Goal: Information Seeking & Learning: Check status

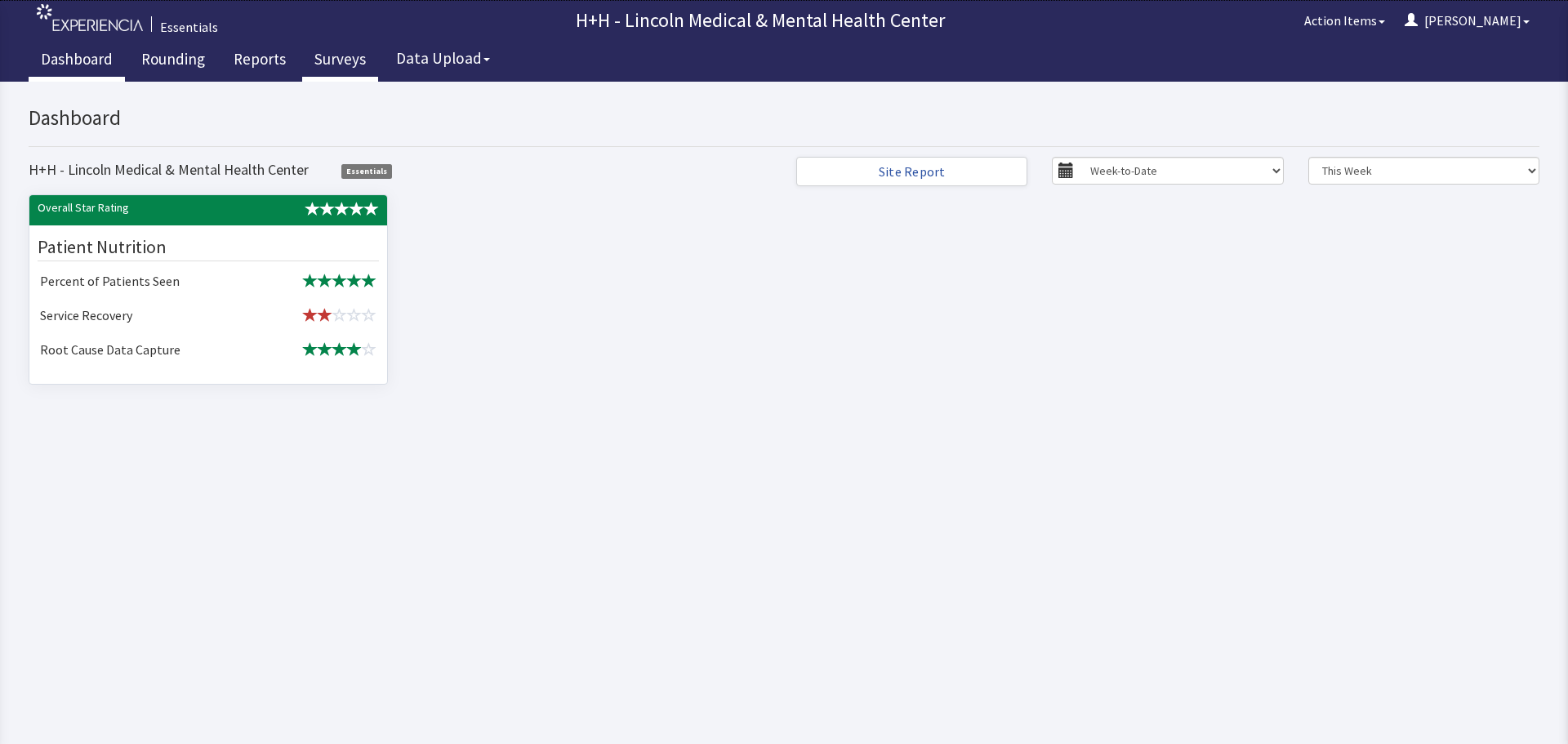
click at [338, 60] on link "Surveys" at bounding box center [339, 62] width 76 height 41
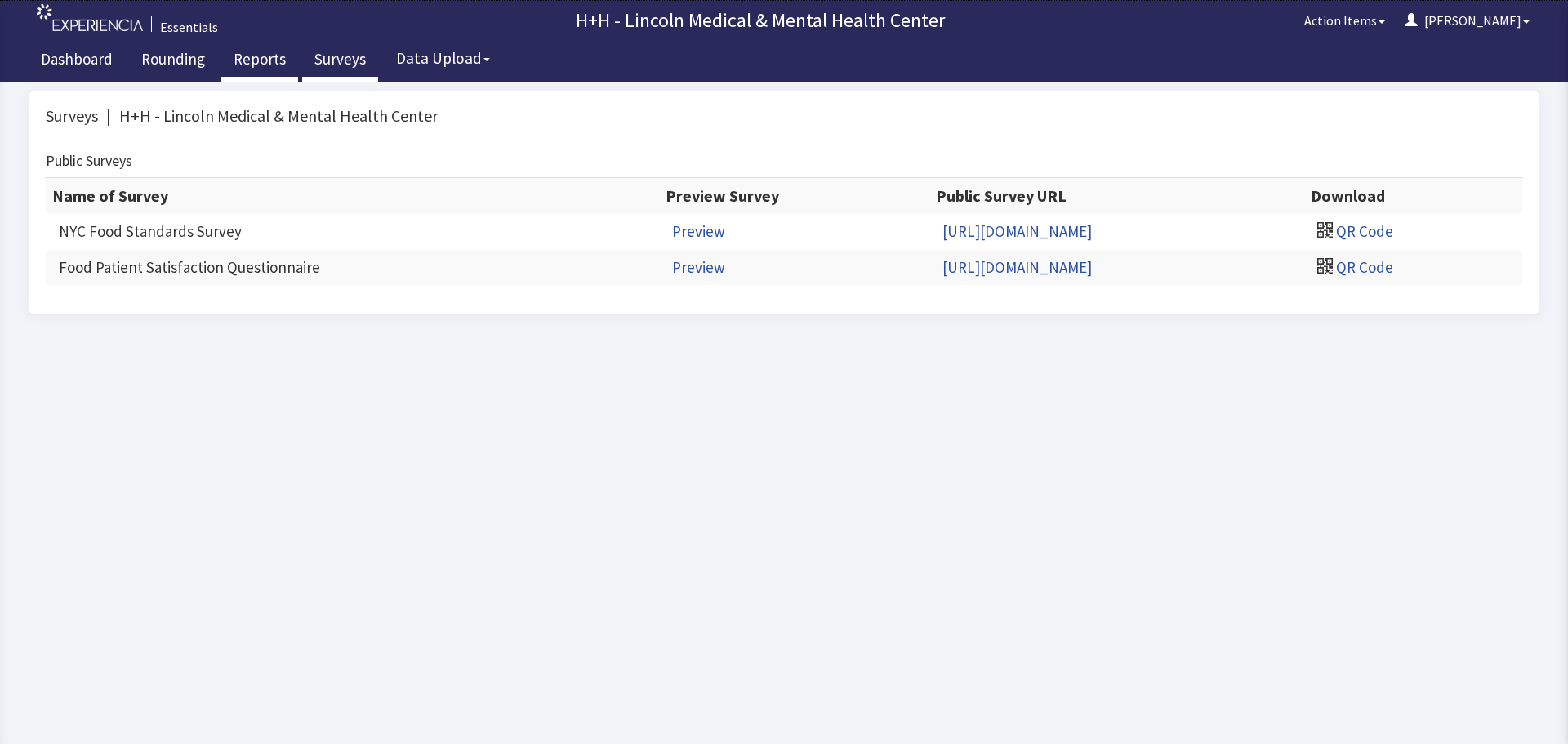
click at [250, 60] on link "Reports" at bounding box center [260, 62] width 77 height 41
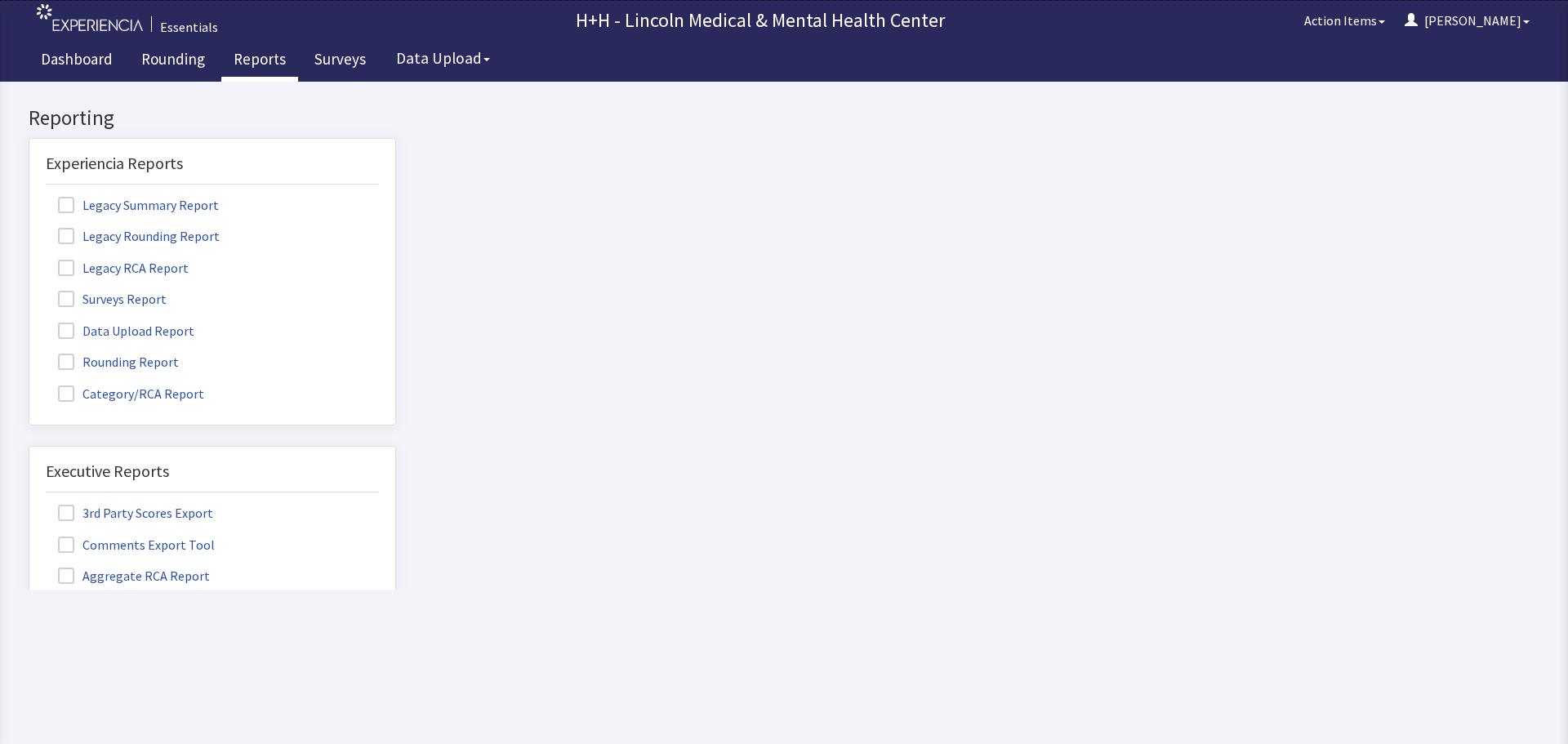
click at [136, 297] on label "Surveys Report" at bounding box center [114, 298] width 137 height 22
click at [29, 290] on input "Surveys Report" at bounding box center [29, 290] width 0 height 0
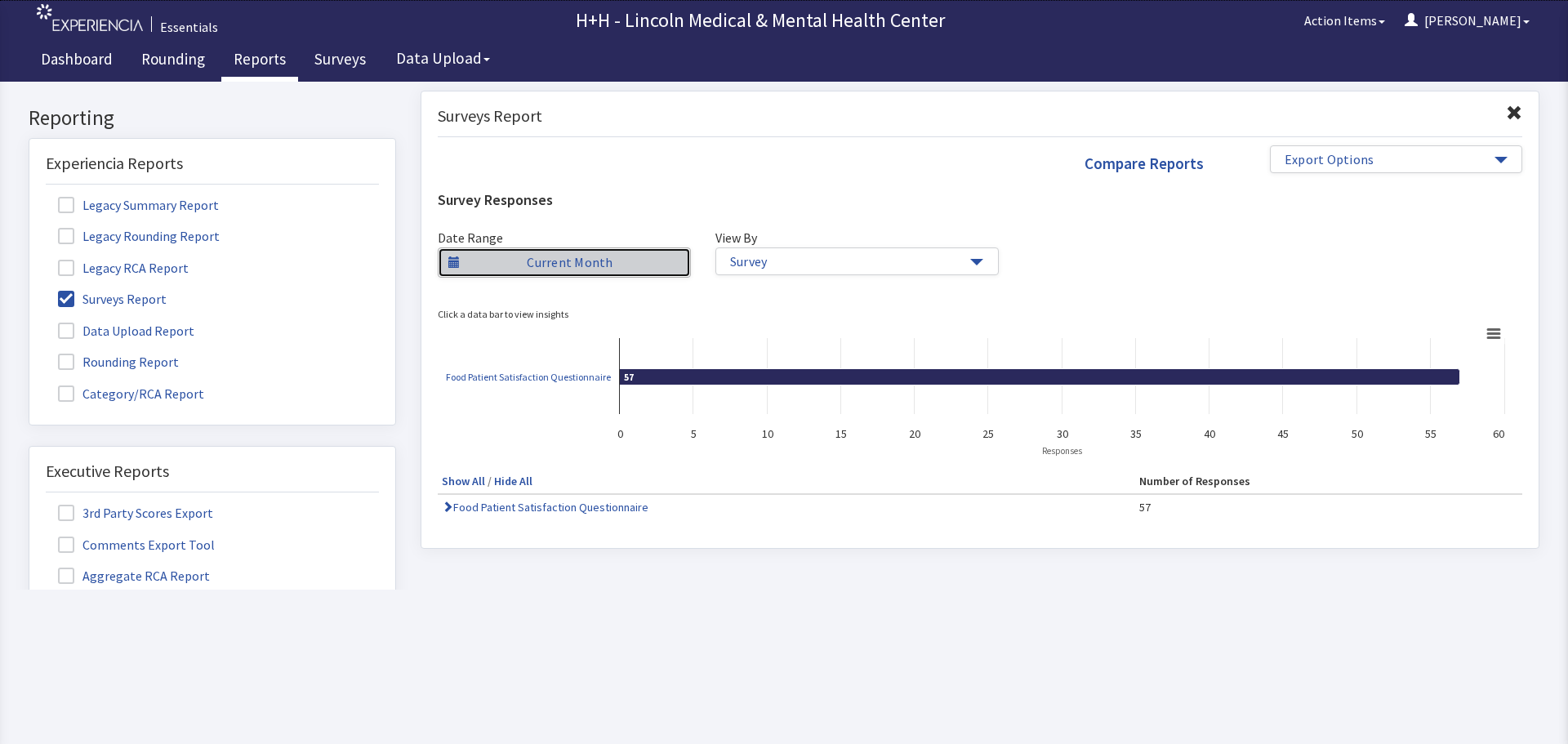
click at [622, 267] on link "Current Month" at bounding box center [564, 262] width 253 height 30
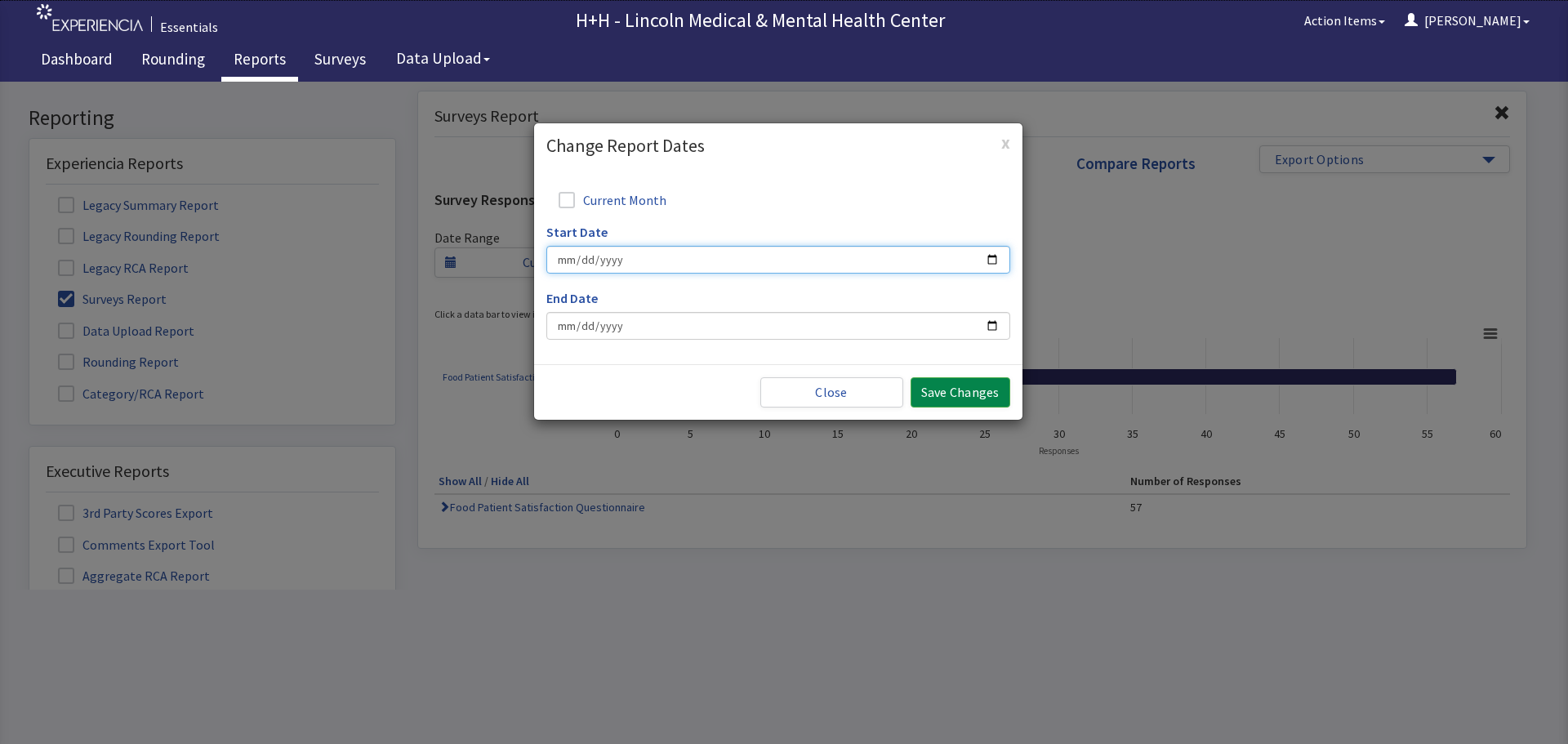
click at [577, 255] on input "Start Date" at bounding box center [778, 260] width 464 height 28
type input "2025-08-01"
click at [573, 328] on input "End Date" at bounding box center [778, 326] width 464 height 28
type input "2025-08-19"
click at [943, 394] on button "Save Changes" at bounding box center [961, 393] width 99 height 30
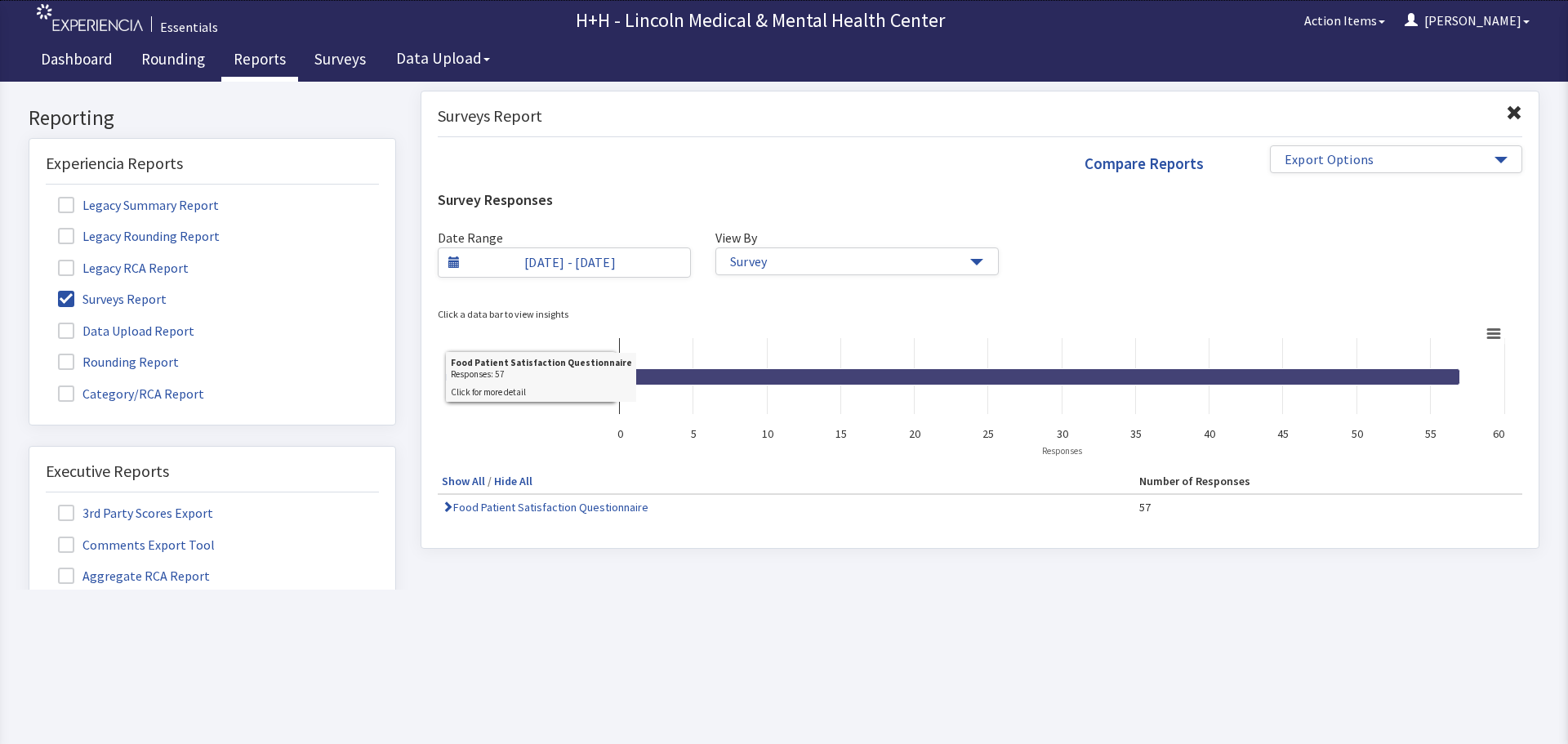
click at [717, 381] on icon at bounding box center [1039, 376] width 841 height 16
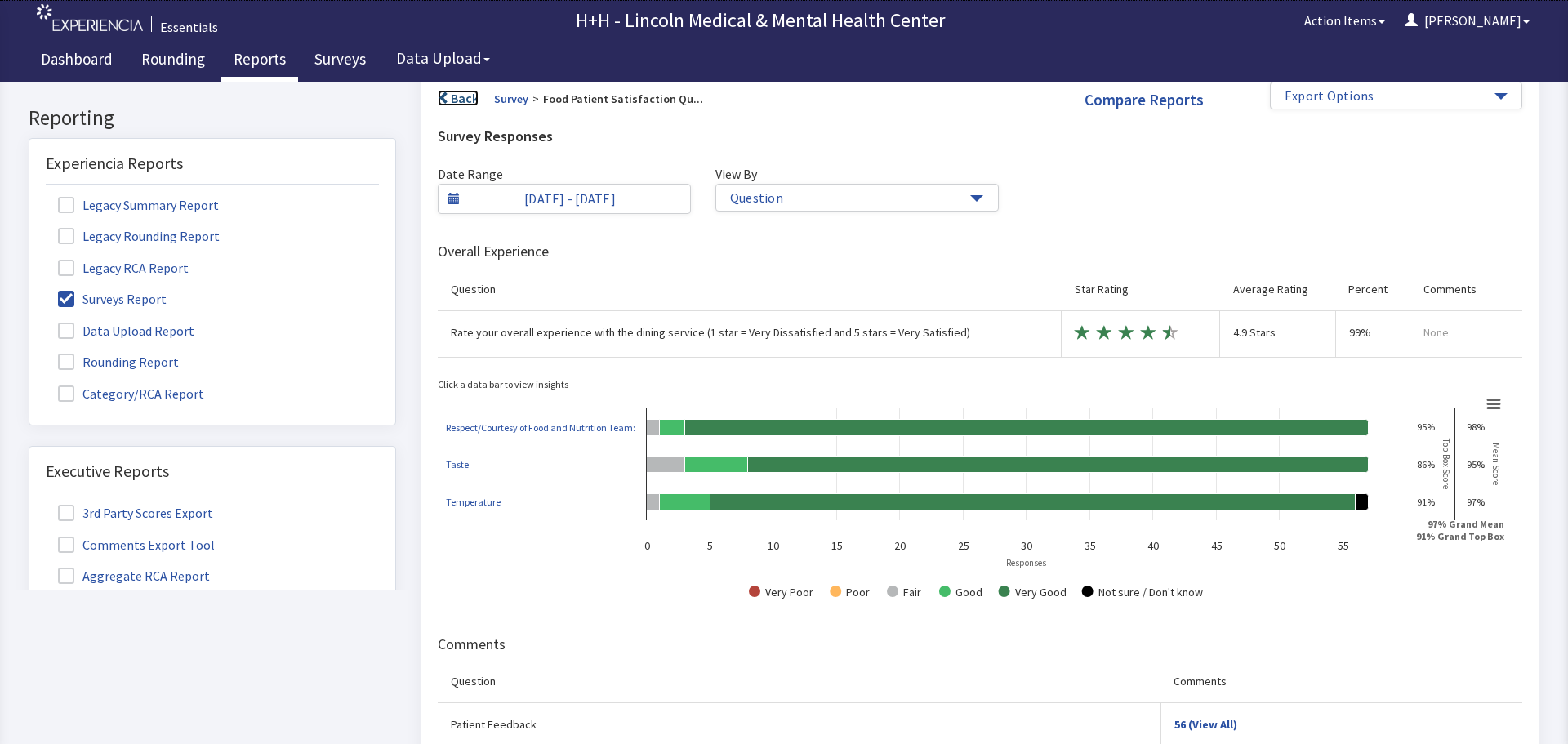
click at [458, 99] on link "Back" at bounding box center [458, 97] width 41 height 16
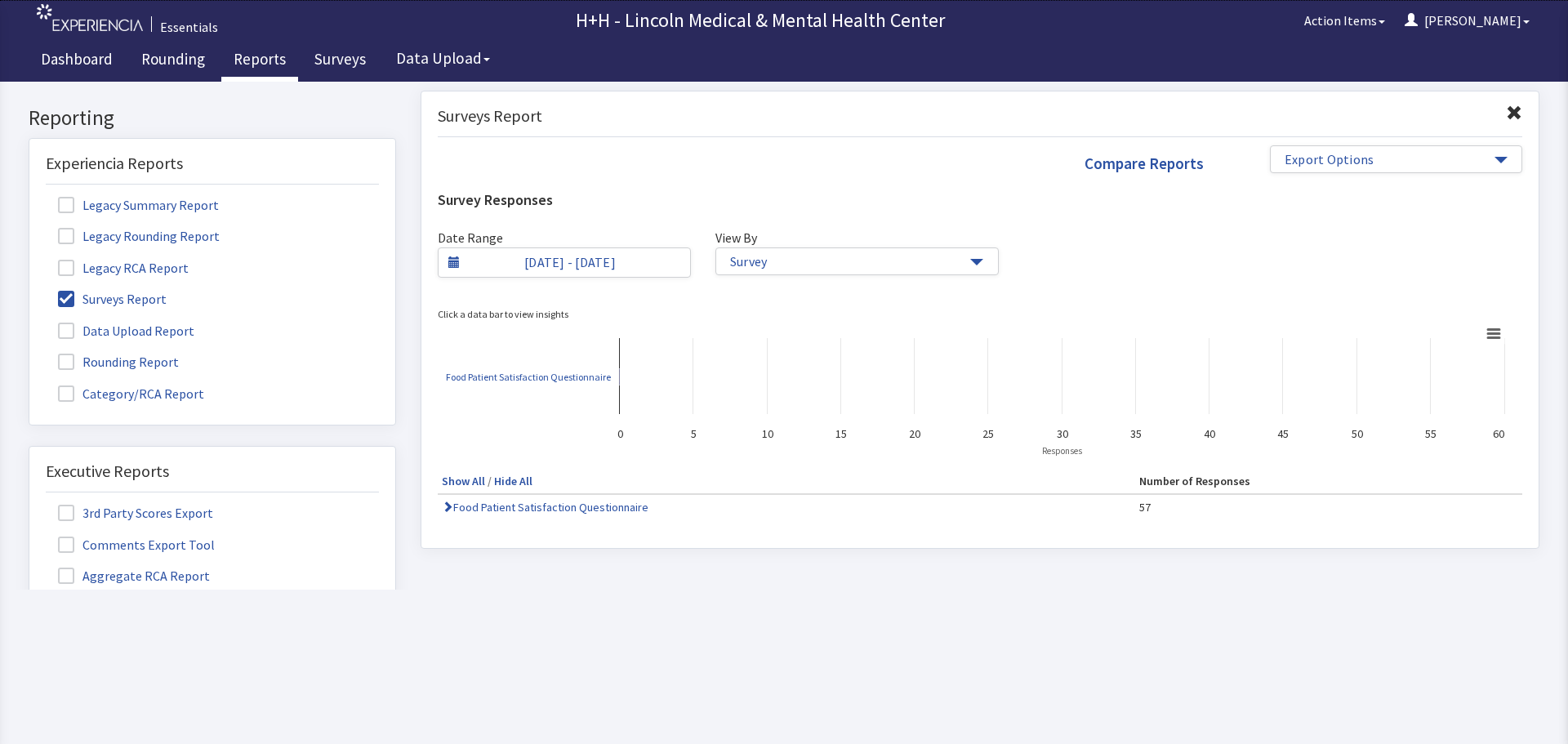
scroll to position [0, 0]
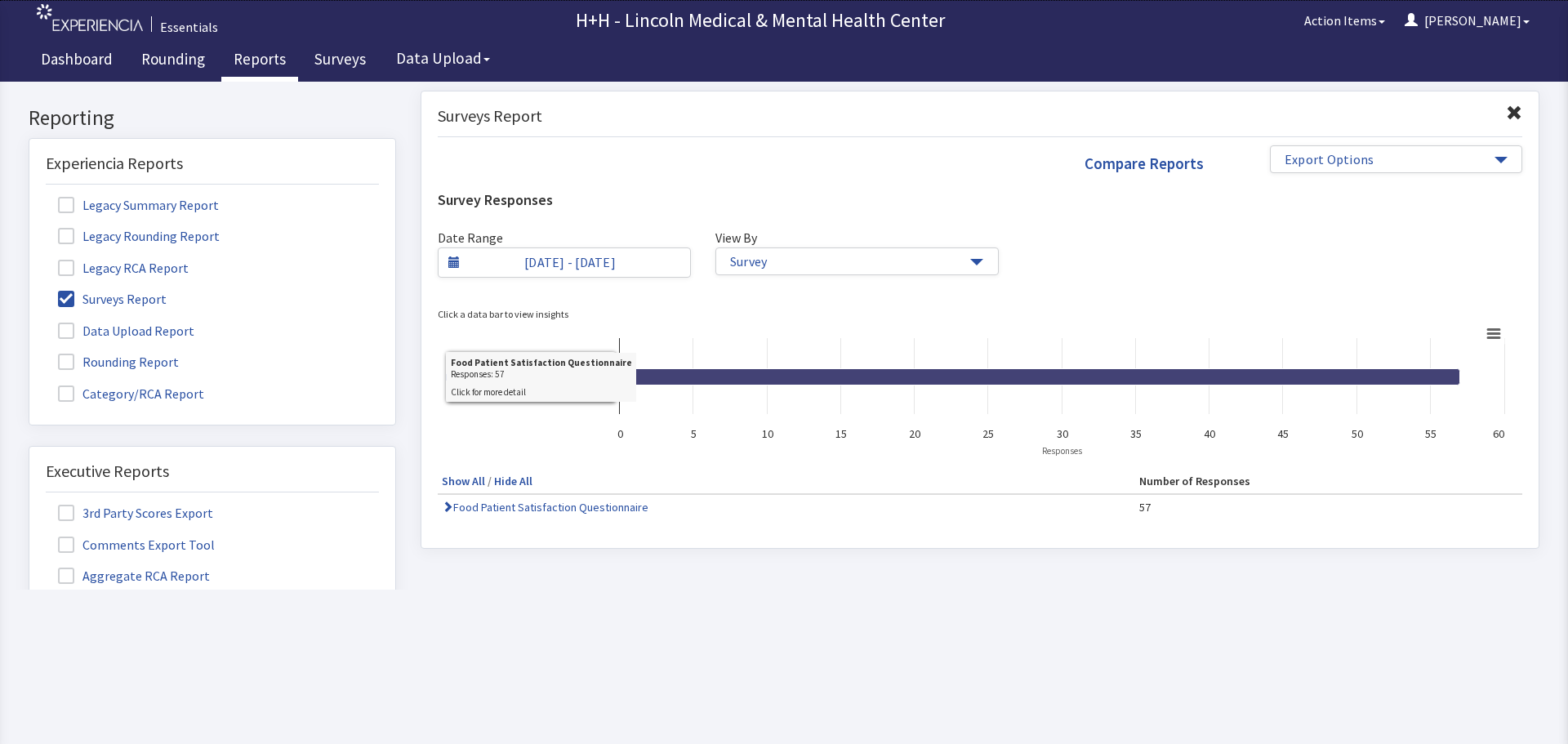
click at [645, 371] on icon at bounding box center [1039, 376] width 841 height 16
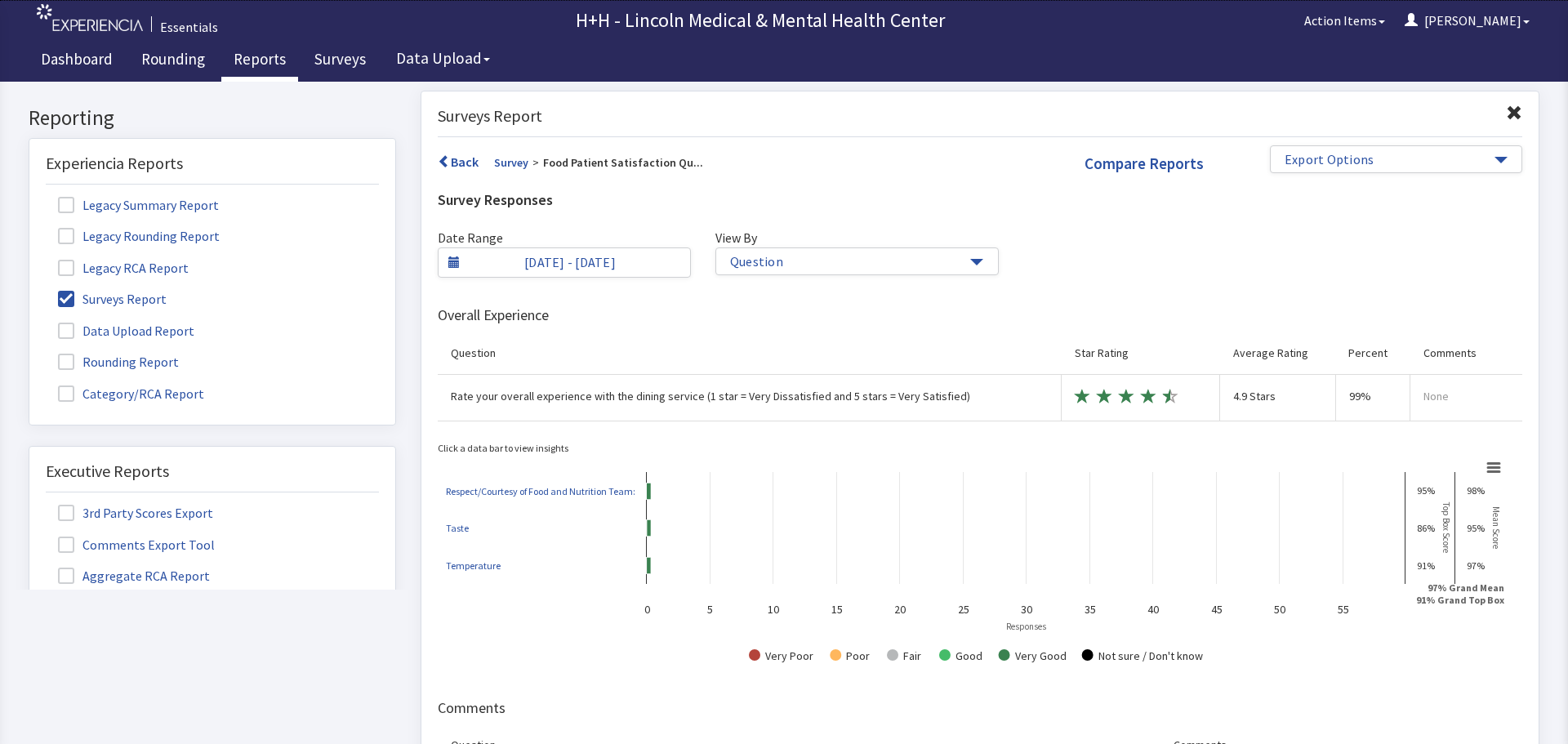
scroll to position [64, 0]
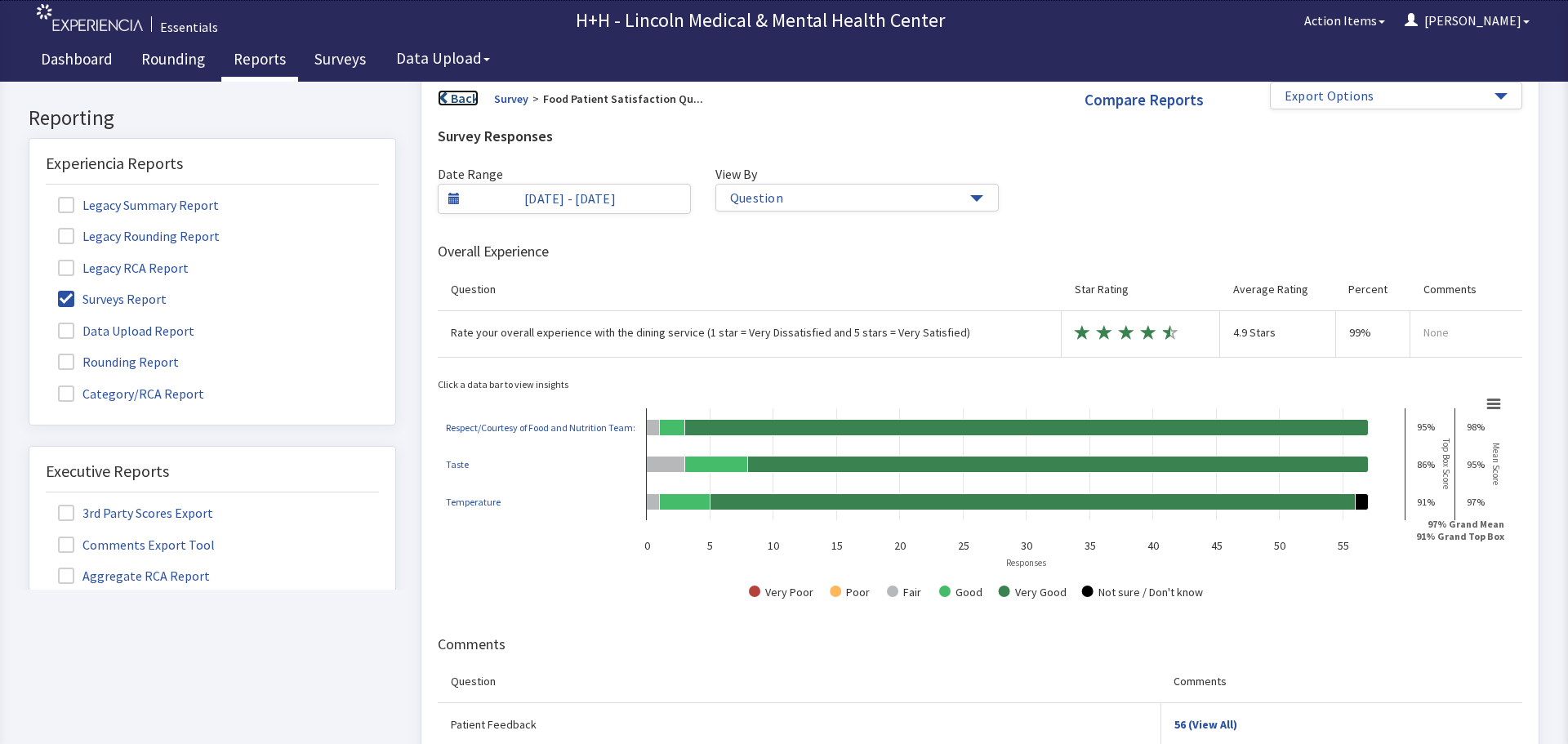
click at [445, 101] on span at bounding box center [444, 98] width 13 height 13
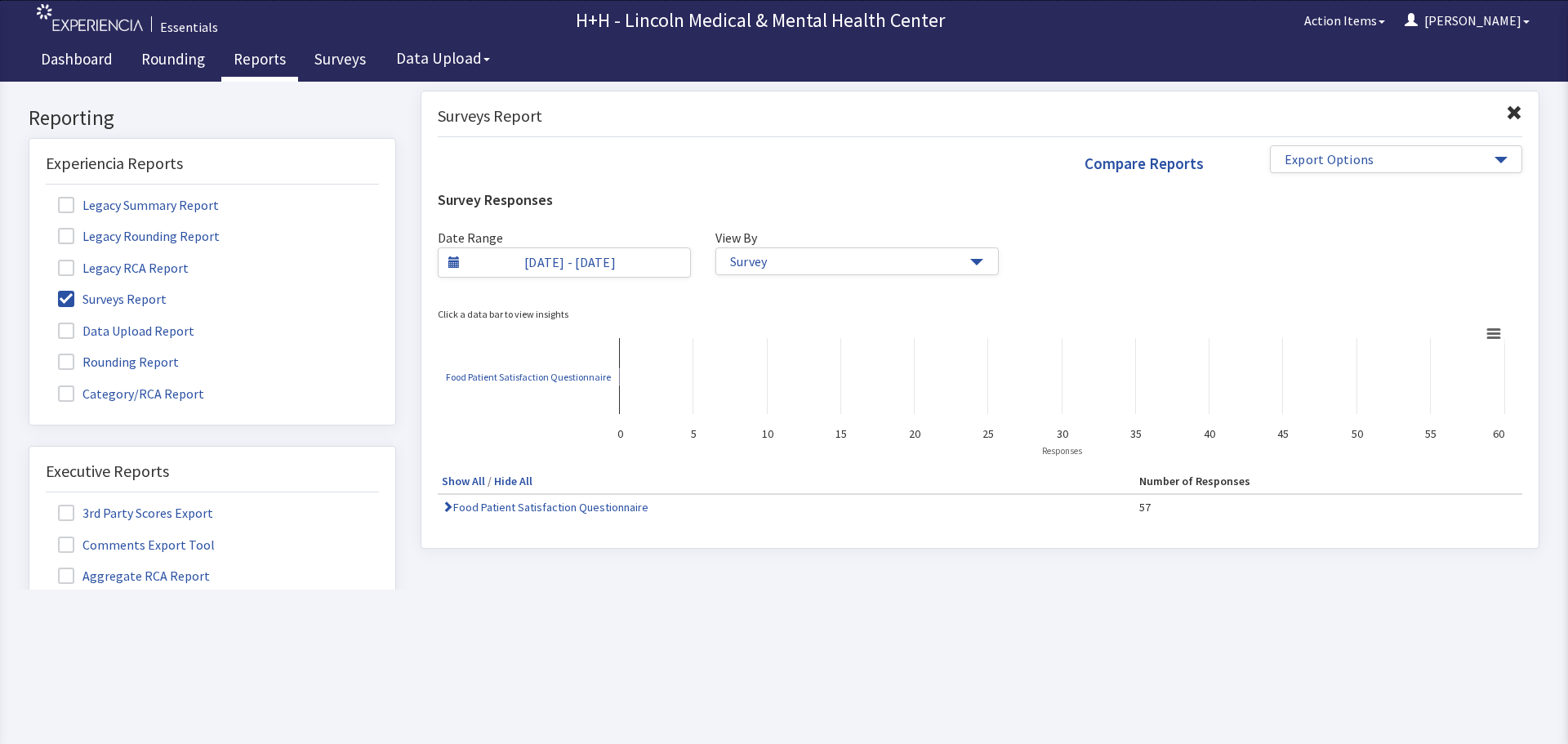
scroll to position [0, 0]
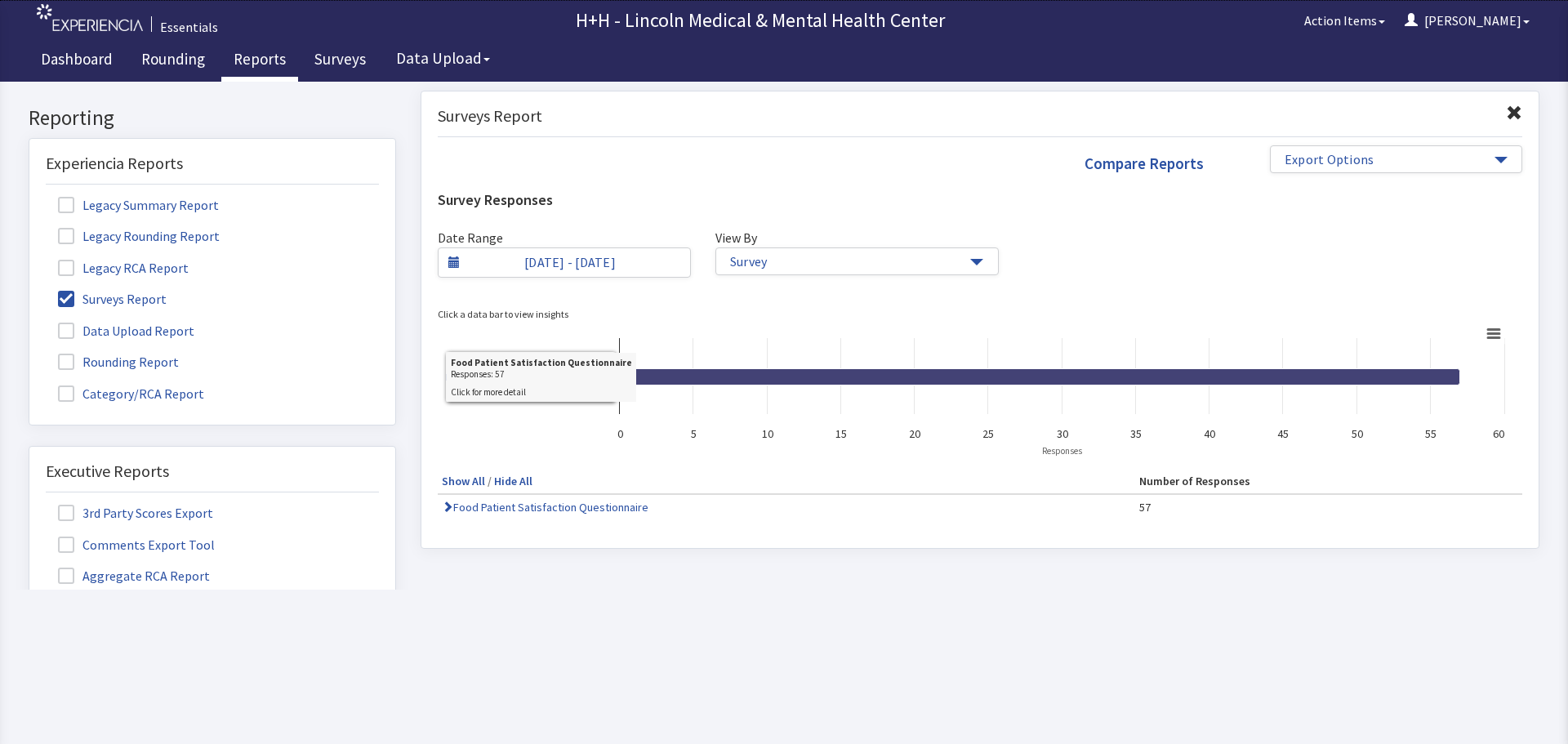
click at [725, 379] on icon at bounding box center [1039, 376] width 841 height 16
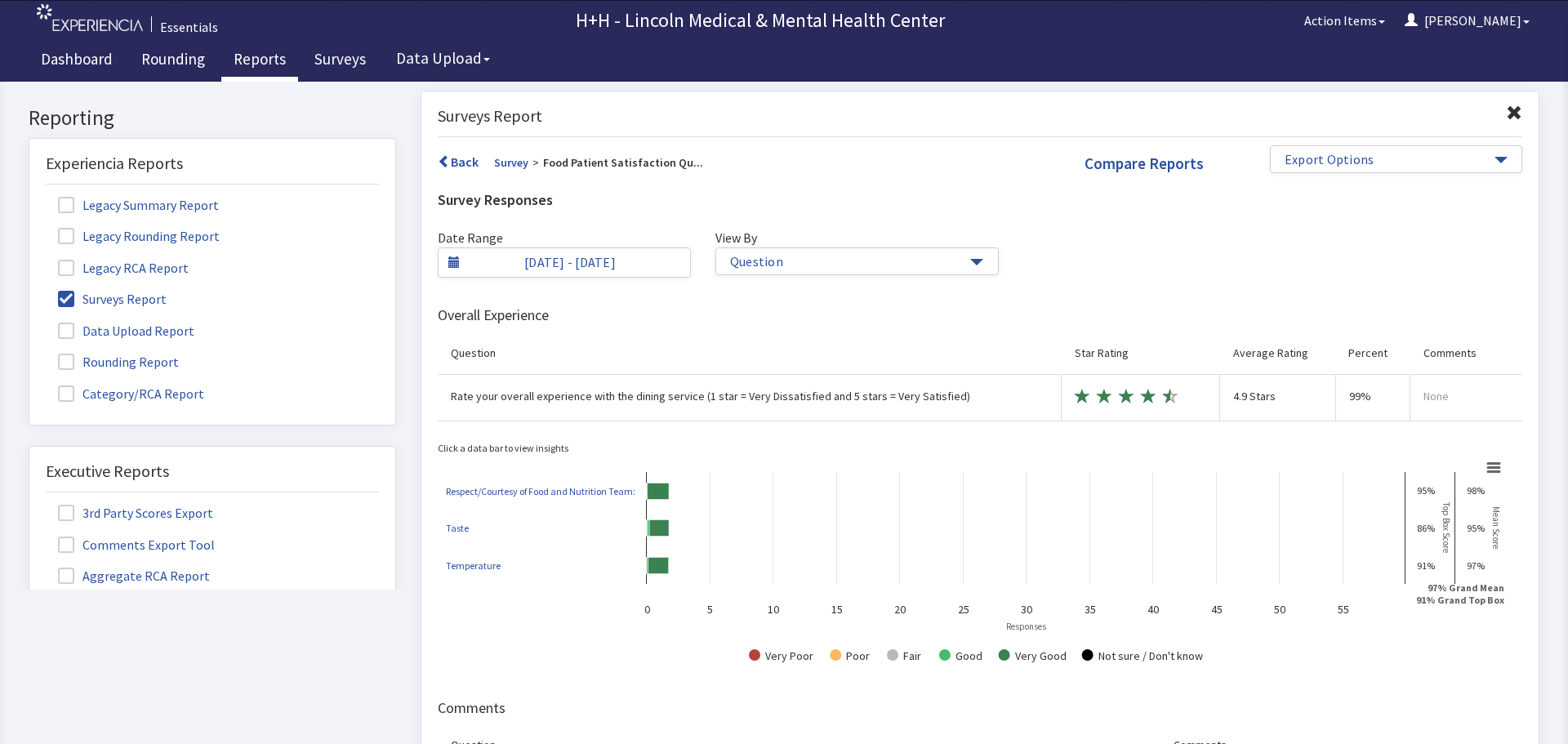
scroll to position [64, 0]
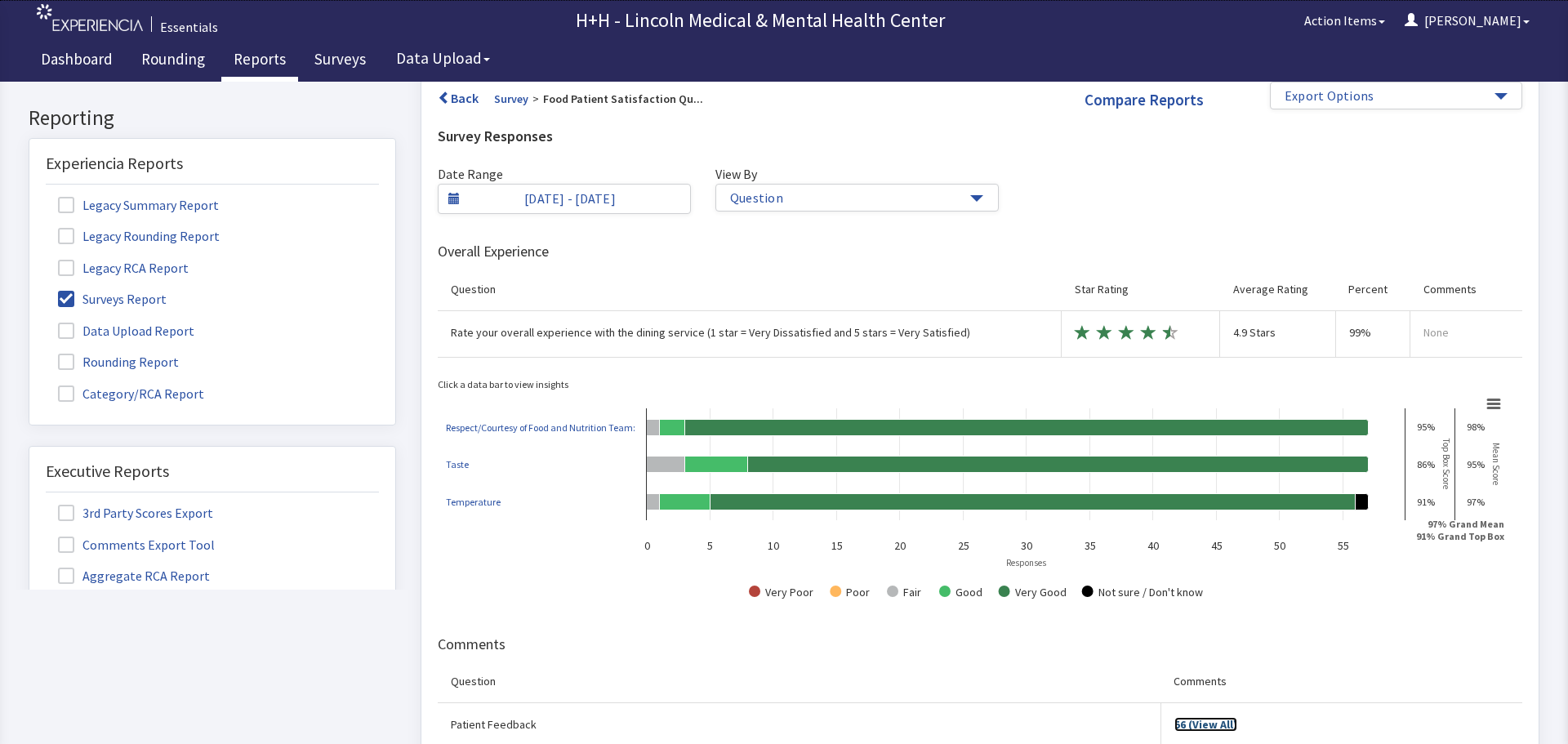
click at [1194, 725] on link "56 (View All)" at bounding box center [1205, 724] width 63 height 15
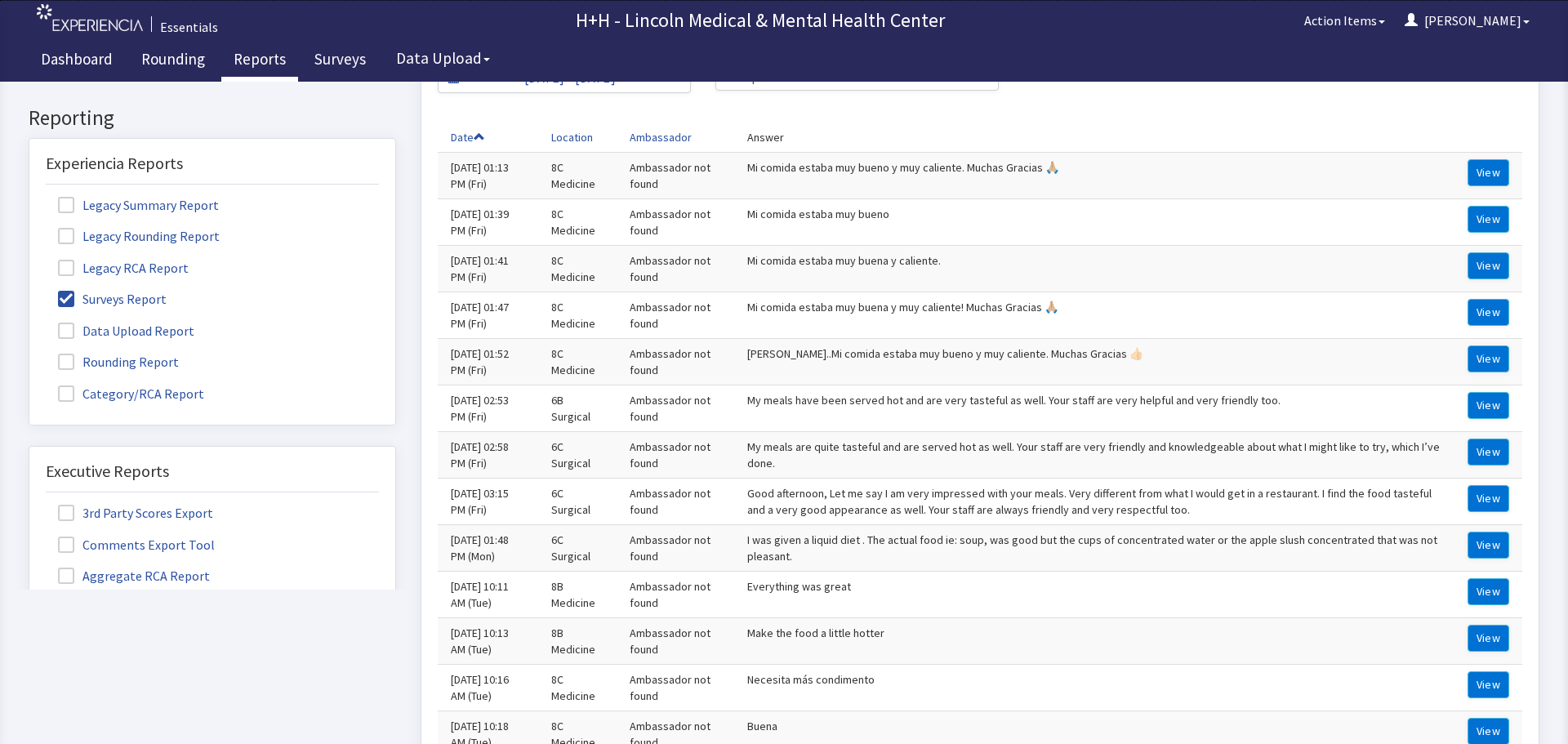
scroll to position [0, 0]
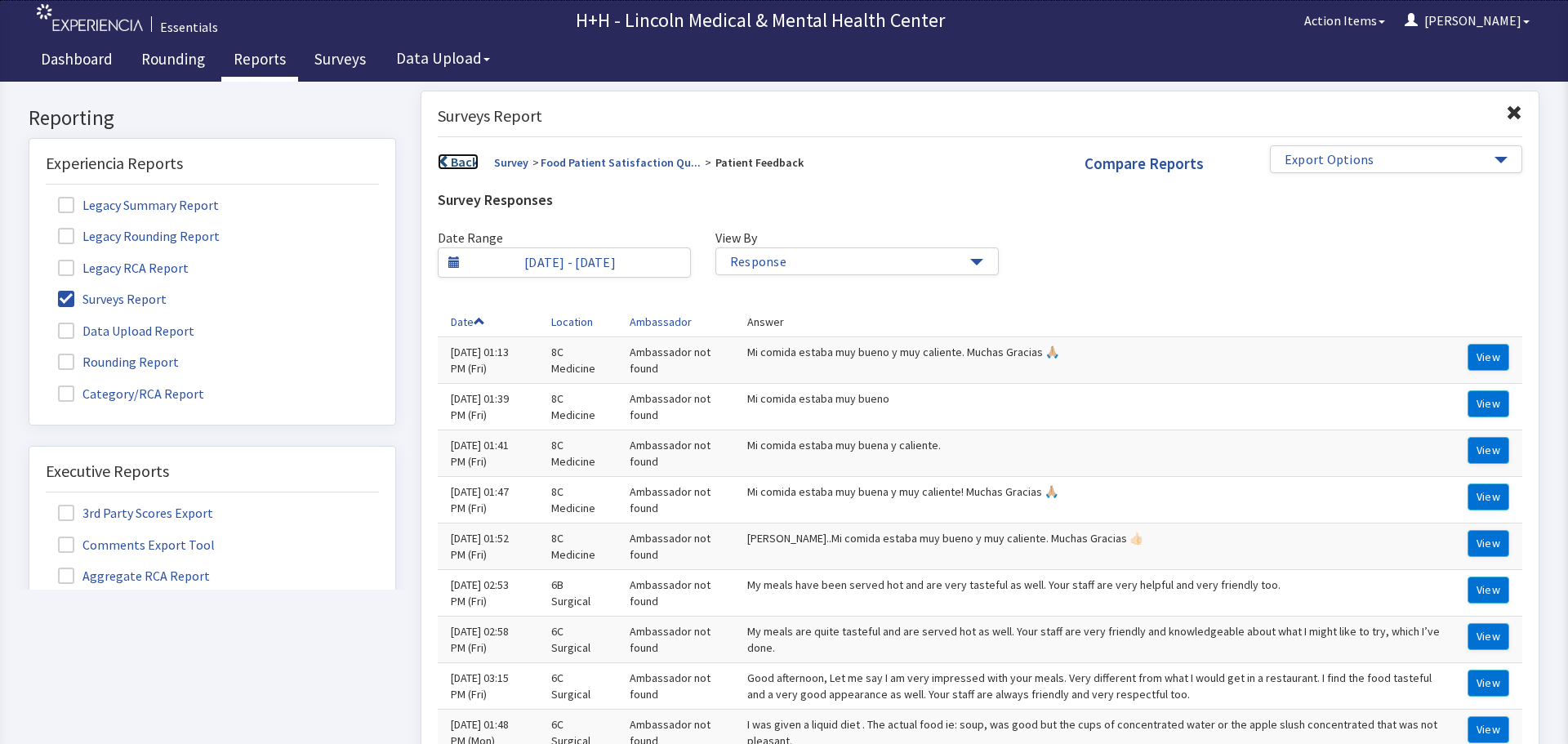
click at [443, 157] on span at bounding box center [444, 162] width 13 height 13
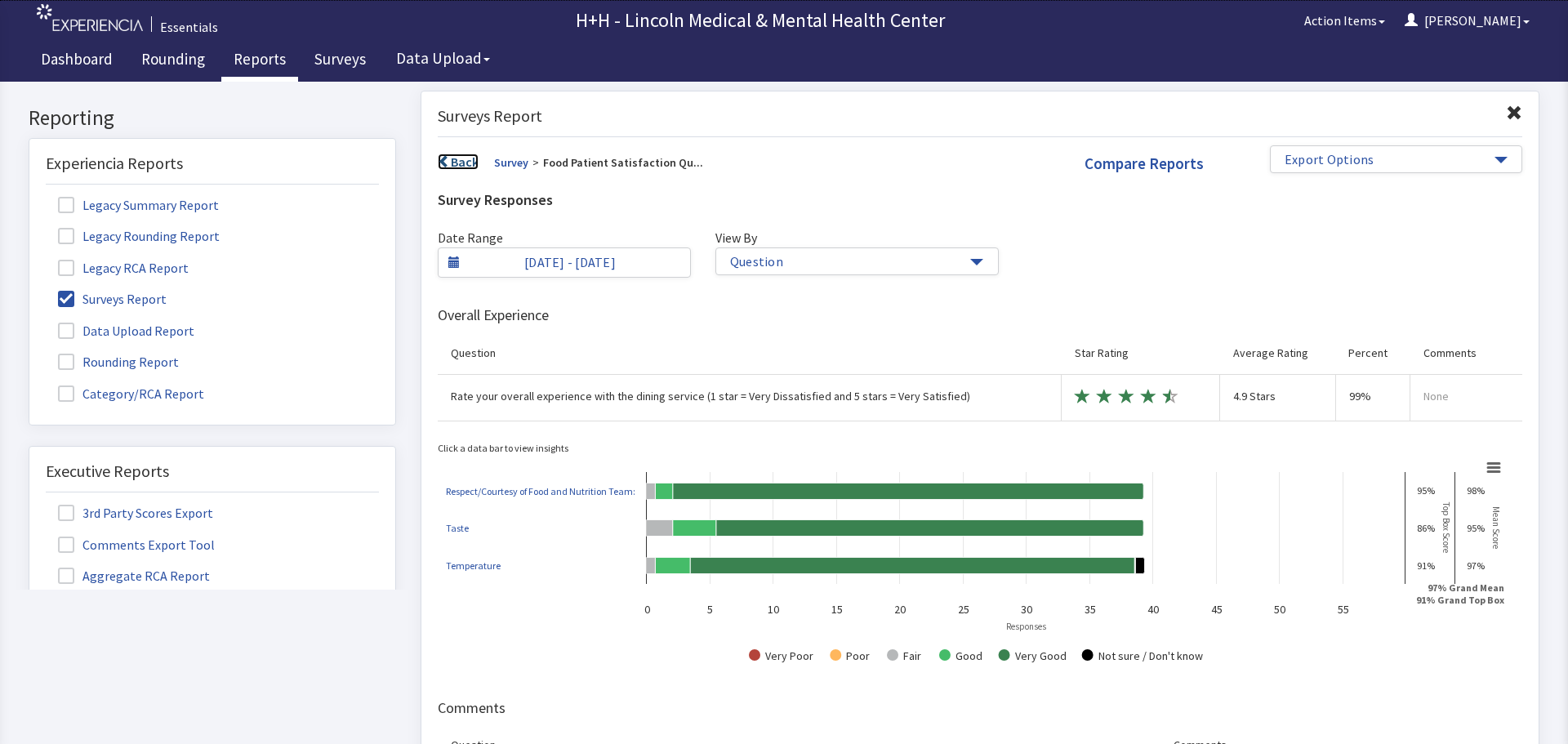
click at [443, 157] on span at bounding box center [444, 162] width 13 height 13
click at [443, 157] on div "Back Survey > Food Patient Satisfaction Qu... Compare Reports Export Options Su…" at bounding box center [979, 165] width 1109 height 40
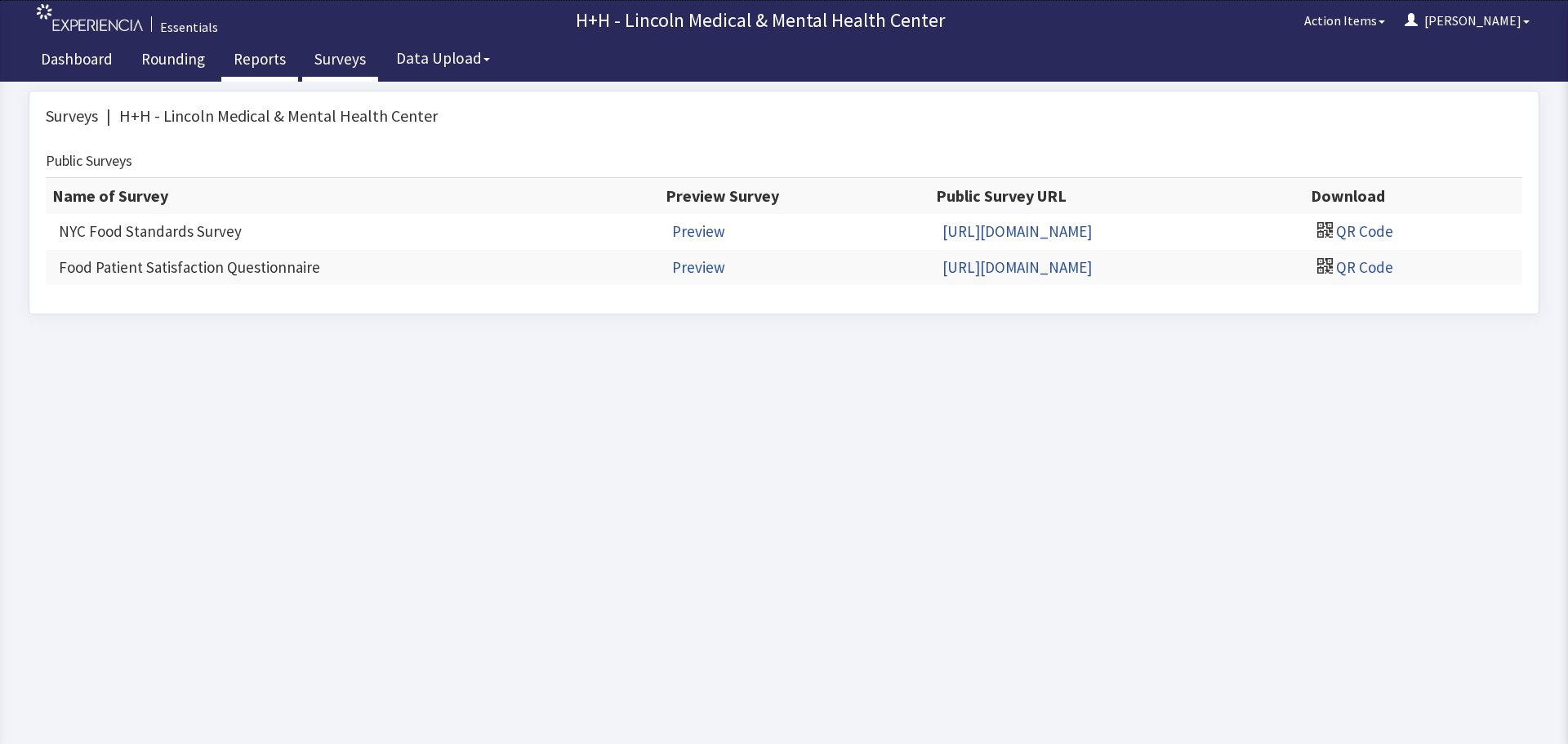
click at [244, 60] on link "Reports" at bounding box center [260, 62] width 77 height 41
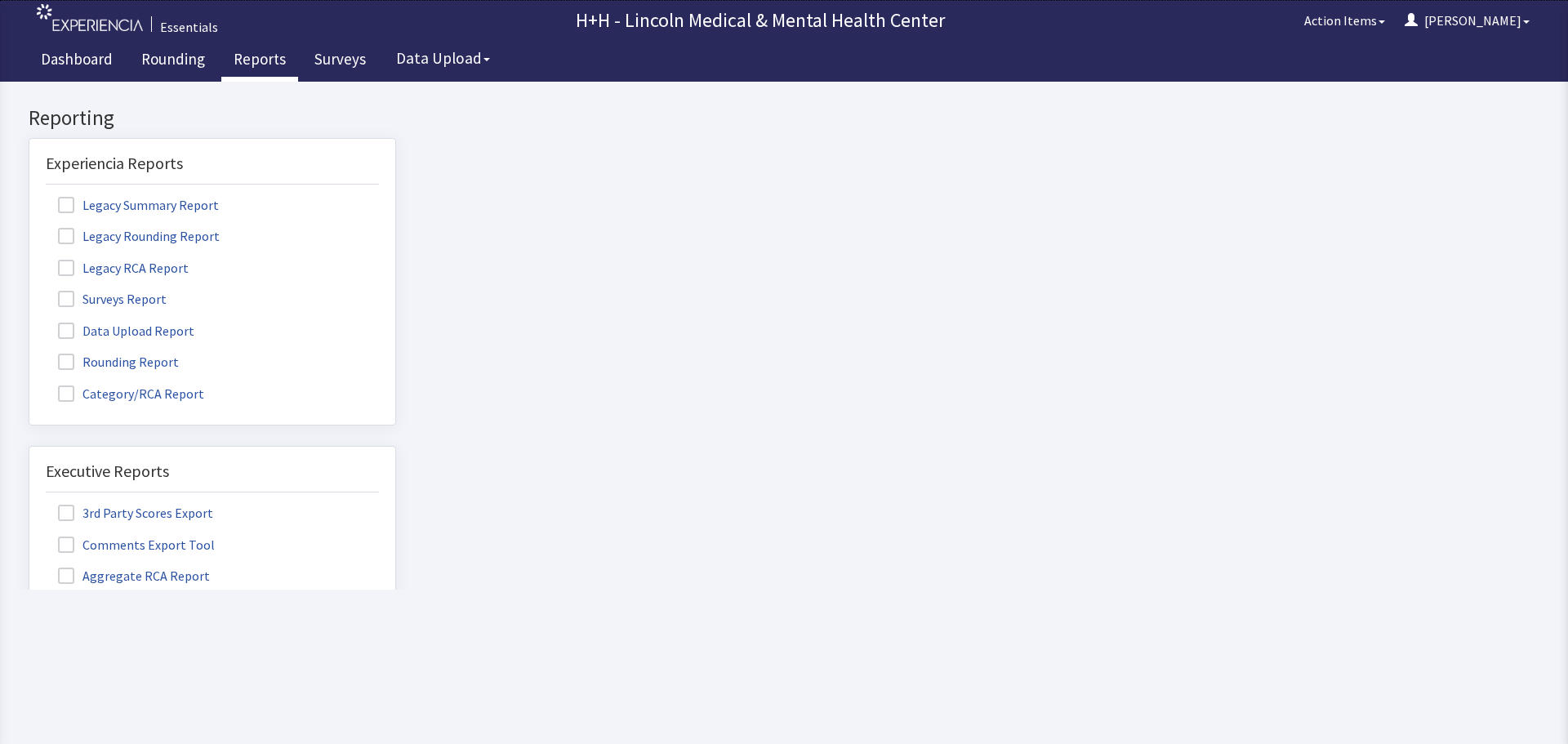
click at [73, 299] on span at bounding box center [66, 298] width 16 height 16
click at [29, 290] on input "Surveys Report" at bounding box center [29, 290] width 0 height 0
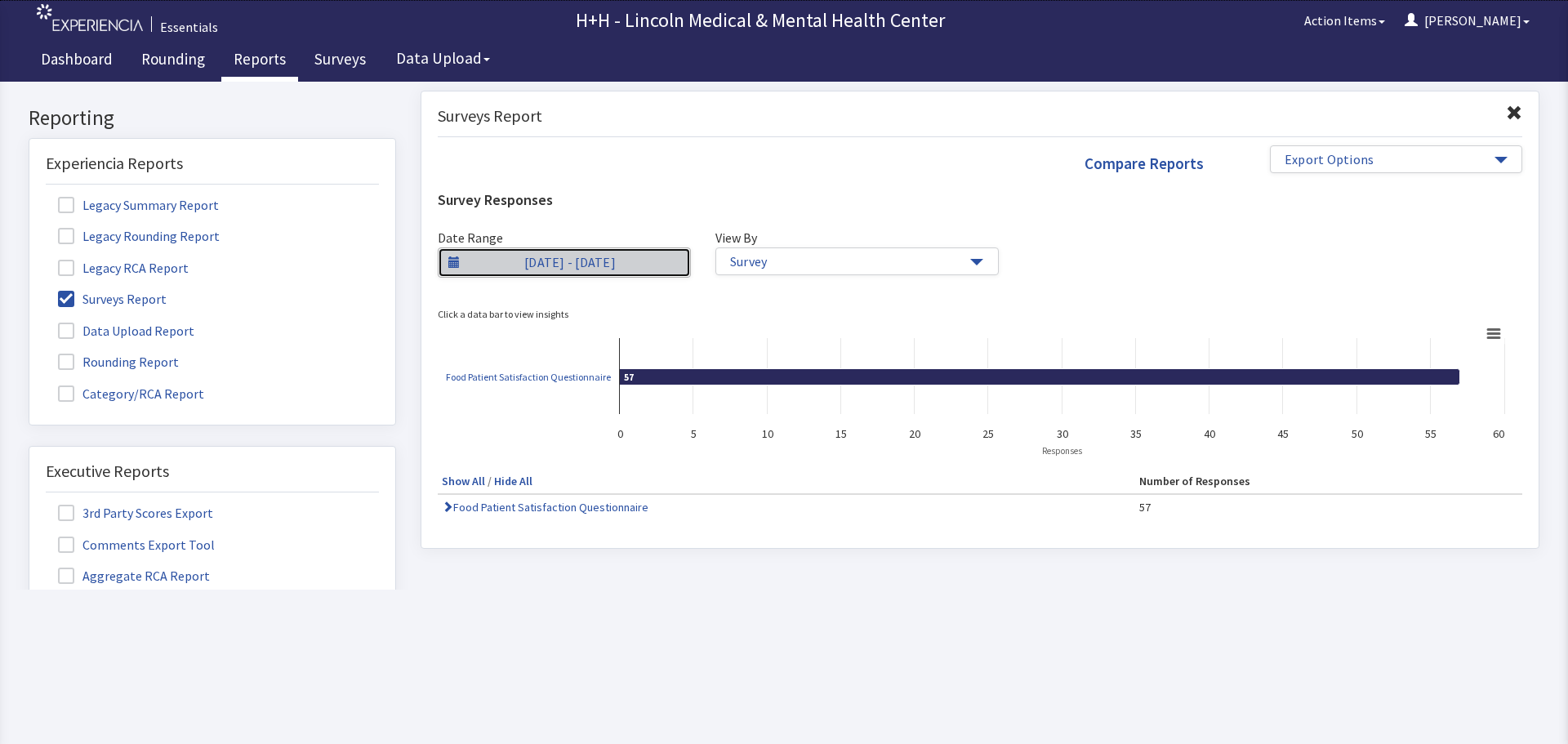
click at [454, 263] on span at bounding box center [454, 262] width 11 height 11
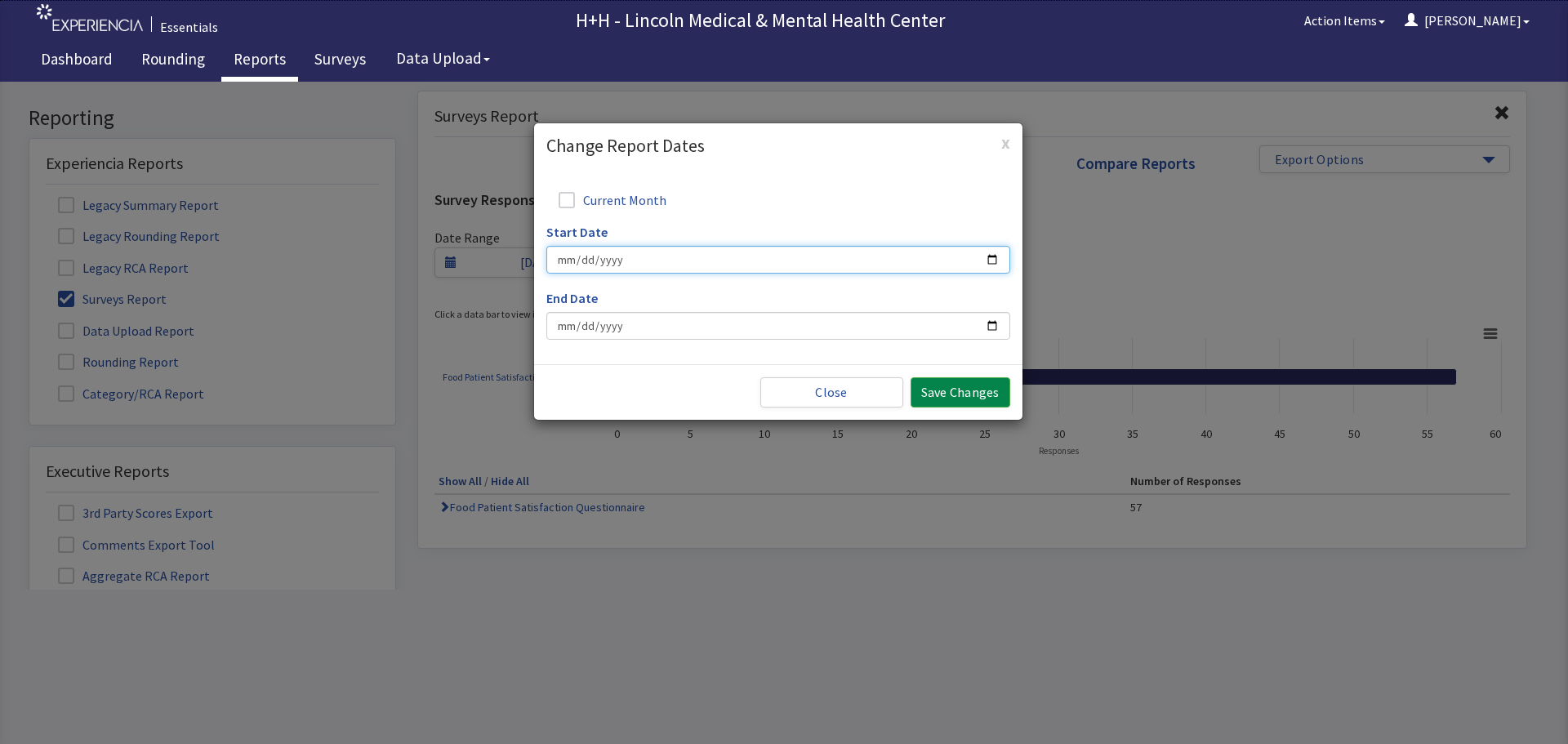
click at [1000, 257] on input "Start Date" at bounding box center [778, 260] width 464 height 28
click at [994, 257] on input "Start Date" at bounding box center [778, 260] width 464 height 28
type input "2025-04-01"
click at [990, 320] on input "End Date" at bounding box center [778, 326] width 464 height 28
type input "2025-06-30"
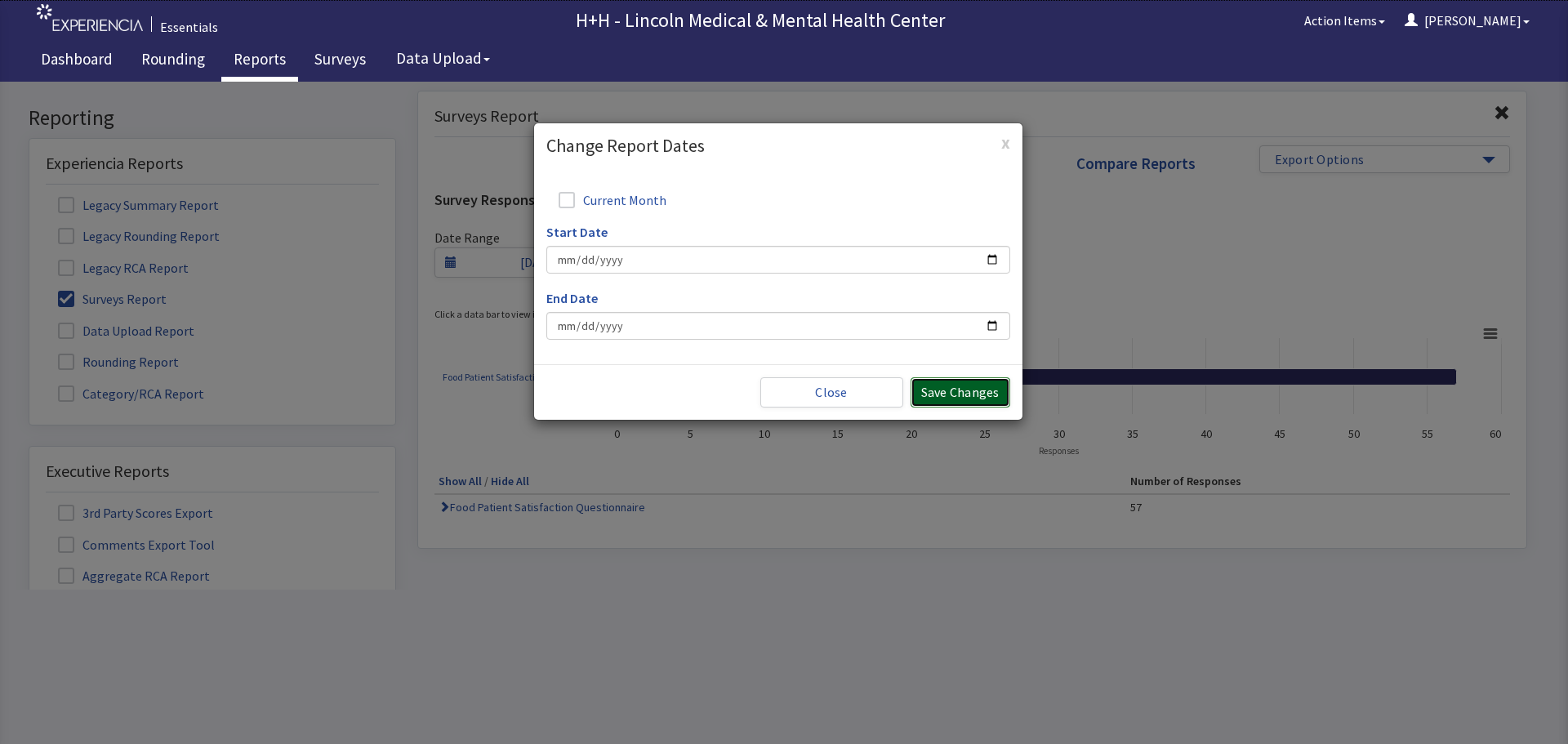
click at [927, 395] on button "Save Changes" at bounding box center [961, 393] width 99 height 30
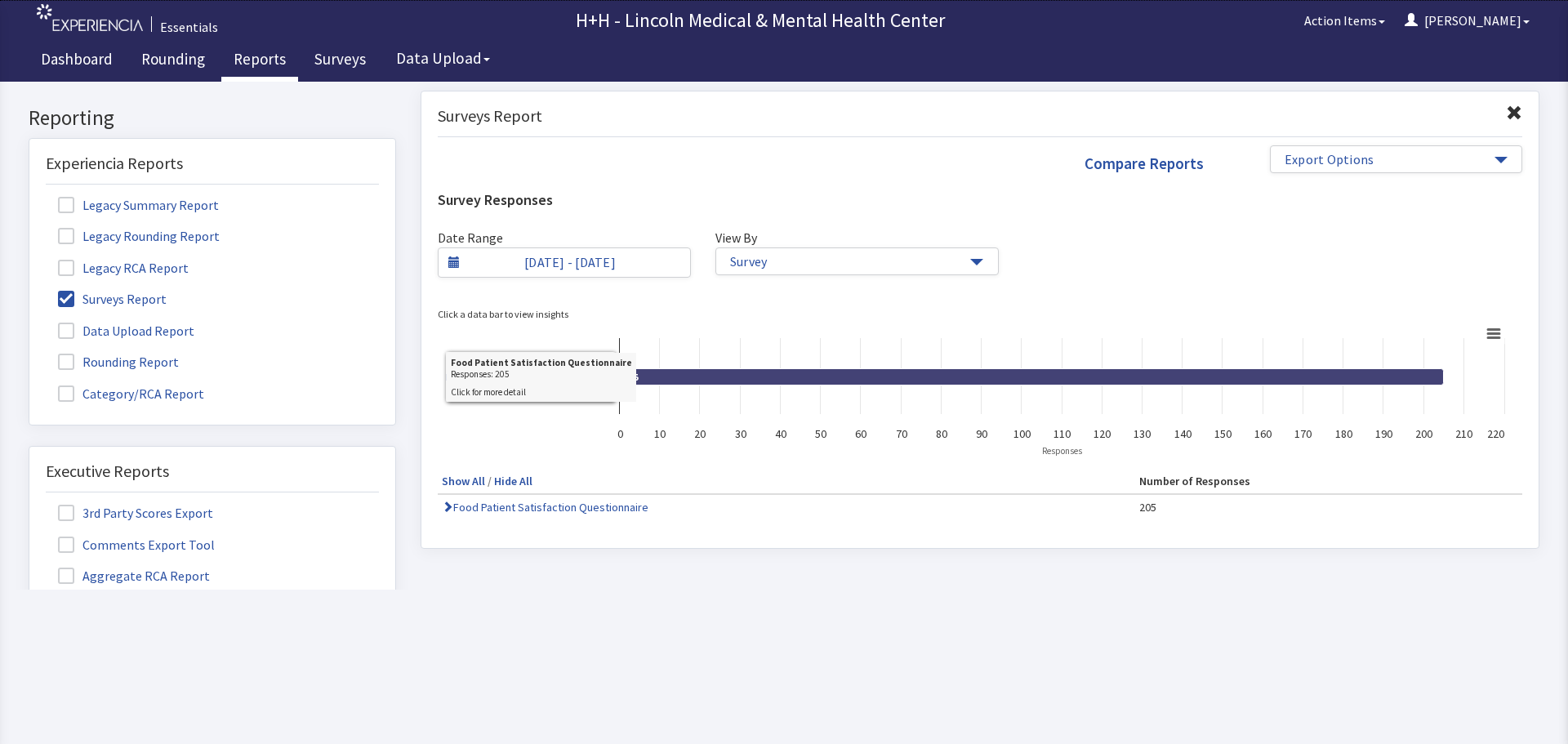
click at [811, 376] on icon at bounding box center [1031, 376] width 824 height 16
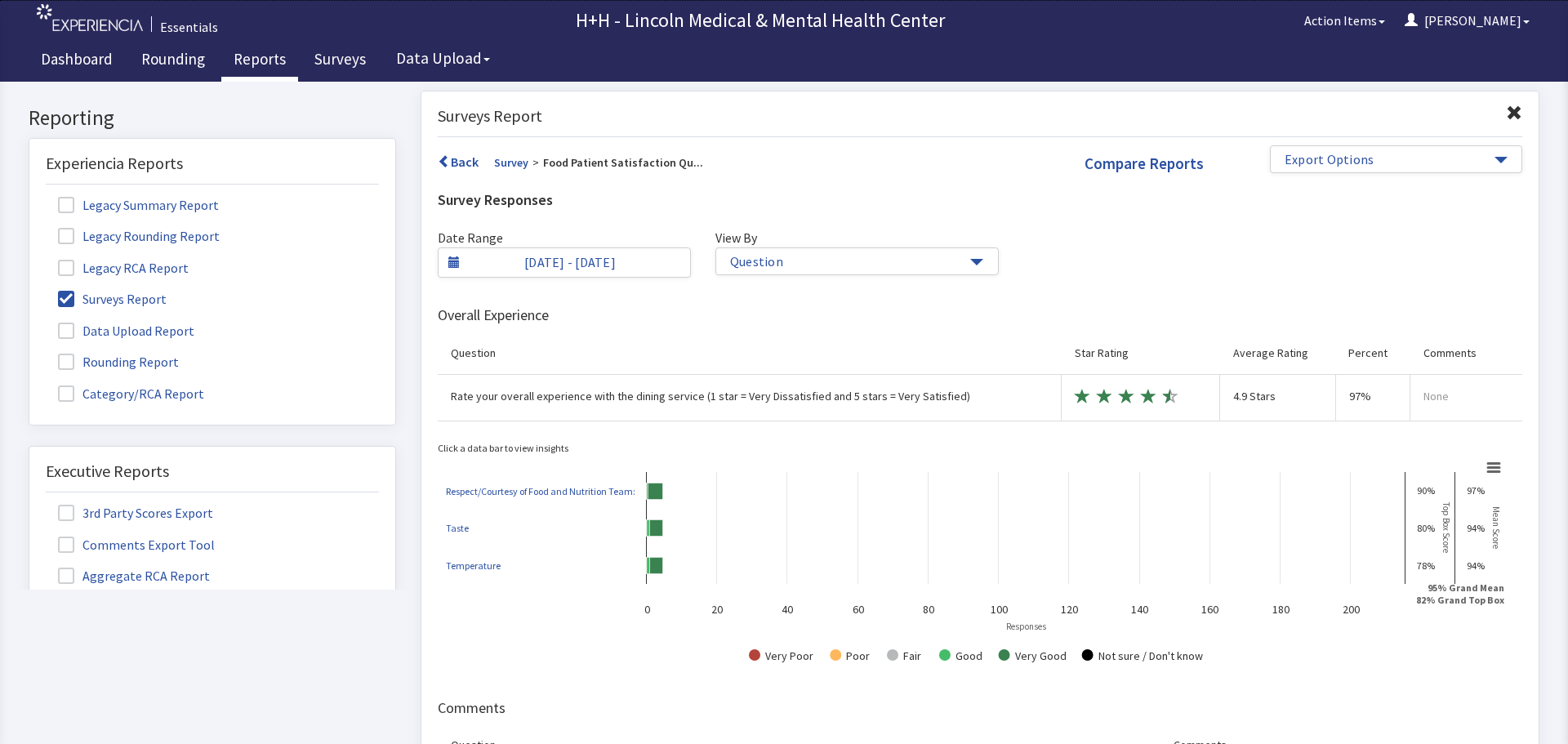
scroll to position [64, 0]
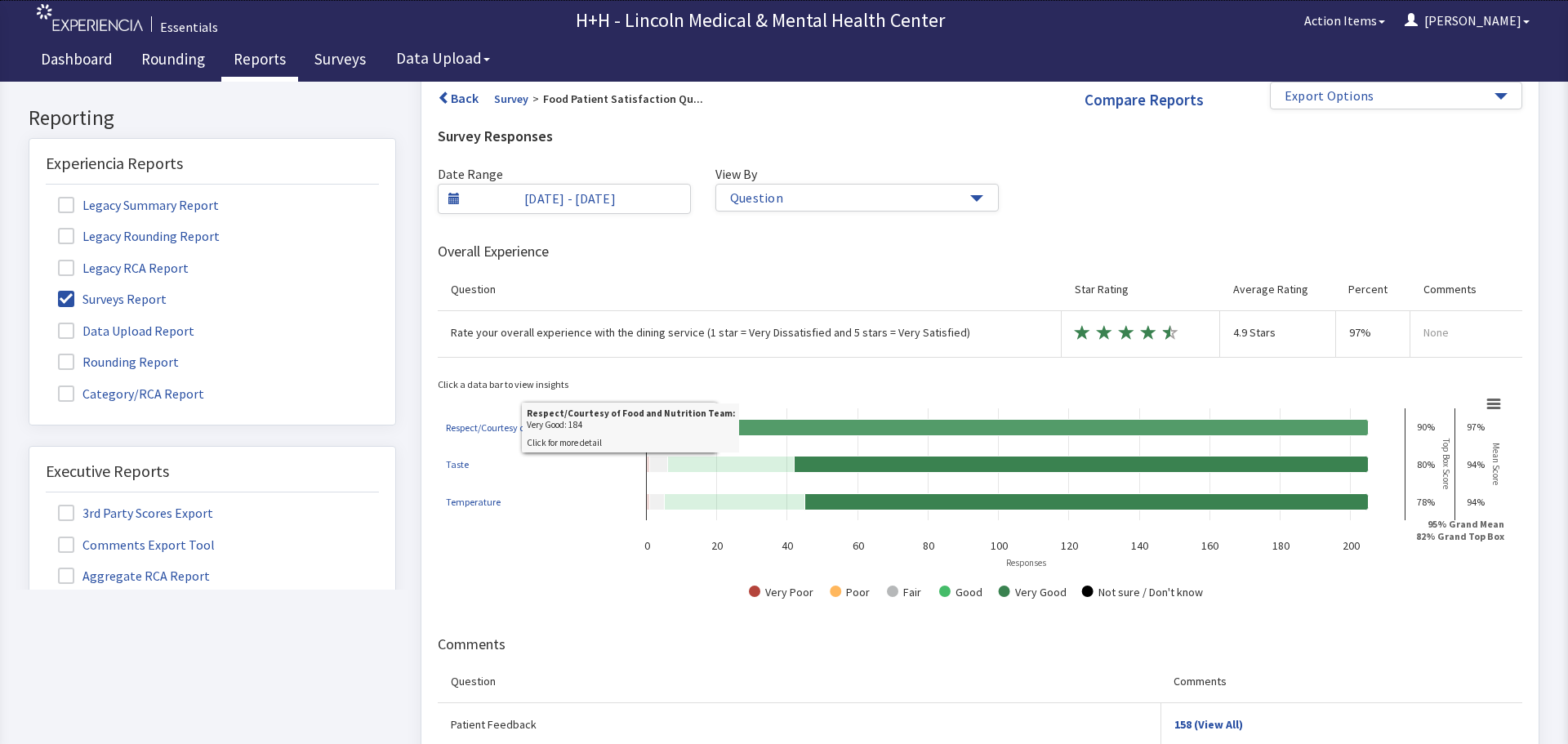
click at [936, 423] on icon at bounding box center [1044, 426] width 648 height 16
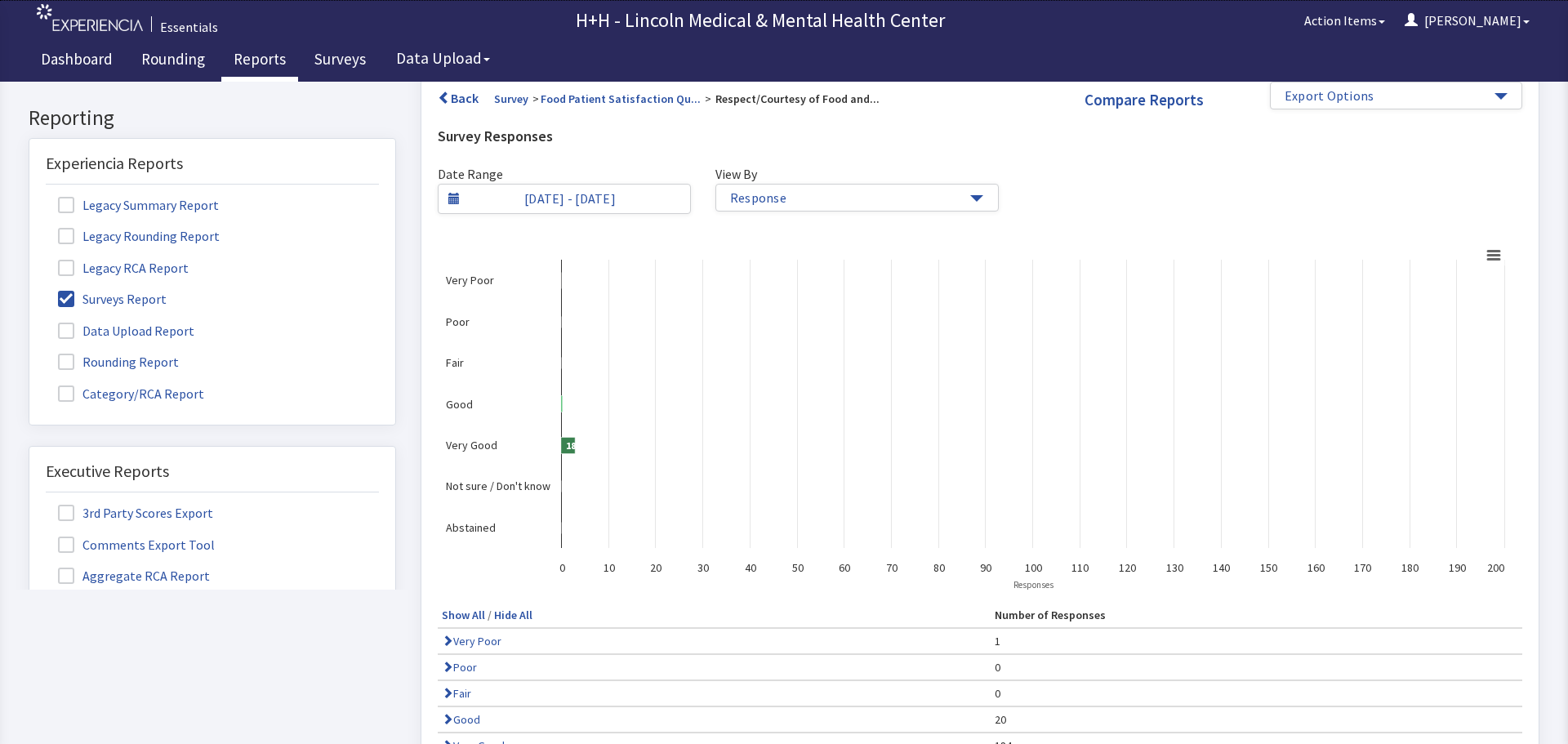
scroll to position [0, 0]
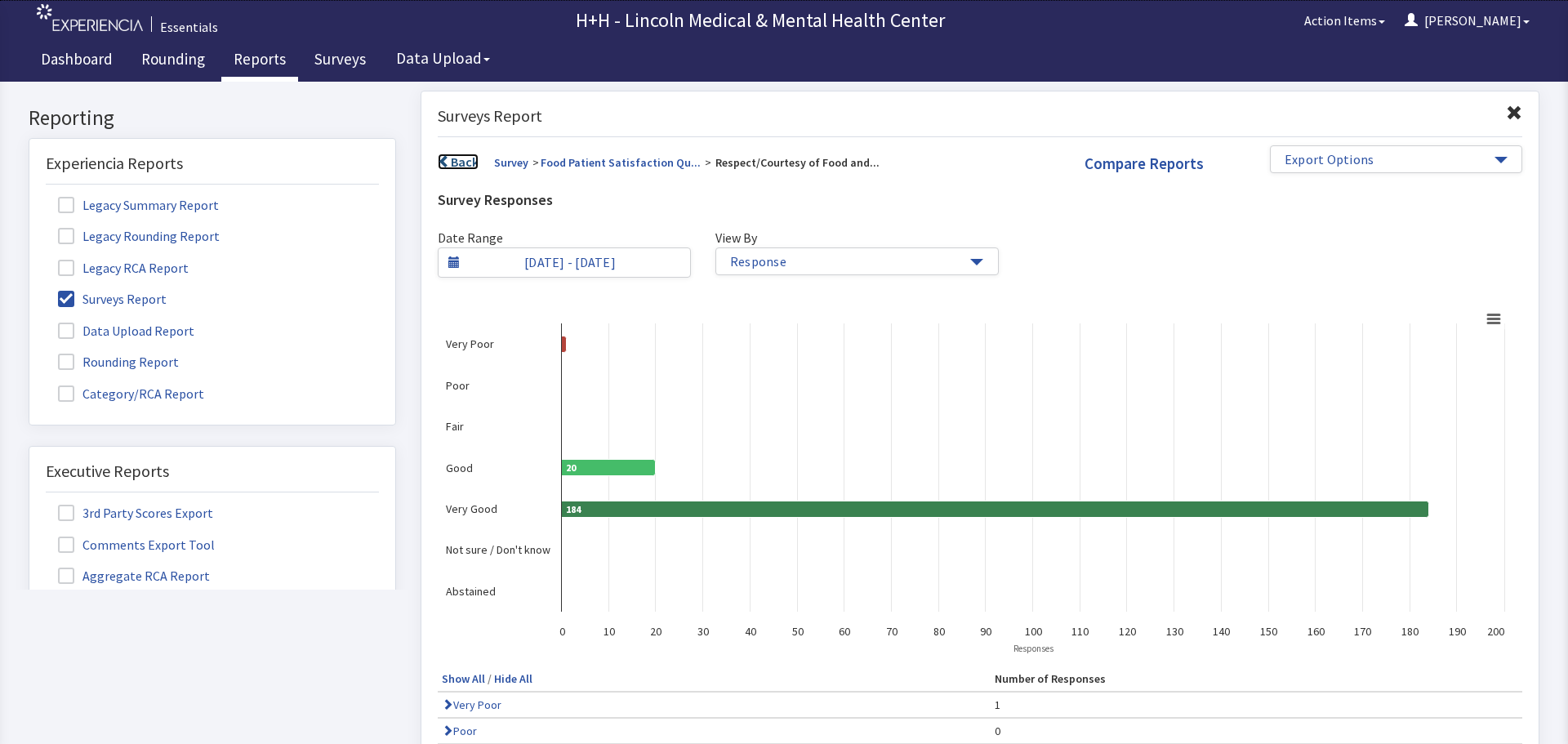
click at [441, 157] on span at bounding box center [444, 162] width 13 height 13
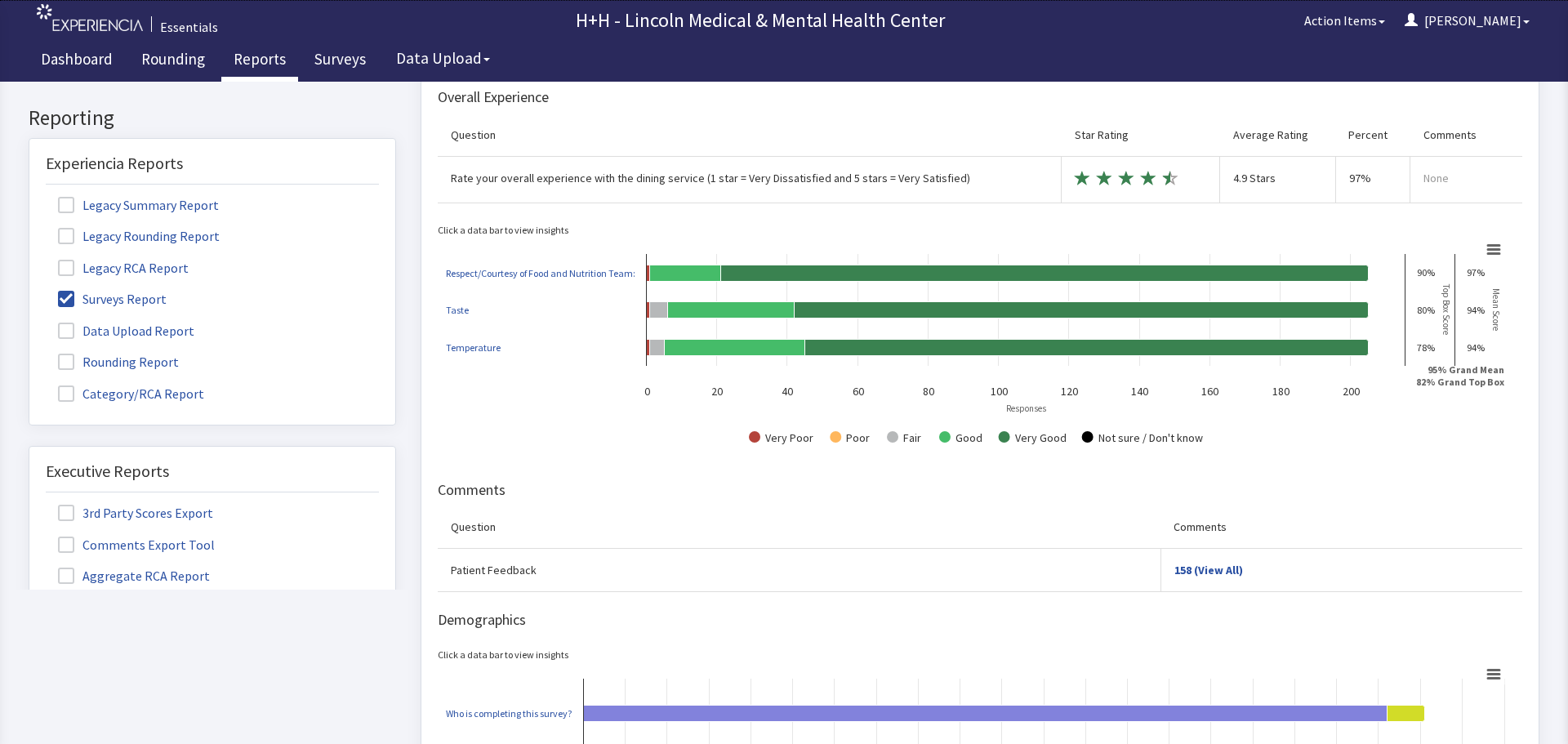
scroll to position [245, 0]
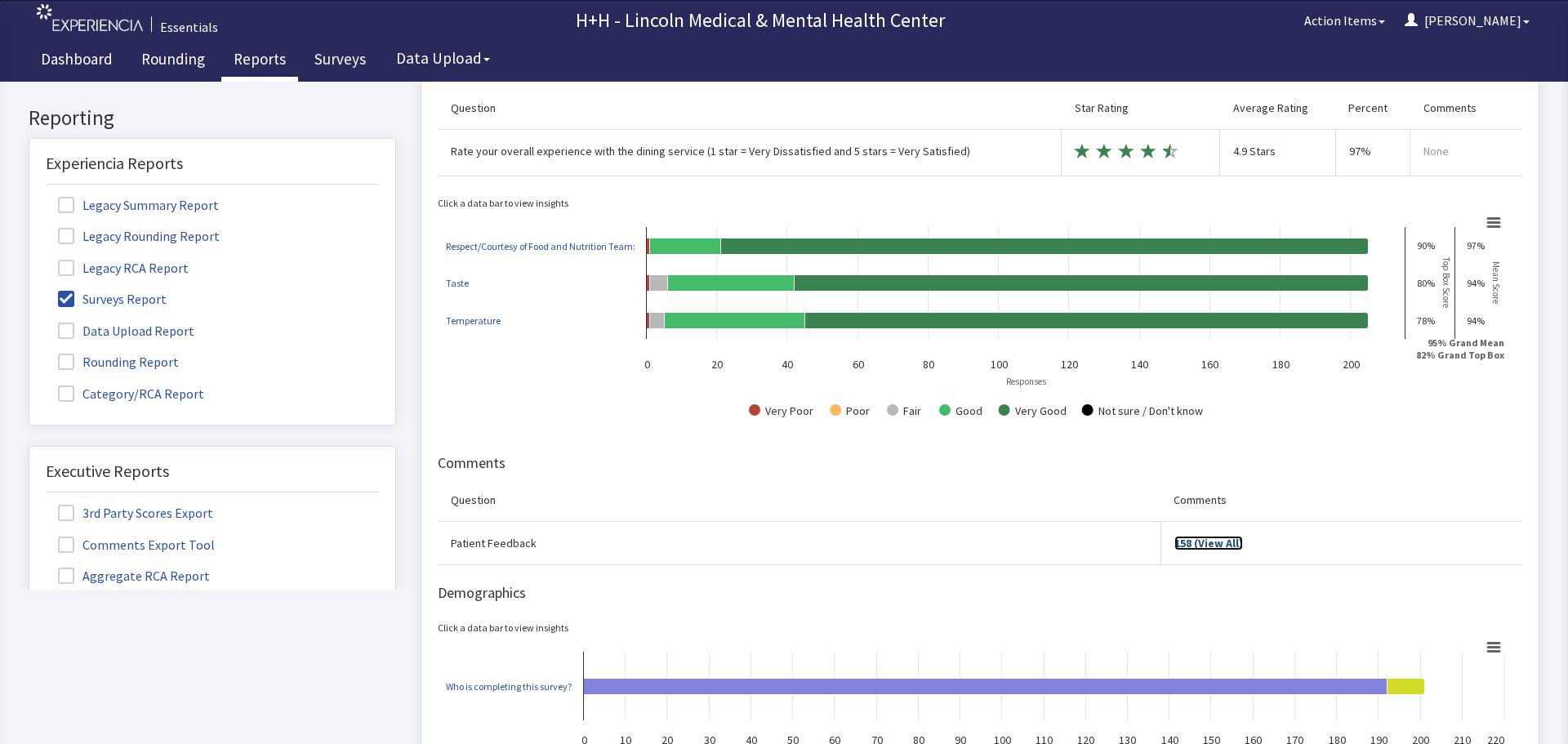
click at [1198, 543] on link "158 (View All)" at bounding box center [1208, 543] width 68 height 15
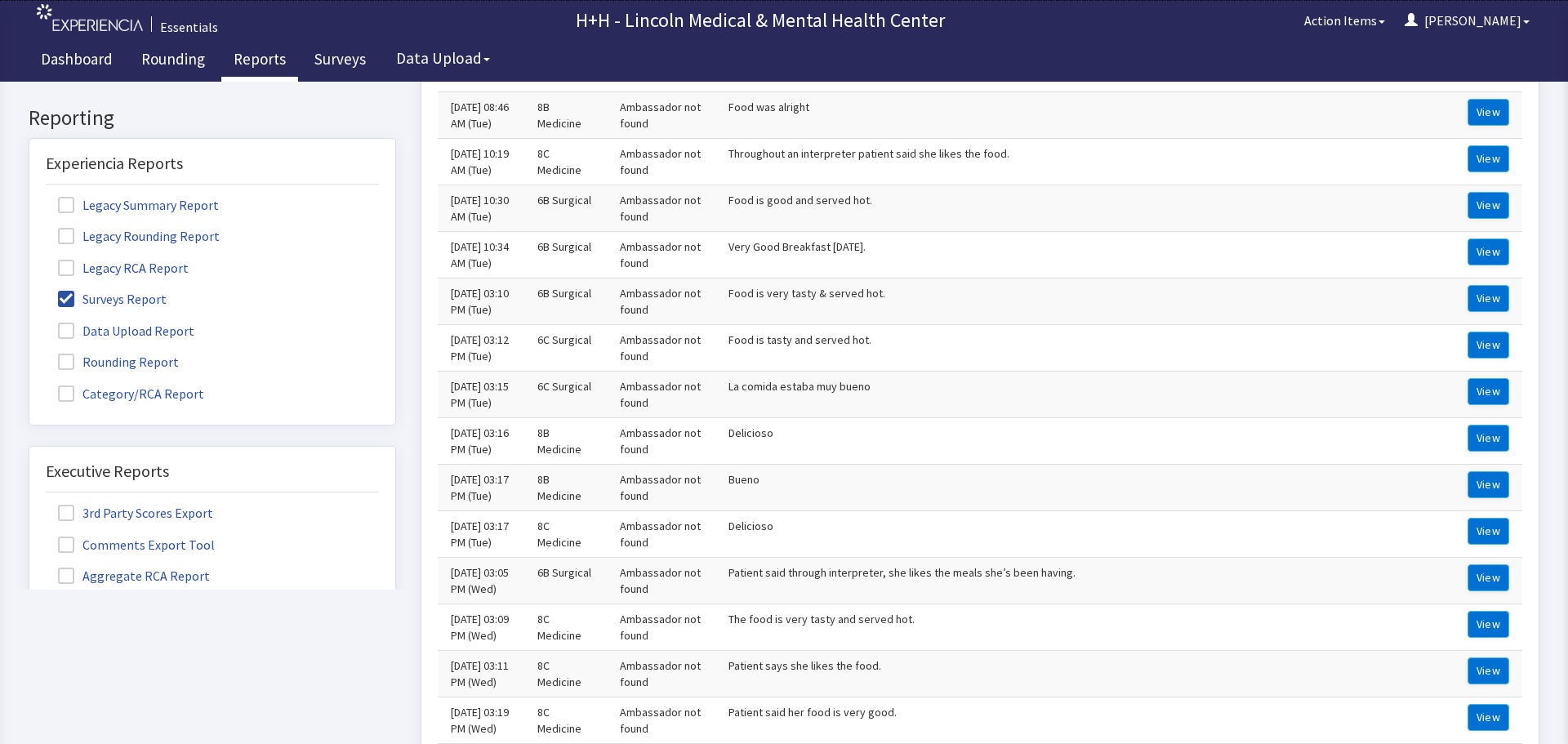
scroll to position [64, 0]
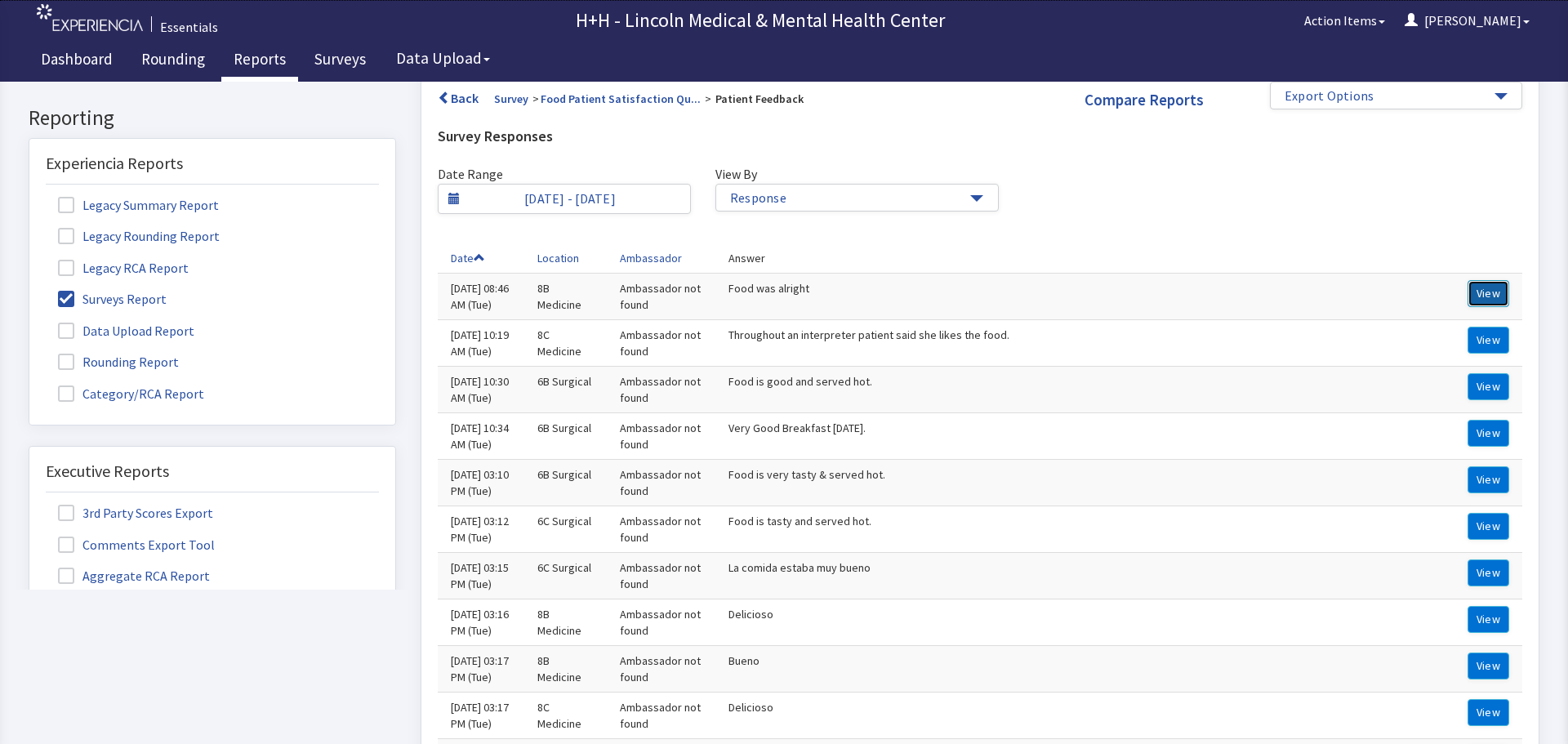
click at [1472, 290] on button "View" at bounding box center [1488, 293] width 41 height 27
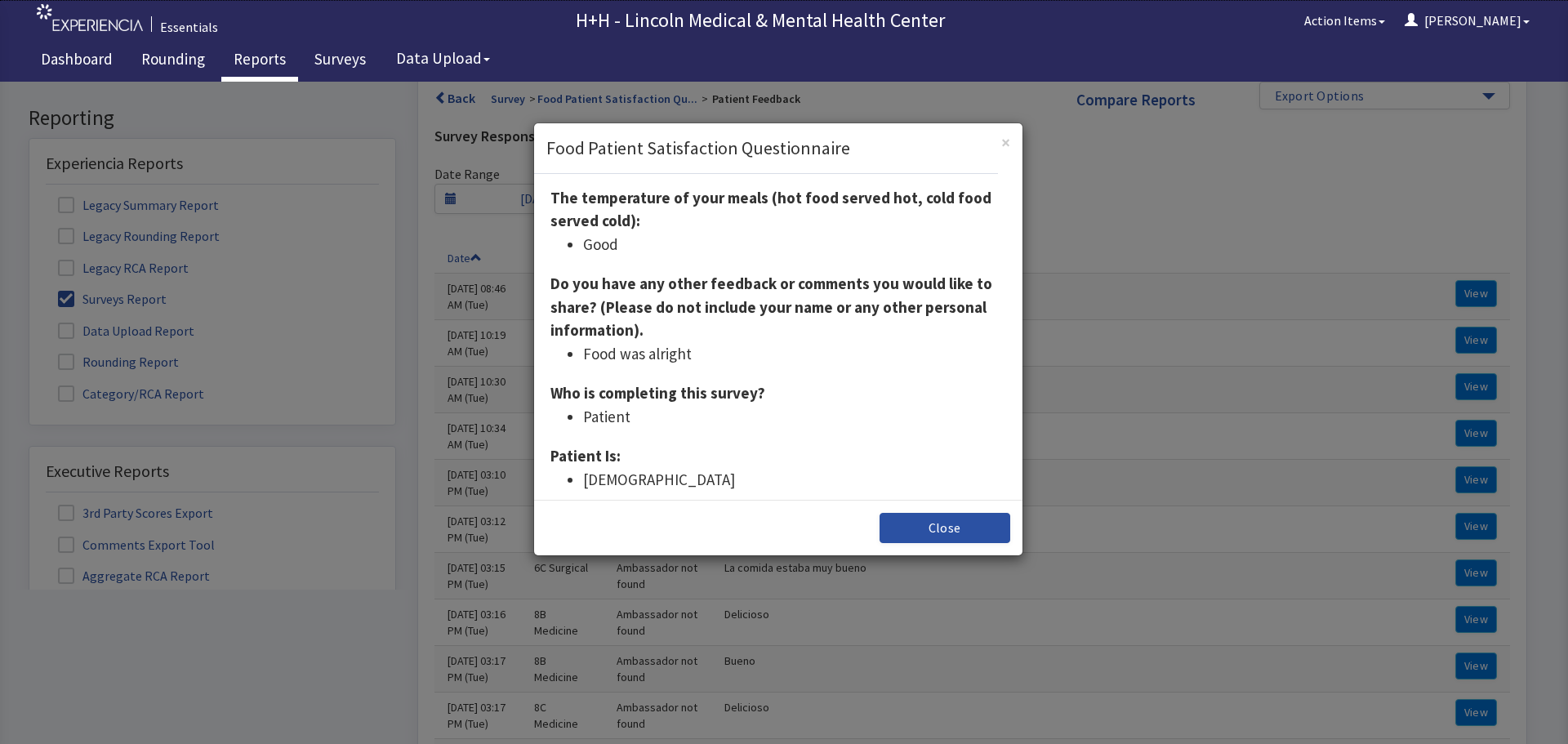
scroll to position [294, 0]
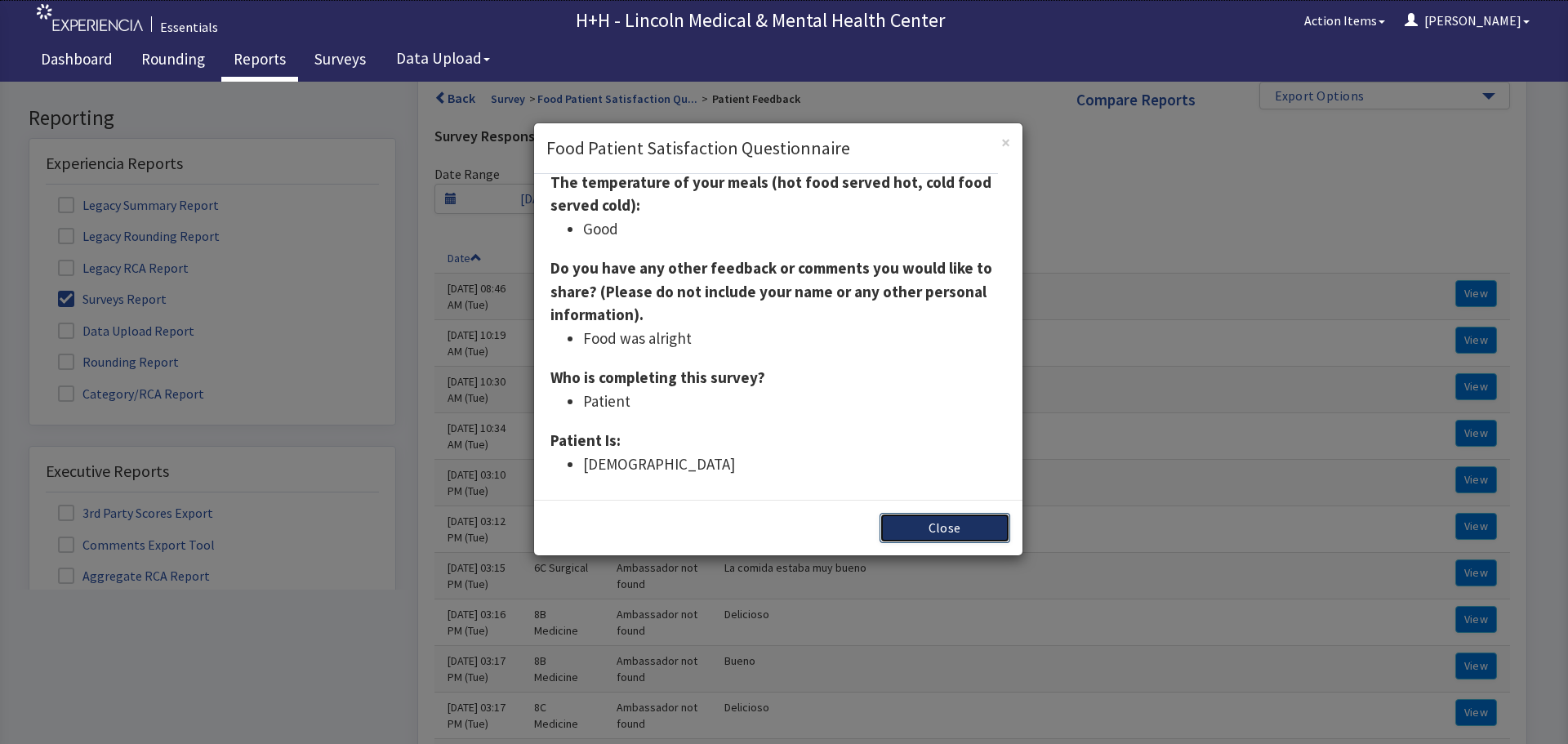
click at [955, 520] on button "Close" at bounding box center [944, 528] width 130 height 30
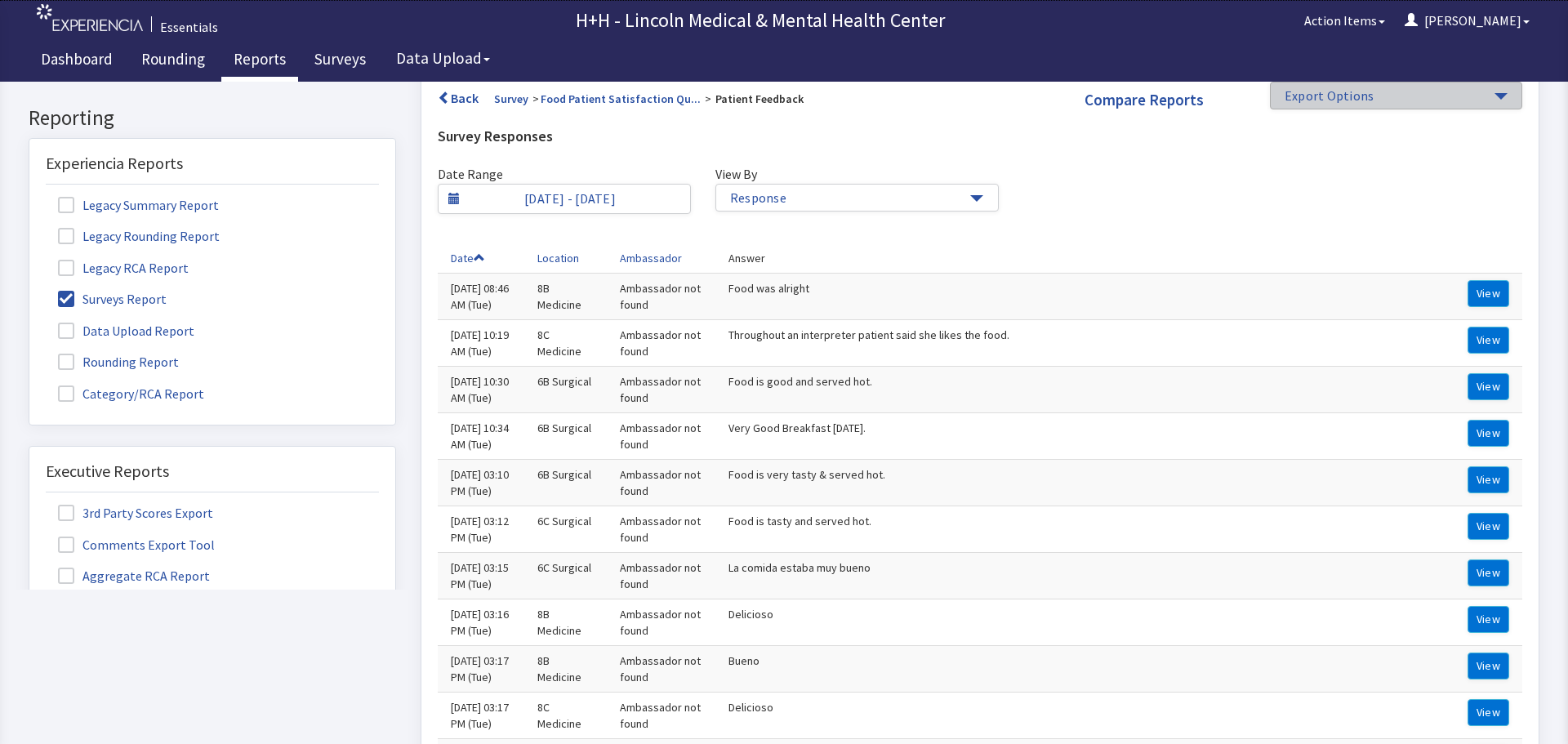
click at [1495, 93] on span "button" at bounding box center [1501, 96] width 13 height 7
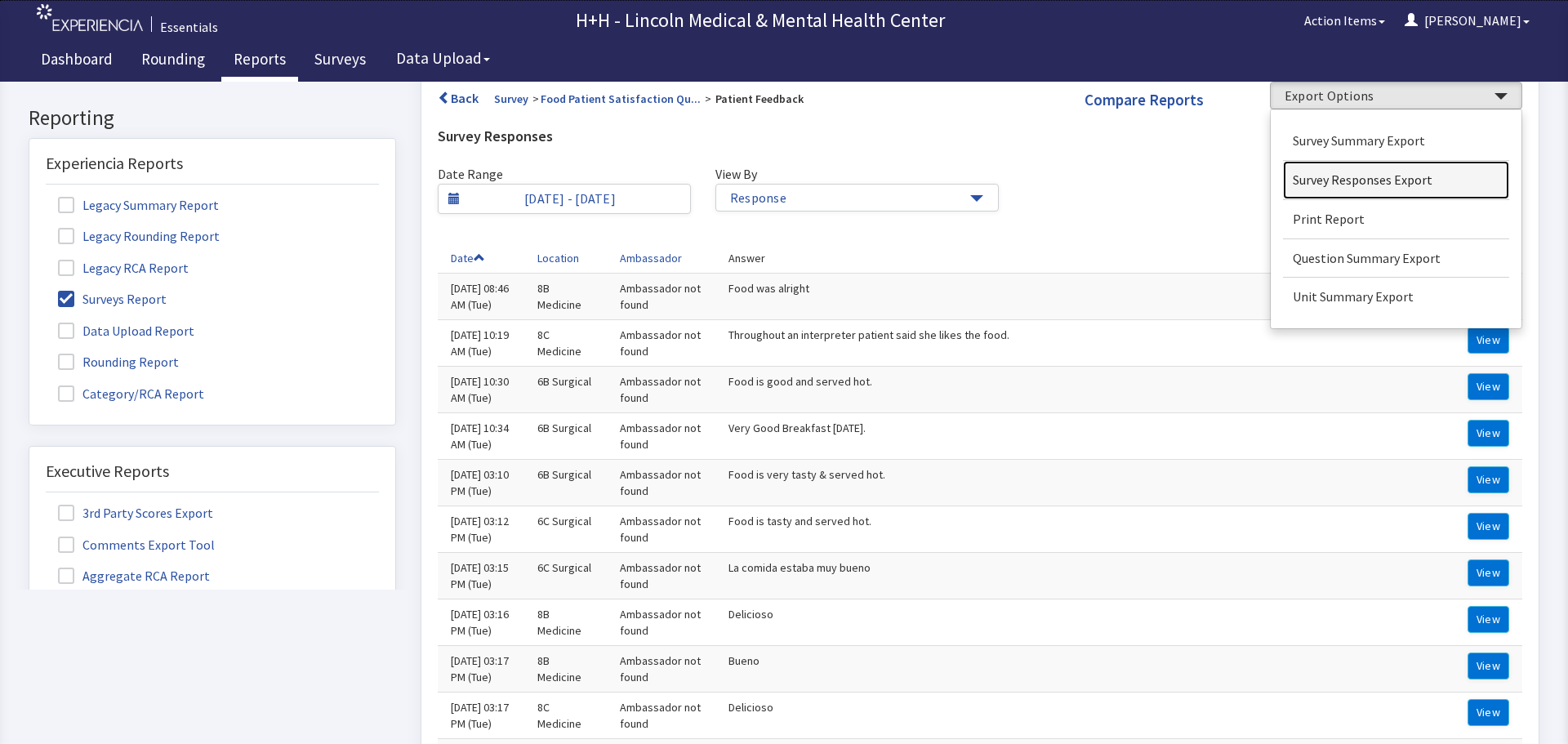
click at [1399, 180] on link "Survey Responses Export" at bounding box center [1396, 180] width 227 height 38
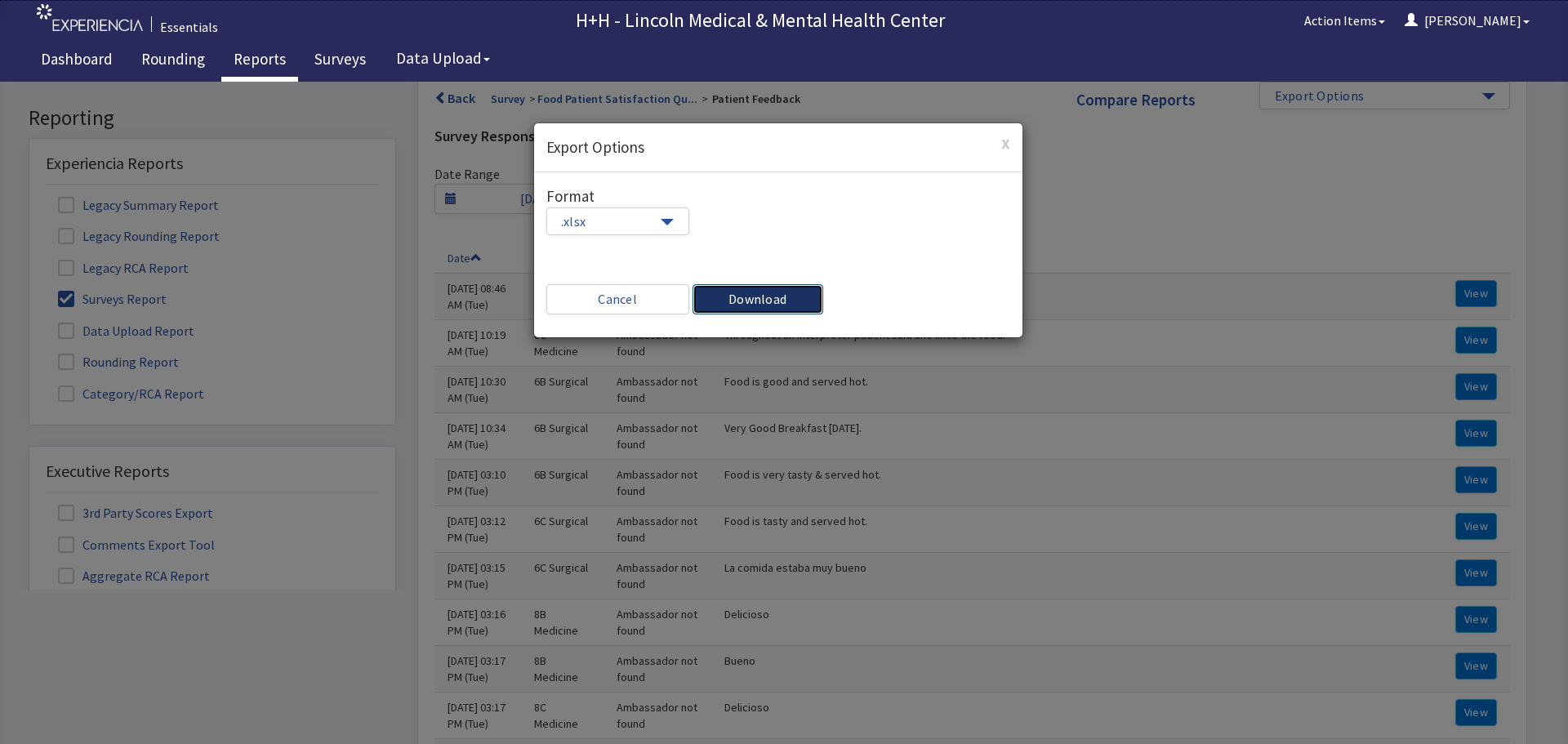
click at [783, 290] on button "Download" at bounding box center [757, 299] width 130 height 30
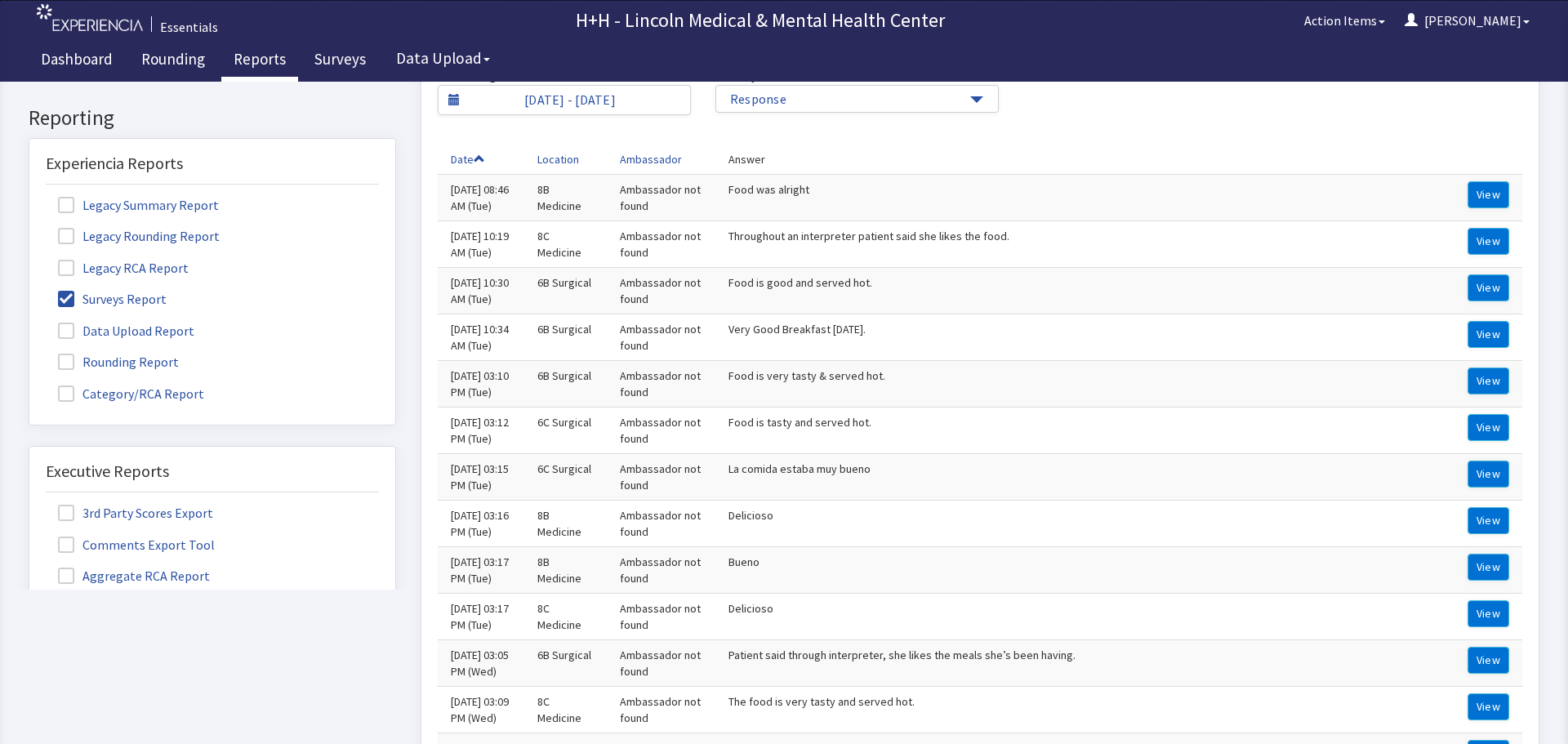
scroll to position [0, 0]
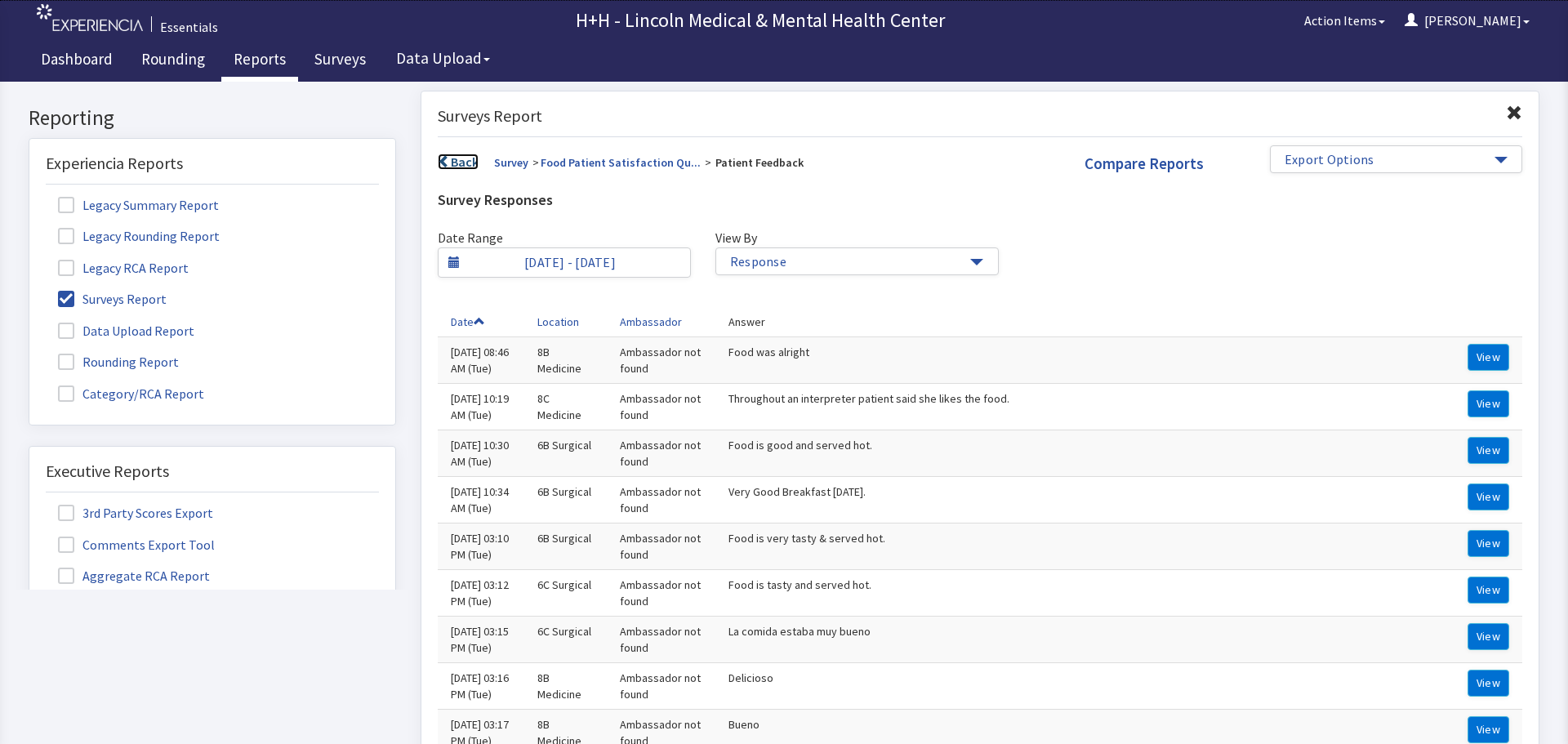
click at [457, 156] on link "Back" at bounding box center [458, 161] width 41 height 16
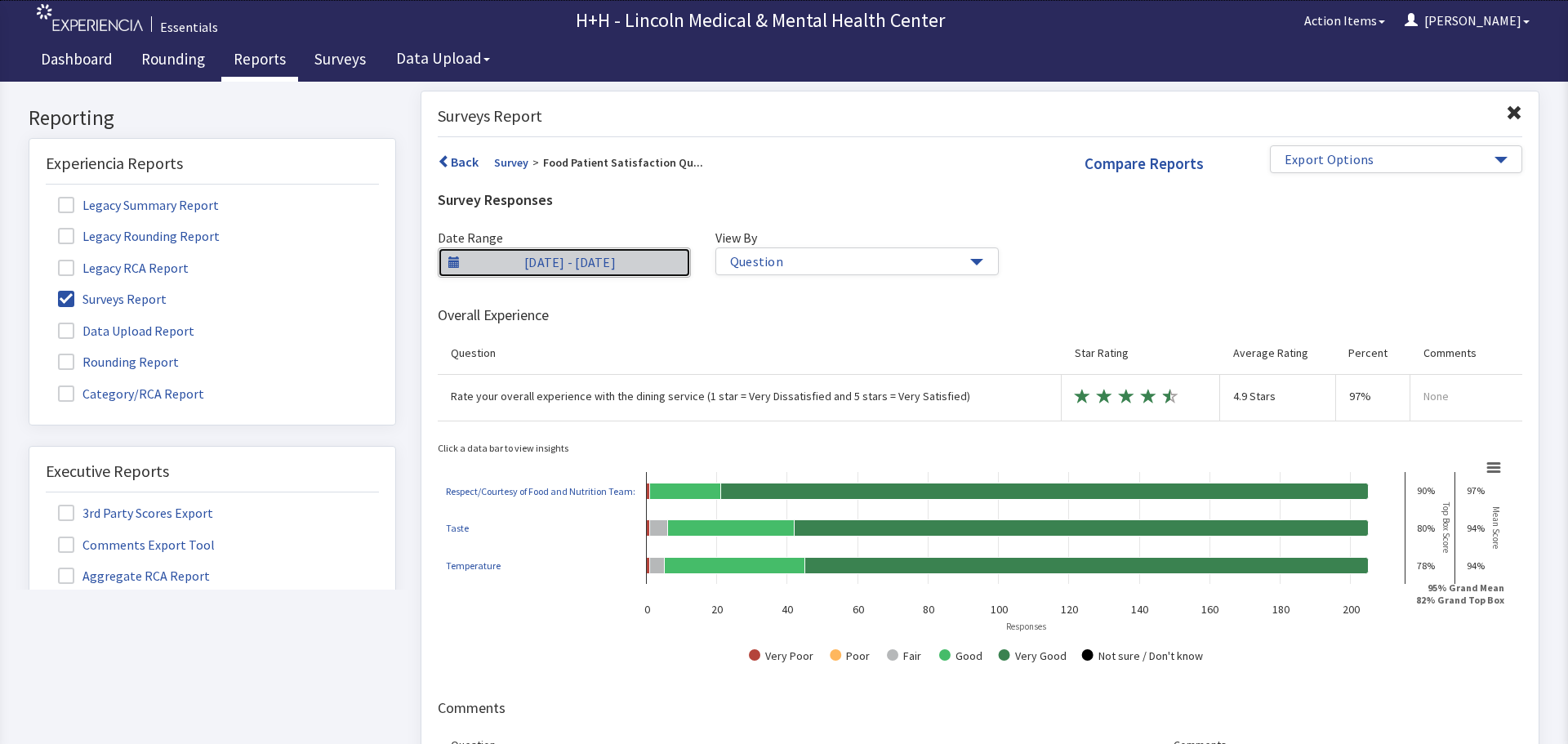
click at [626, 258] on link "4/1/25 - 6/30/25" at bounding box center [564, 262] width 253 height 30
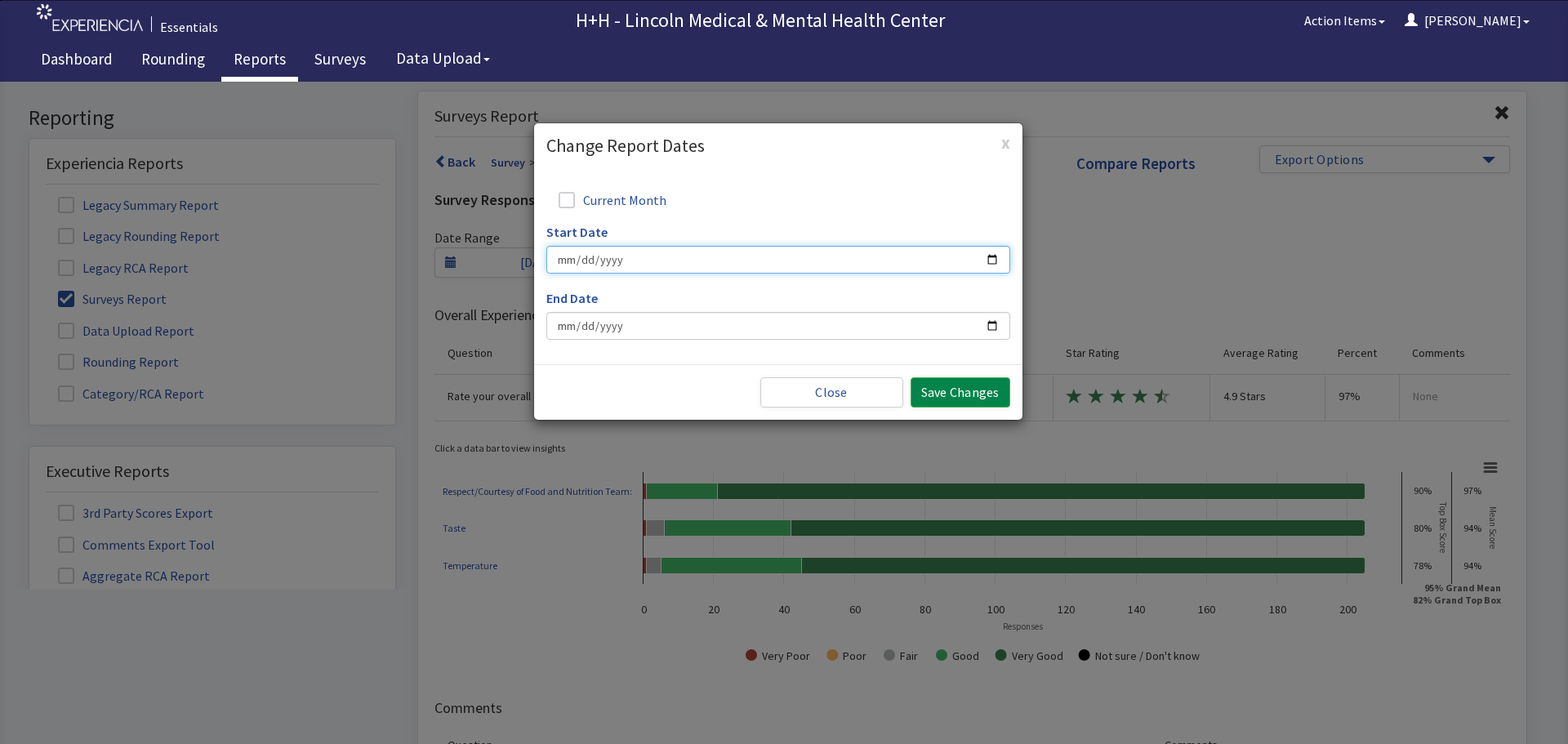
click at [990, 254] on input "Start Date" at bounding box center [778, 260] width 464 height 28
type input "2025-08-17"
type input "2025-06-30"
type input "2025-08-17"
click at [986, 323] on input "2025-06-30" at bounding box center [778, 326] width 464 height 28
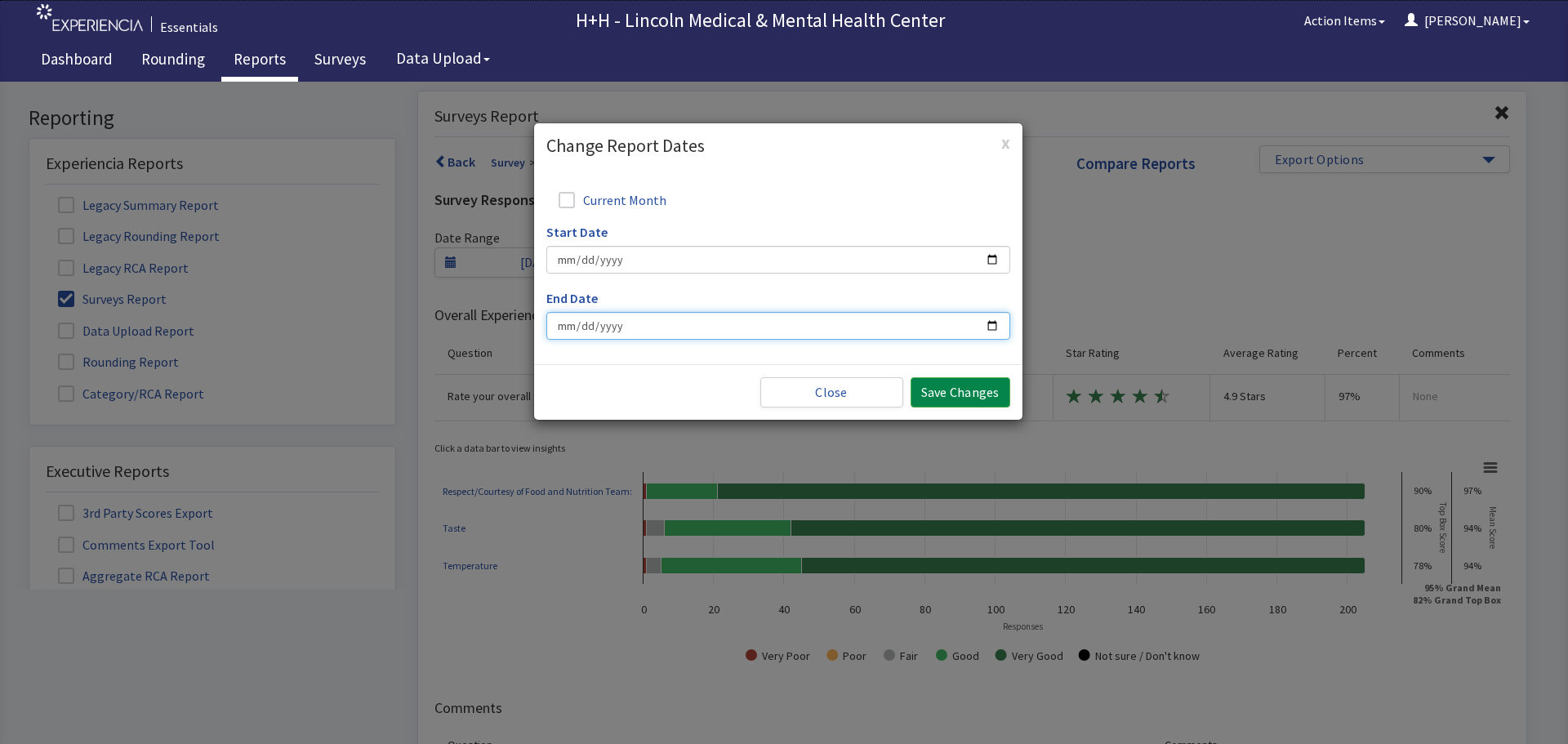
click at [1009, 323] on input "2025-06-21" at bounding box center [778, 326] width 464 height 28
click at [992, 325] on input "2025-06-21" at bounding box center [778, 326] width 464 height 28
type input "2025-08-21"
click at [951, 395] on button "Save Changes" at bounding box center [961, 393] width 99 height 30
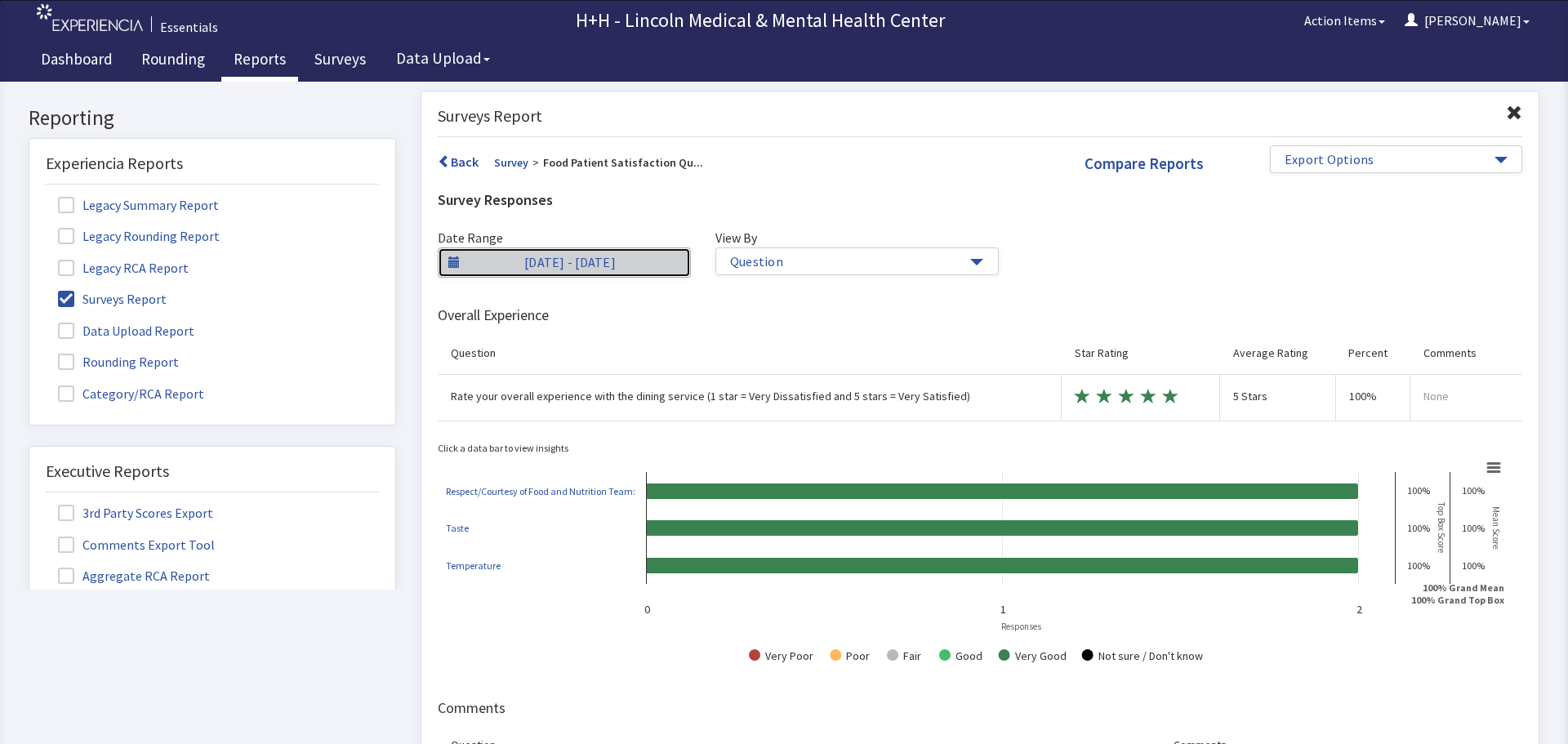
click at [453, 260] on span at bounding box center [454, 262] width 11 height 11
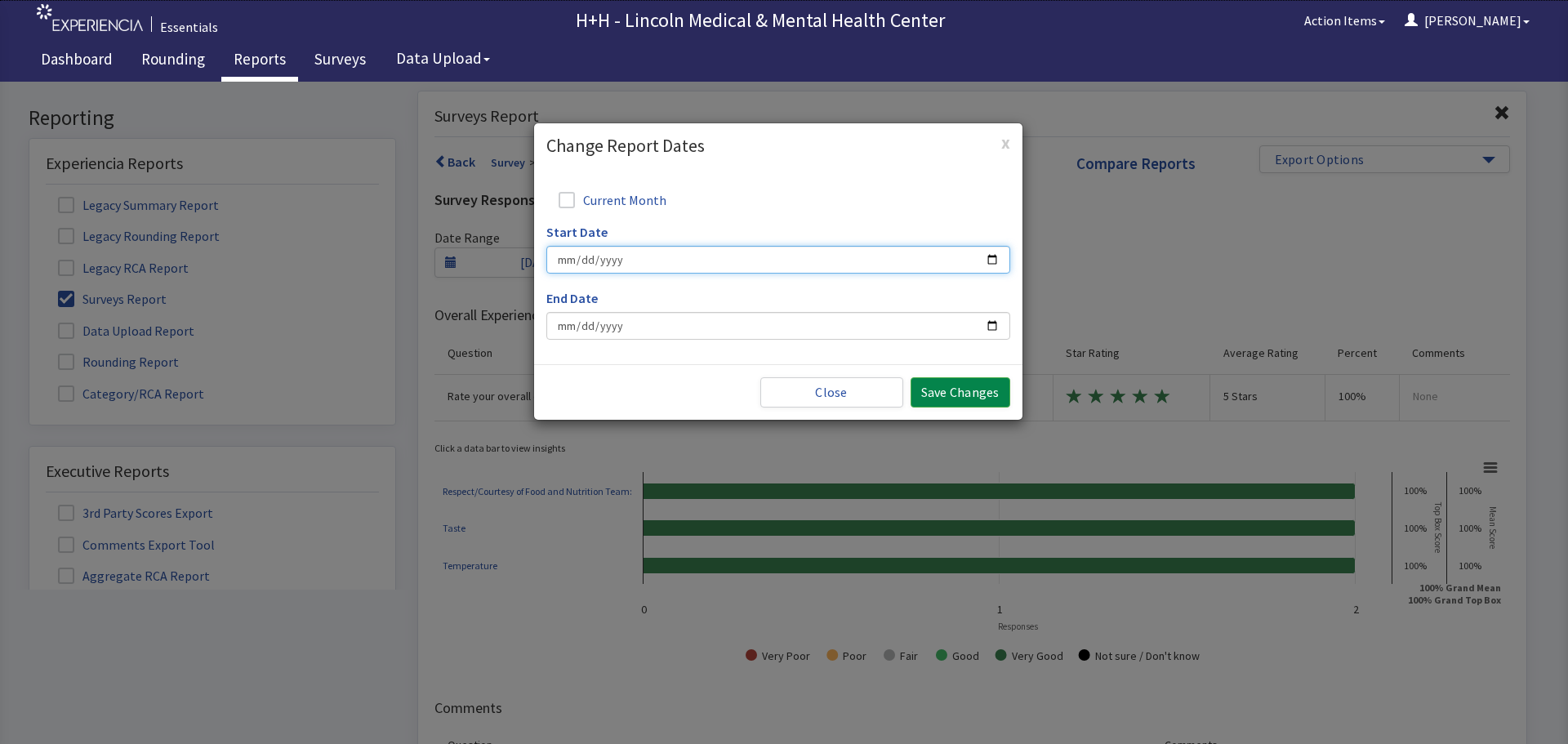
click at [989, 257] on input "Start Date" at bounding box center [778, 260] width 464 height 28
type input "2025-08-17"
click at [989, 321] on input "End Date" at bounding box center [778, 326] width 464 height 28
type input "2025-08-19"
click at [974, 392] on button "Save Changes" at bounding box center [961, 393] width 99 height 30
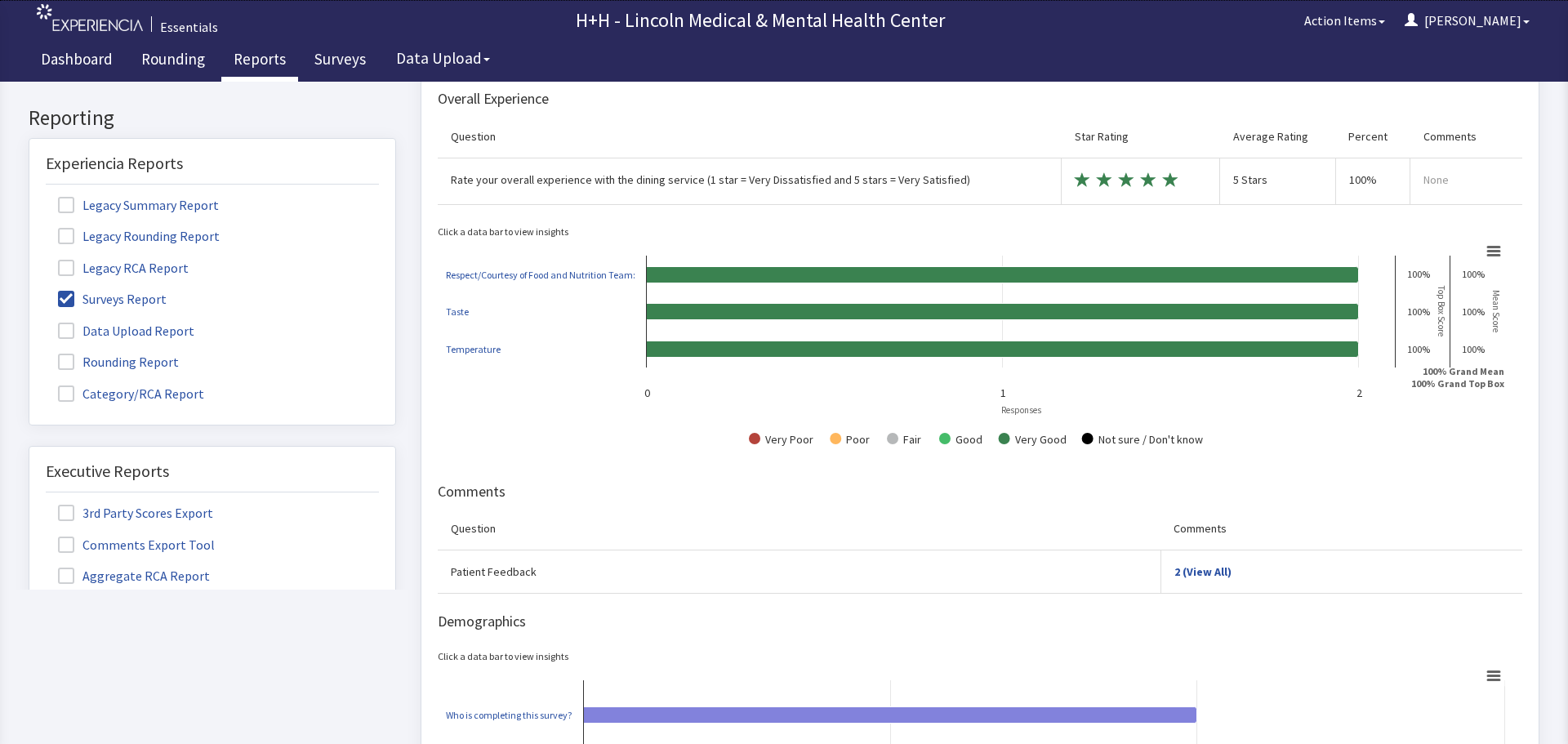
scroll to position [245, 0]
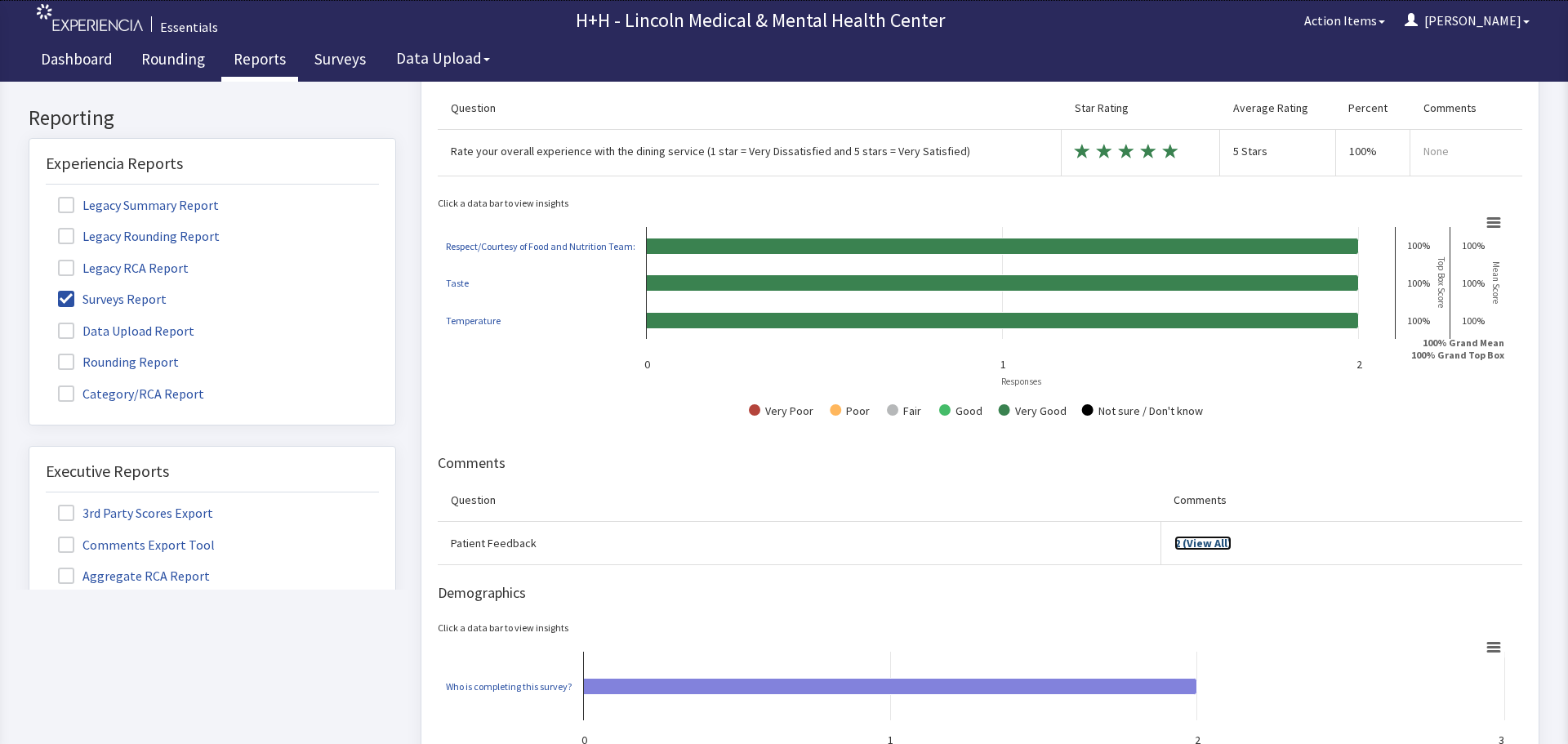
click at [1174, 543] on link "2 (View All)" at bounding box center [1202, 543] width 57 height 15
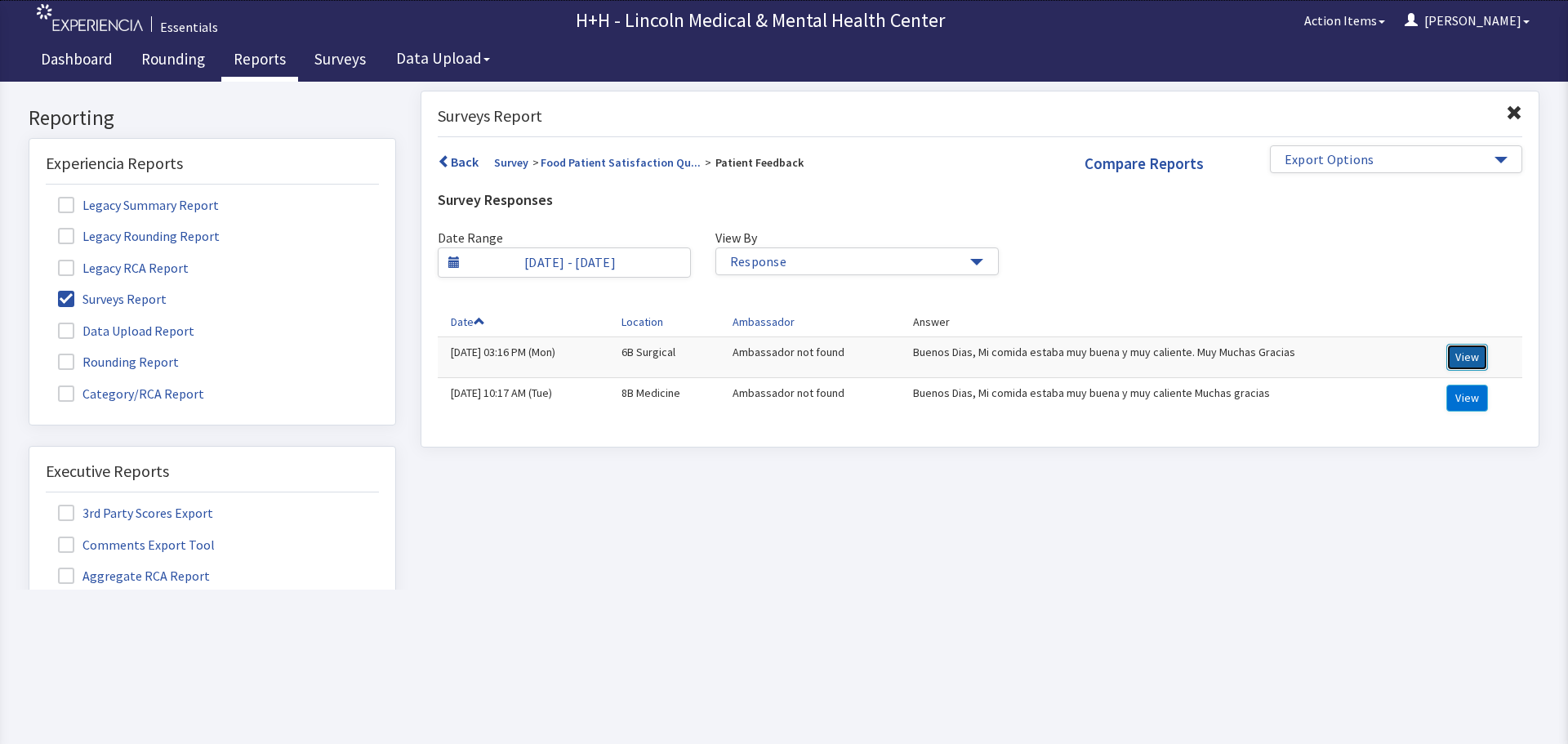
click at [1457, 351] on button "View" at bounding box center [1467, 357] width 41 height 27
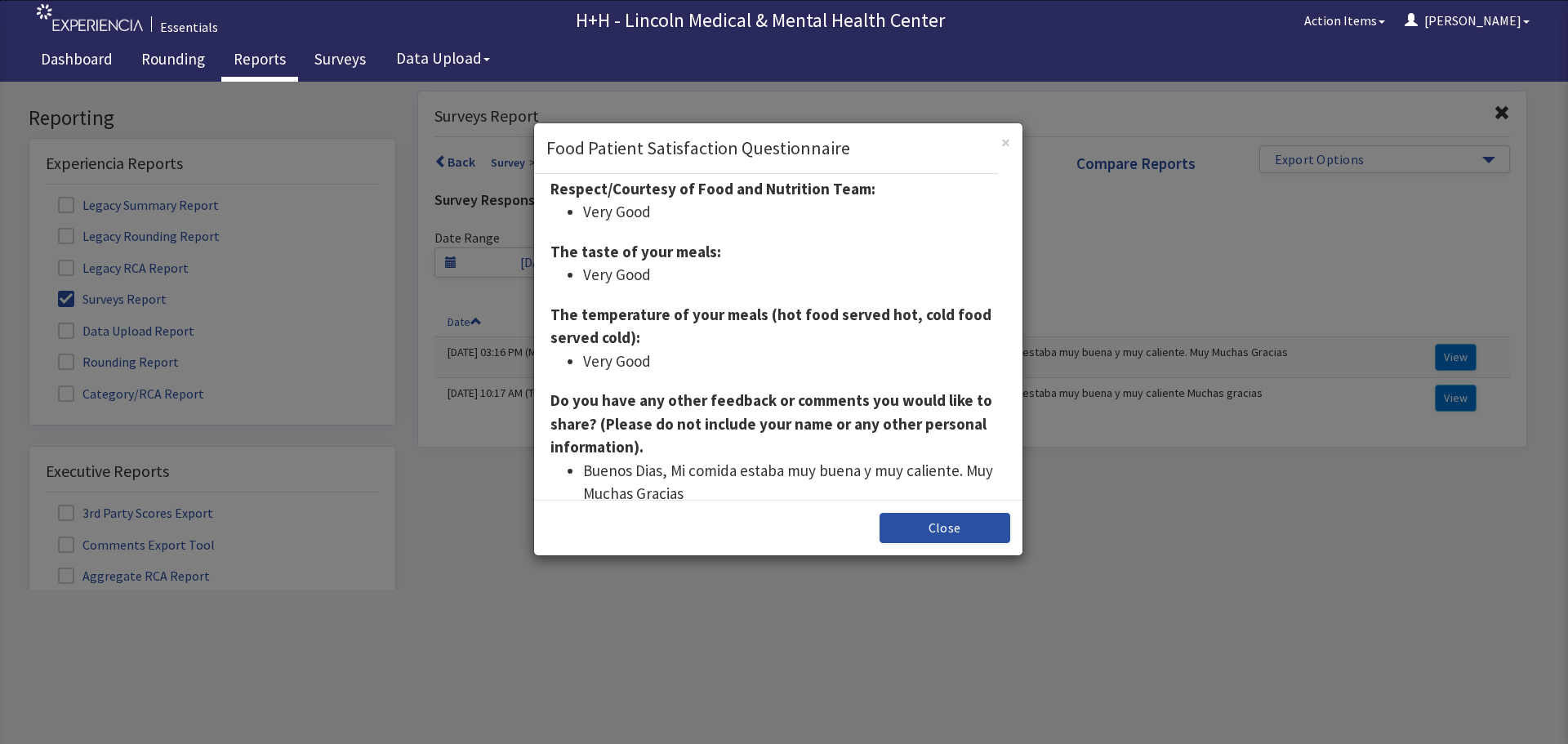
scroll to position [163, 0]
click at [940, 536] on button "Close" at bounding box center [944, 528] width 130 height 30
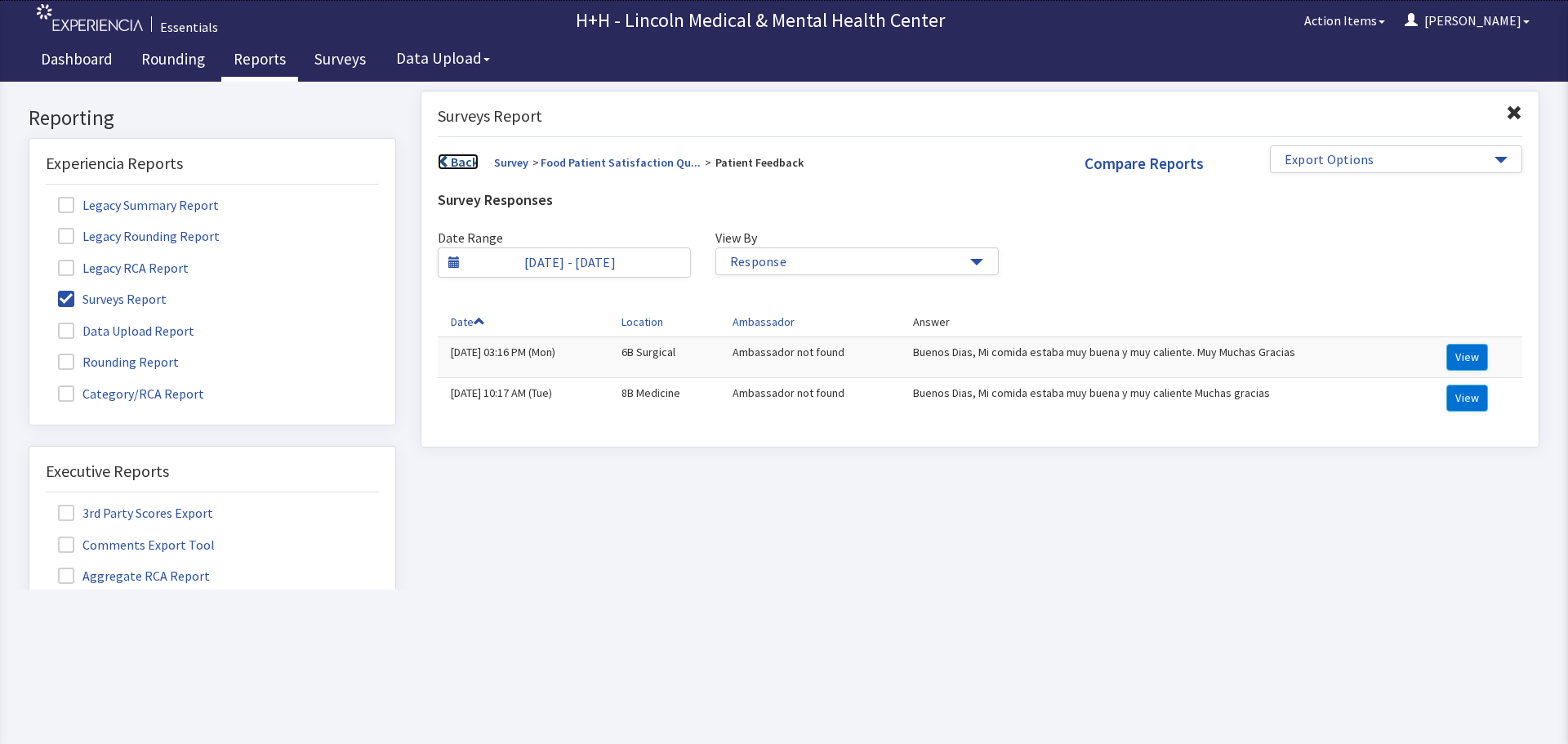
click at [473, 157] on link "Back" at bounding box center [458, 161] width 41 height 16
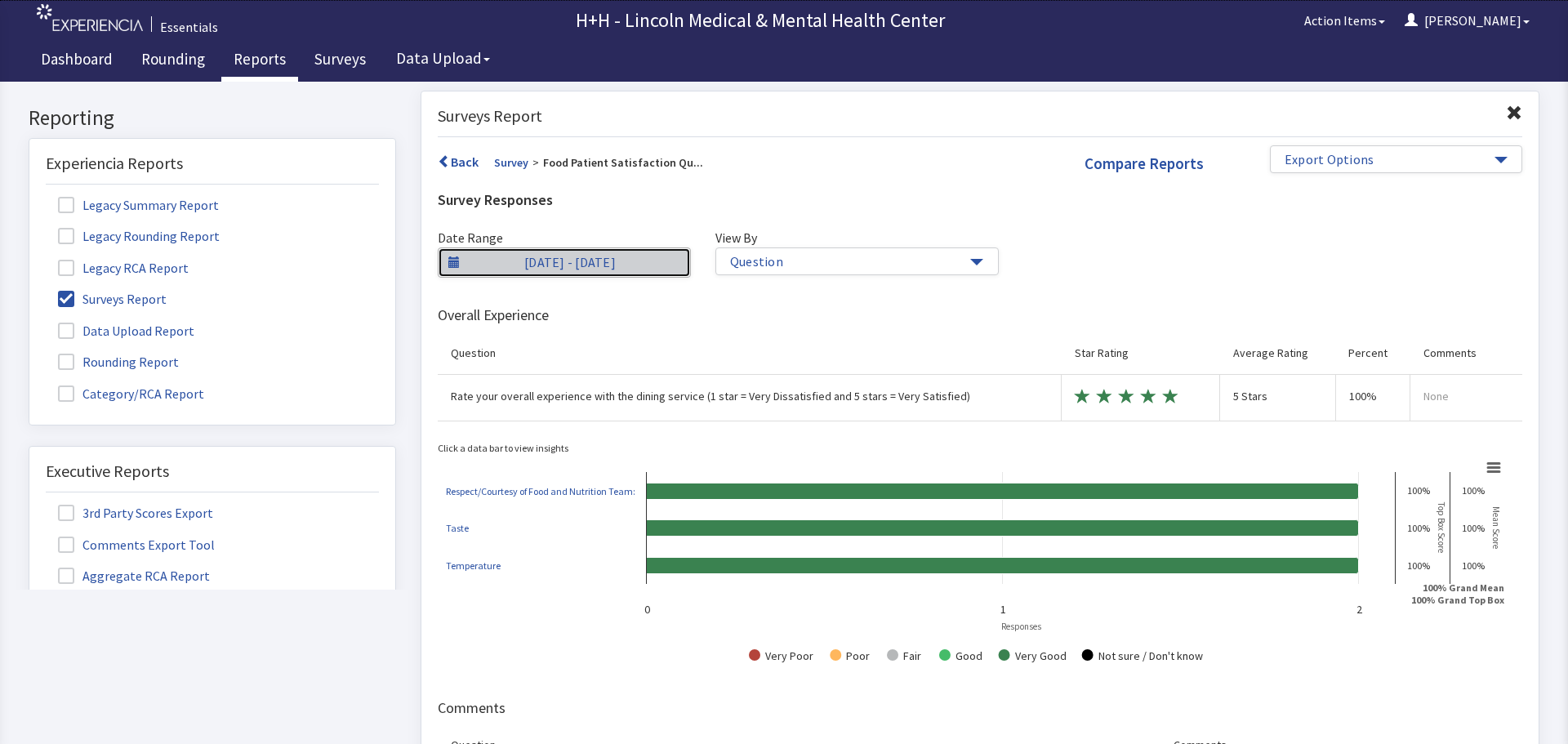
click at [498, 263] on link "8/17/25 - 8/19/25" at bounding box center [564, 262] width 253 height 30
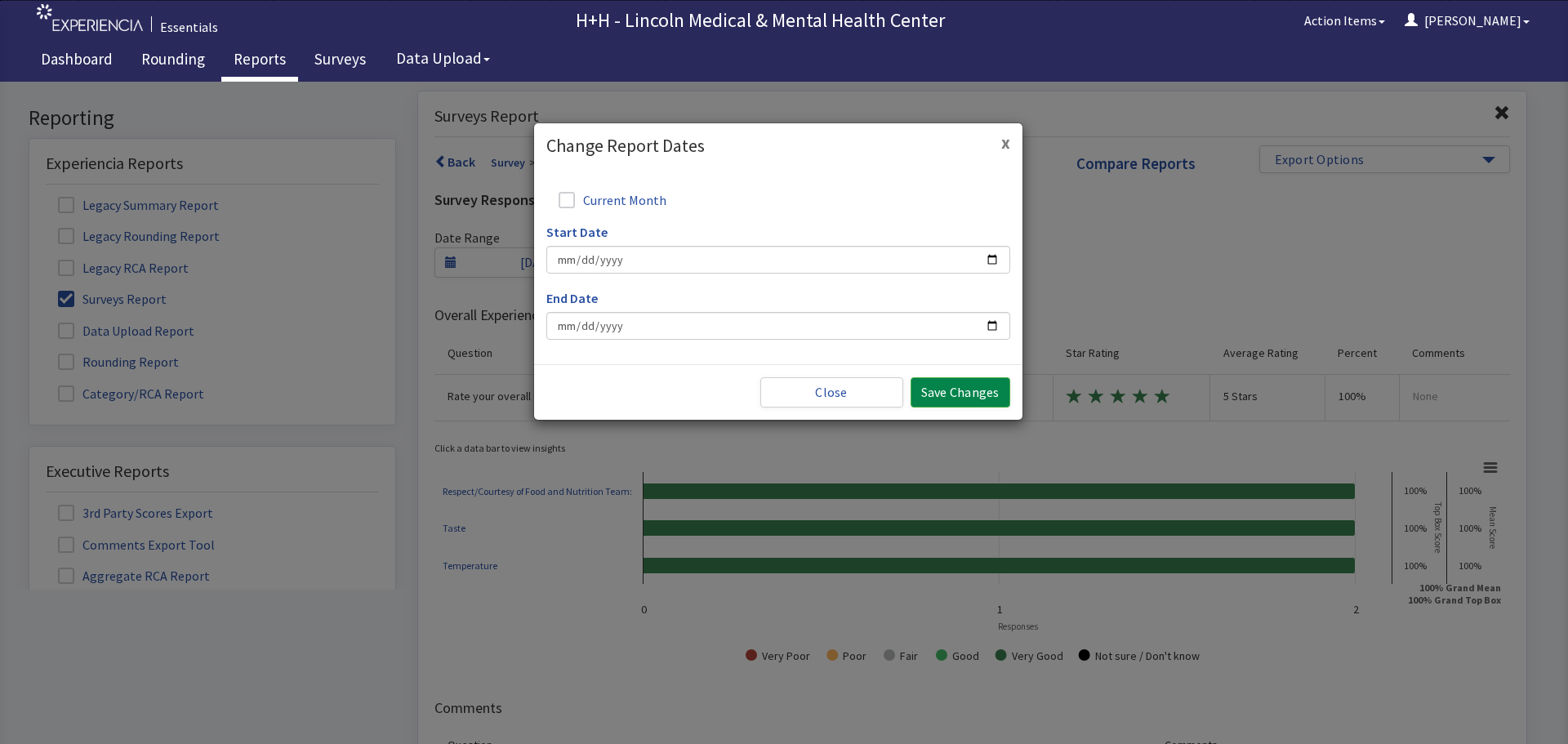
click at [1009, 146] on button "x" at bounding box center [1006, 142] width 9 height 17
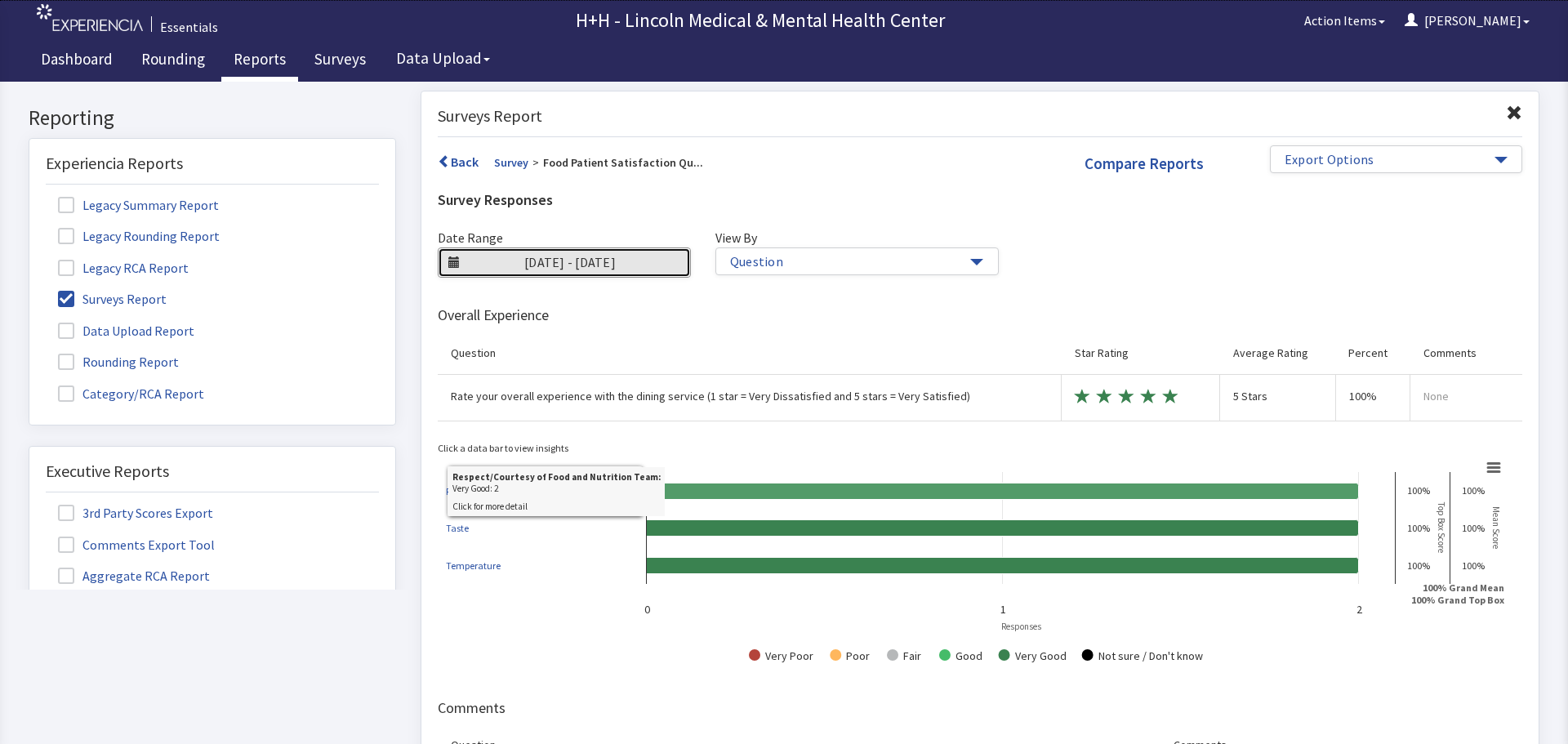
click at [715, 487] on icon at bounding box center [1003, 490] width 712 height 16
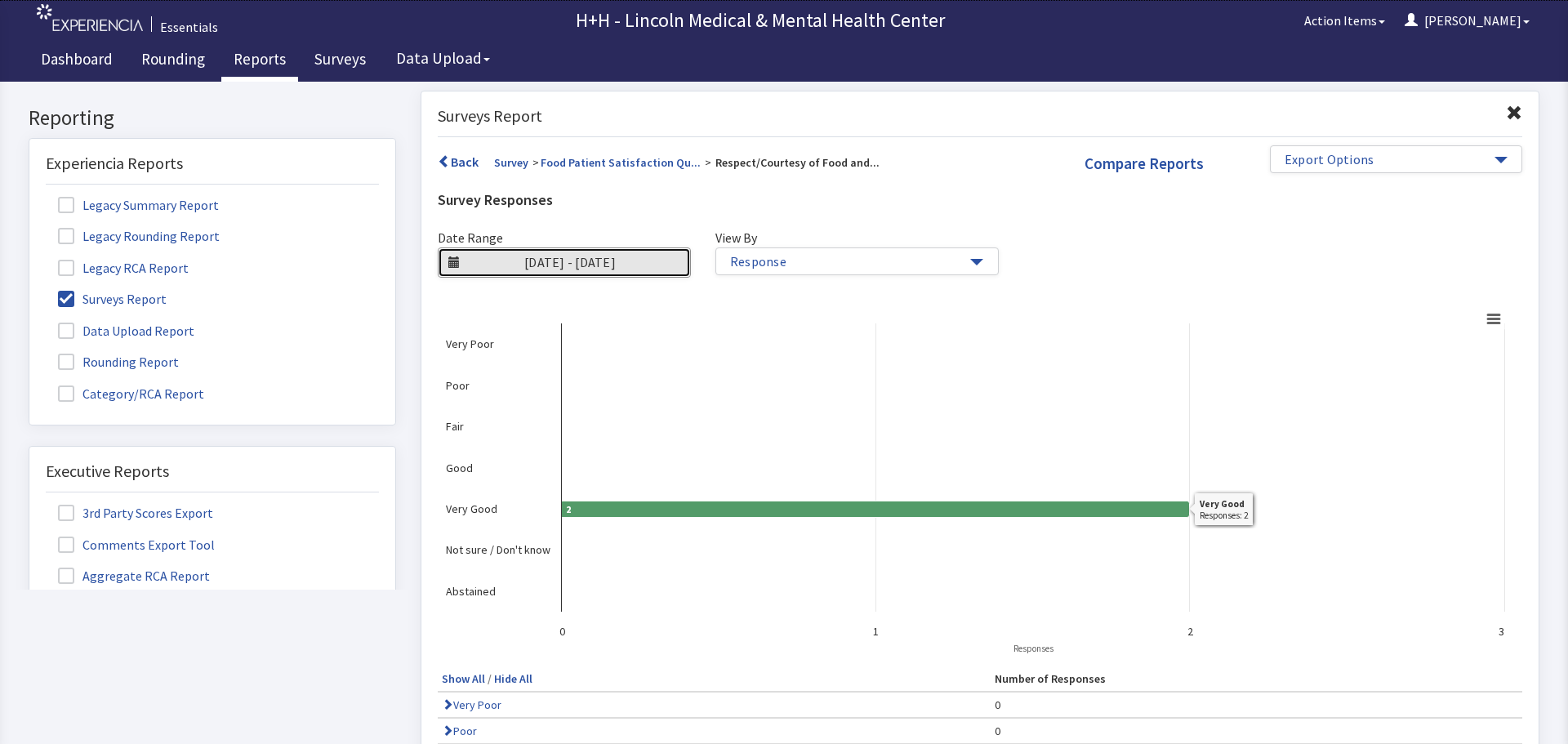
click at [635, 511] on icon at bounding box center [876, 508] width 628 height 16
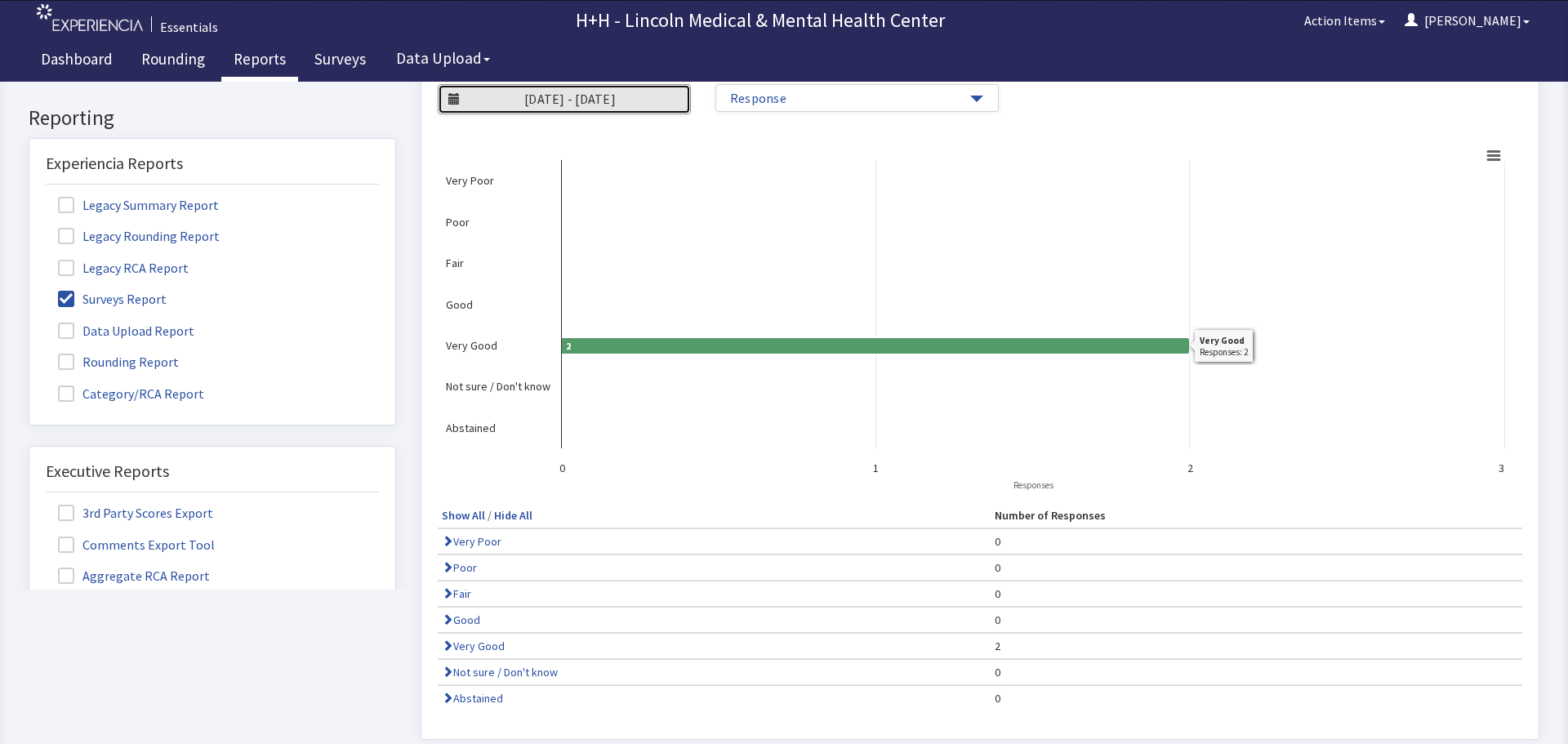
click at [711, 346] on icon at bounding box center [876, 345] width 628 height 16
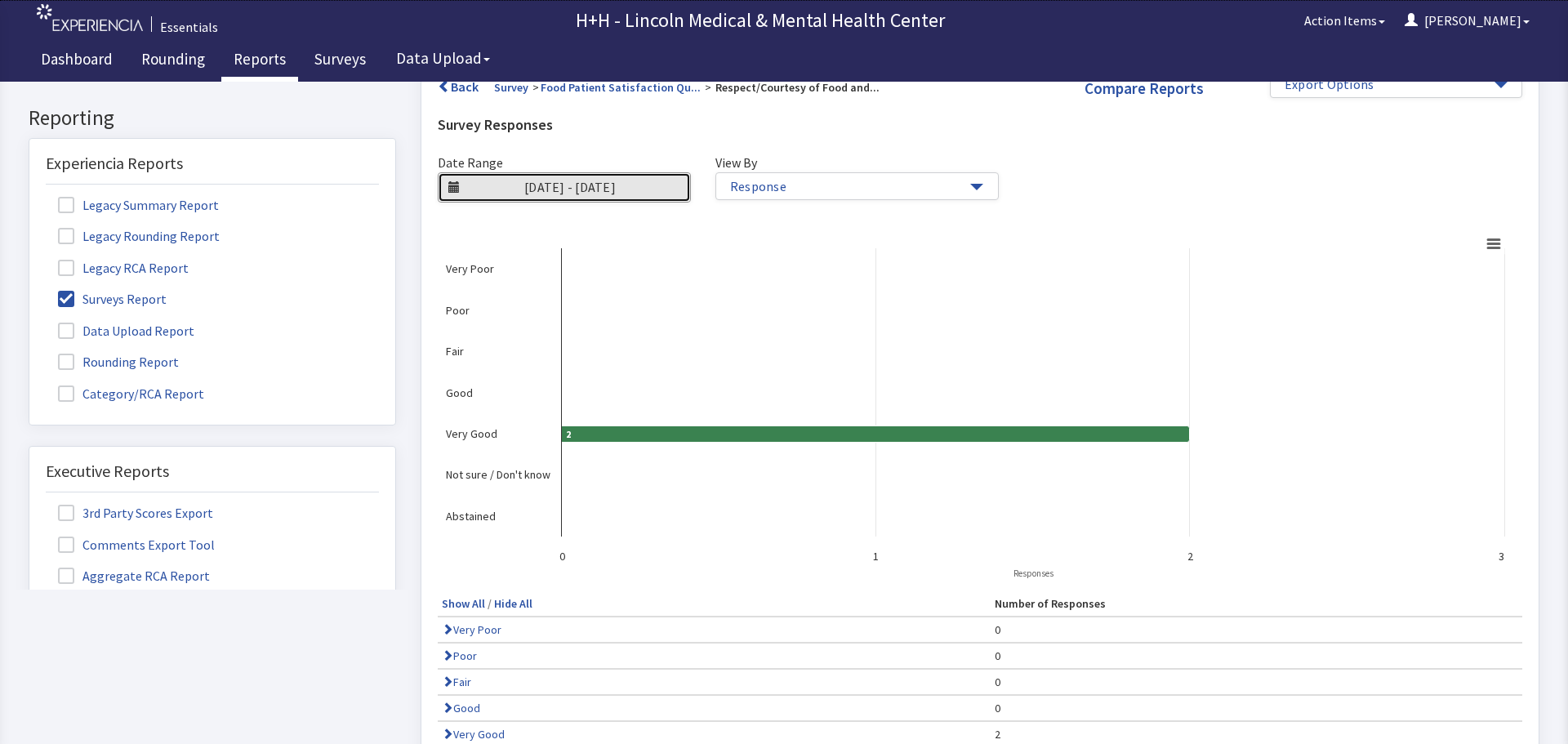
scroll to position [0, 0]
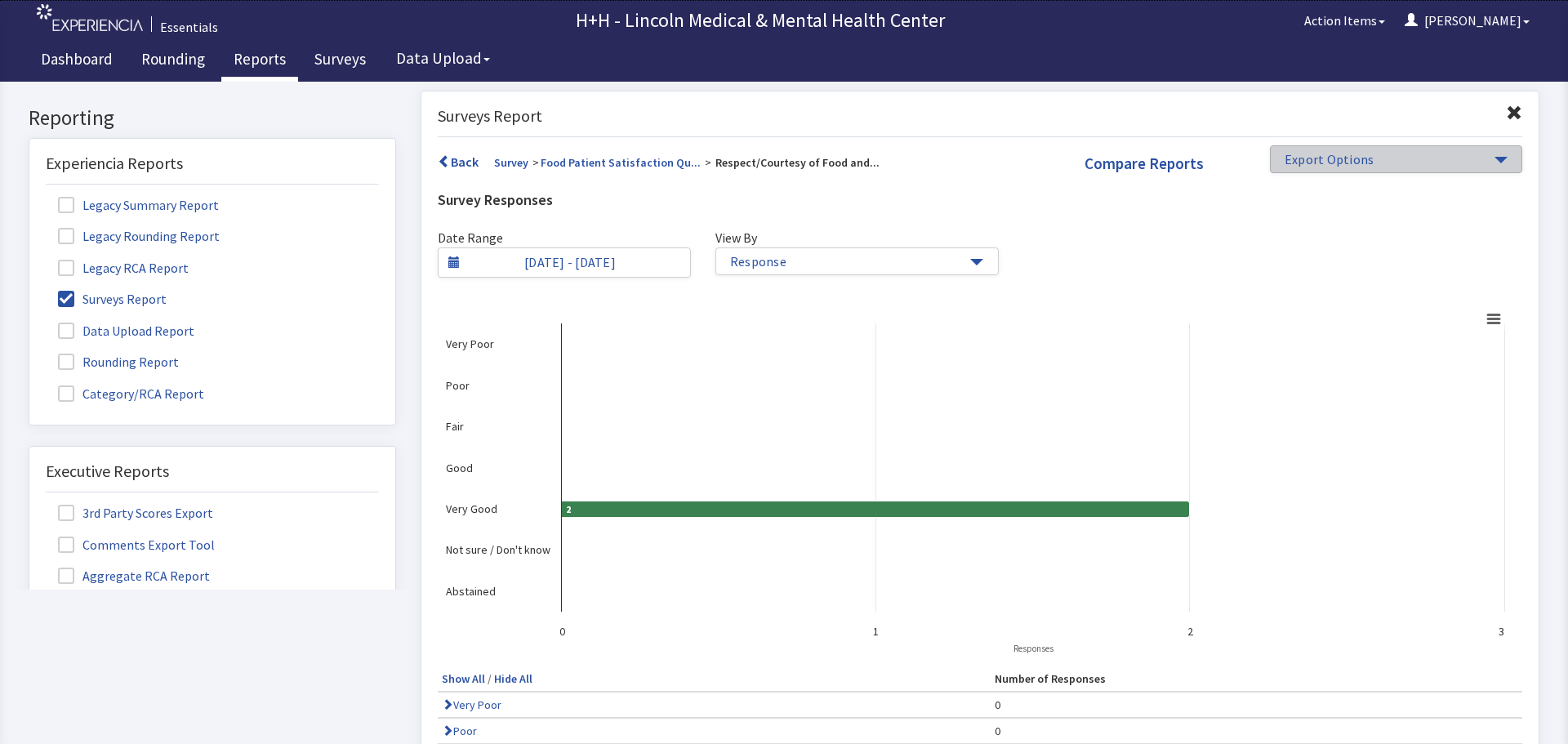
click at [1487, 156] on button "Export Options" at bounding box center [1396, 159] width 253 height 28
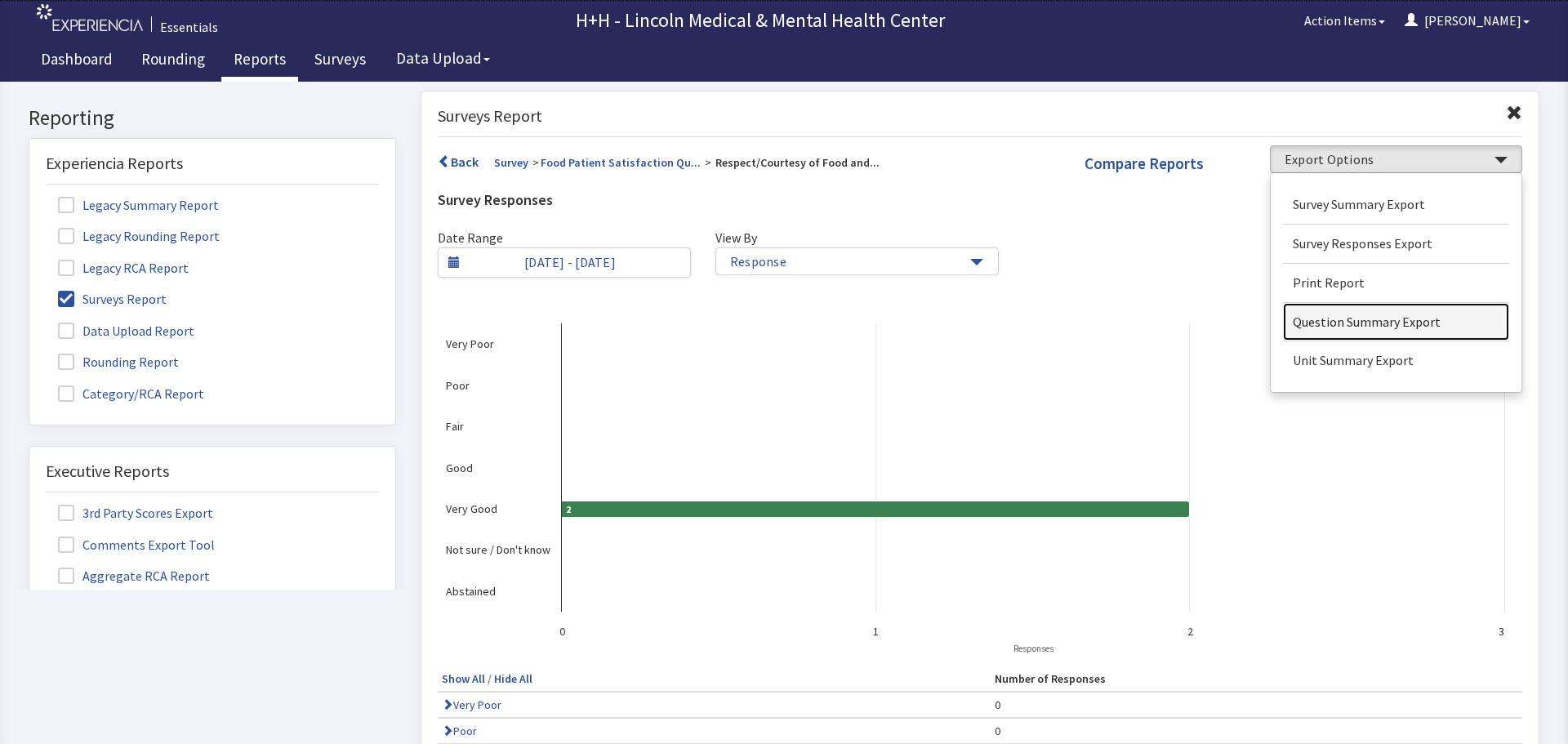
click at [1394, 320] on link "Question Summary Export" at bounding box center [1396, 321] width 227 height 38
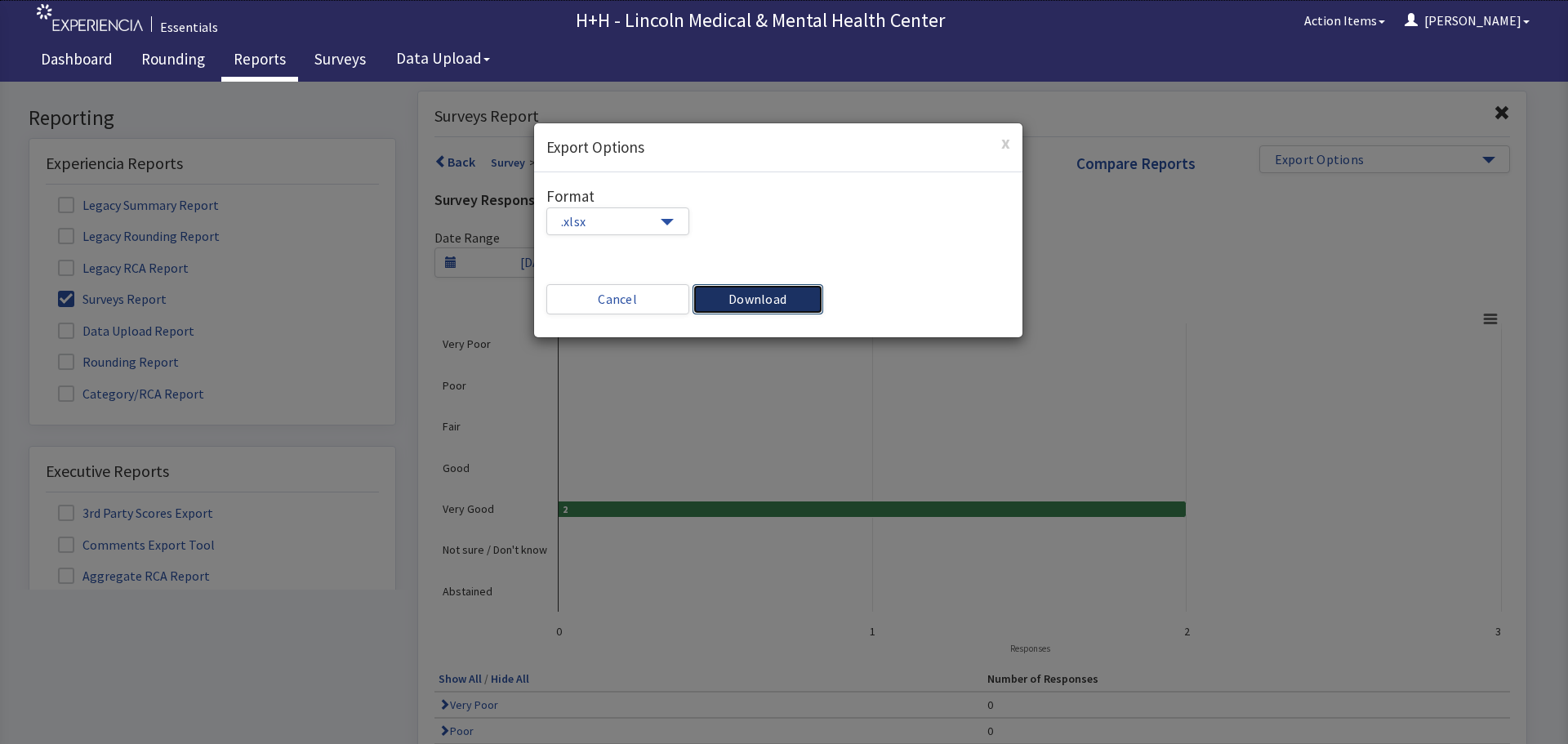
click at [756, 303] on button "Download" at bounding box center [757, 299] width 130 height 30
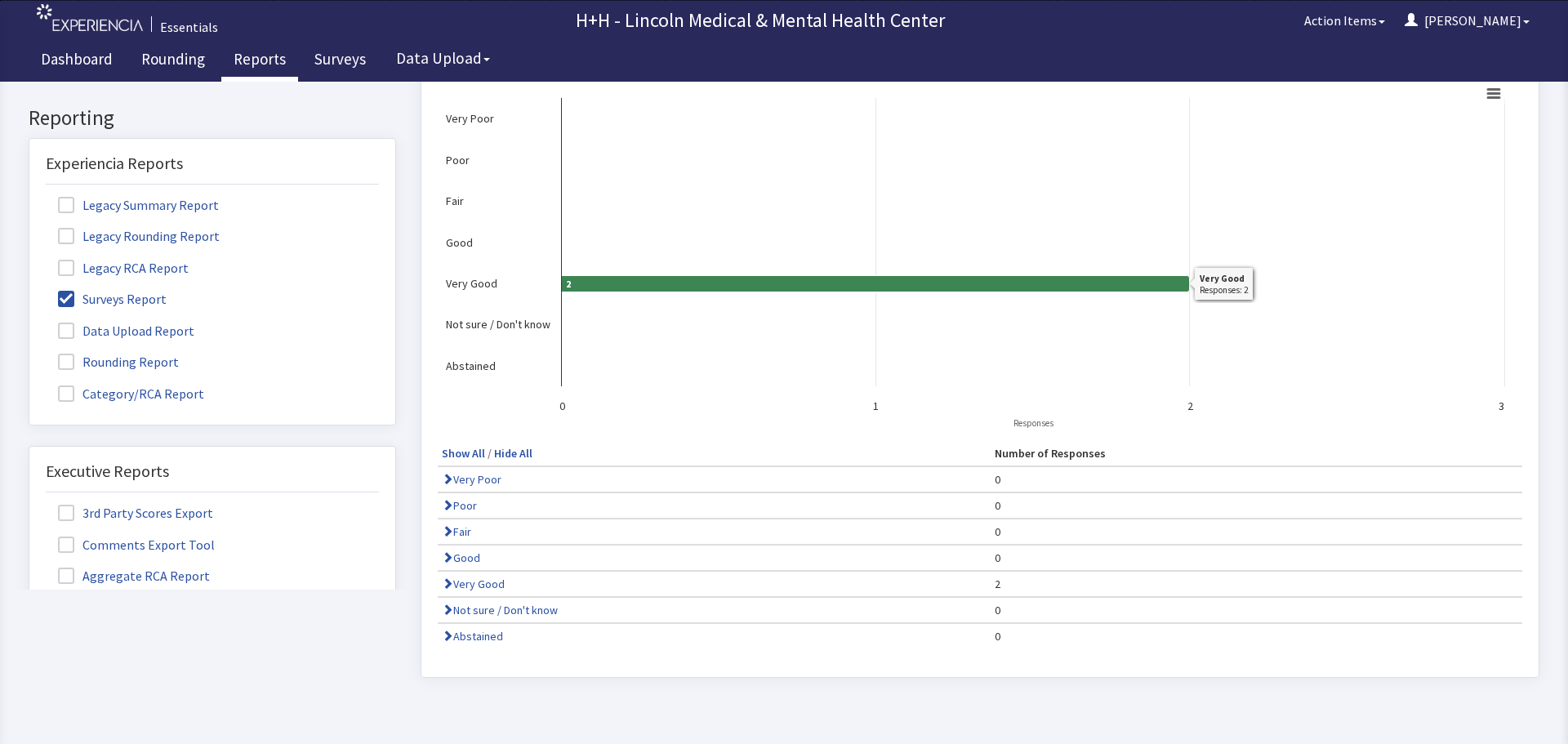
scroll to position [245, 0]
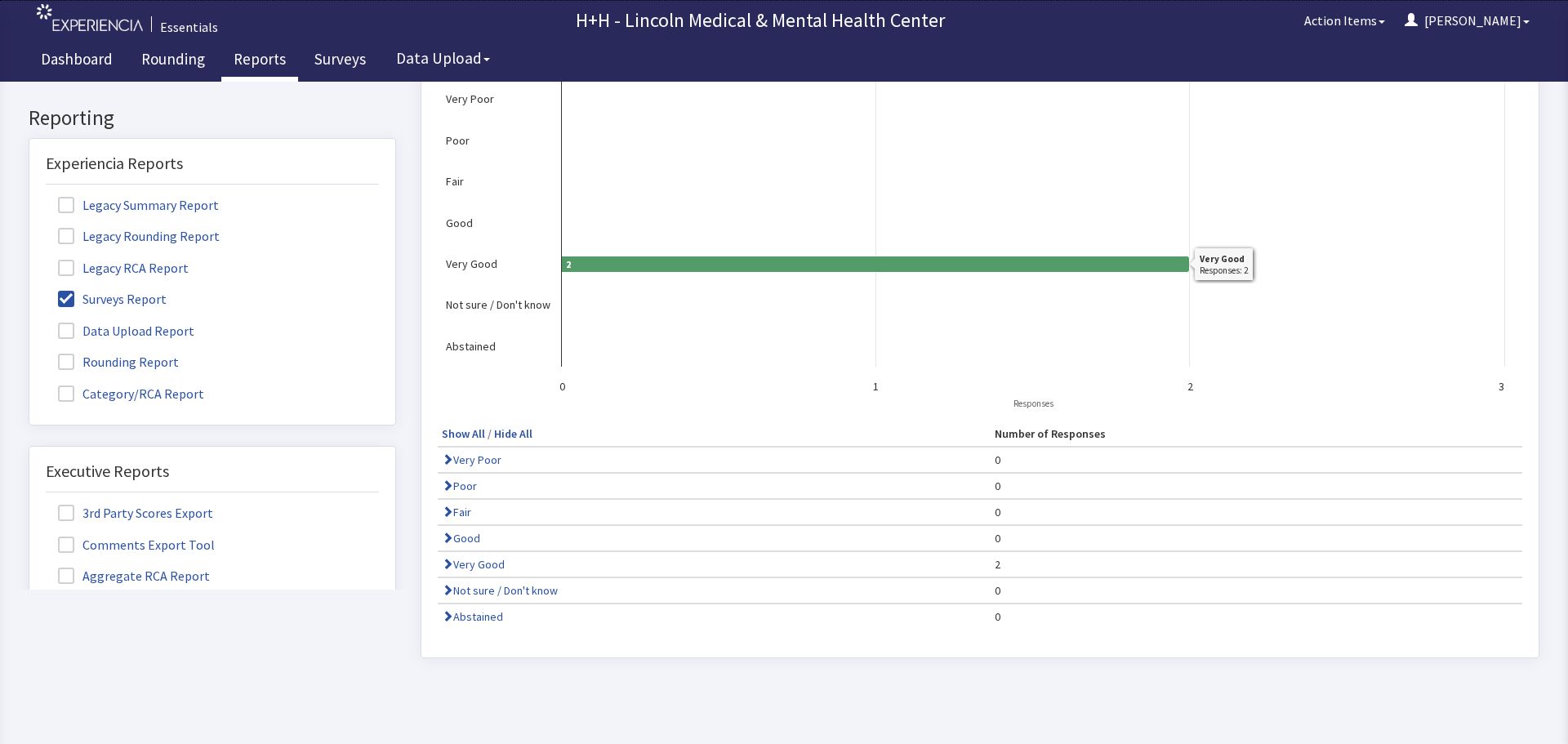
click at [799, 263] on icon at bounding box center [876, 263] width 628 height 16
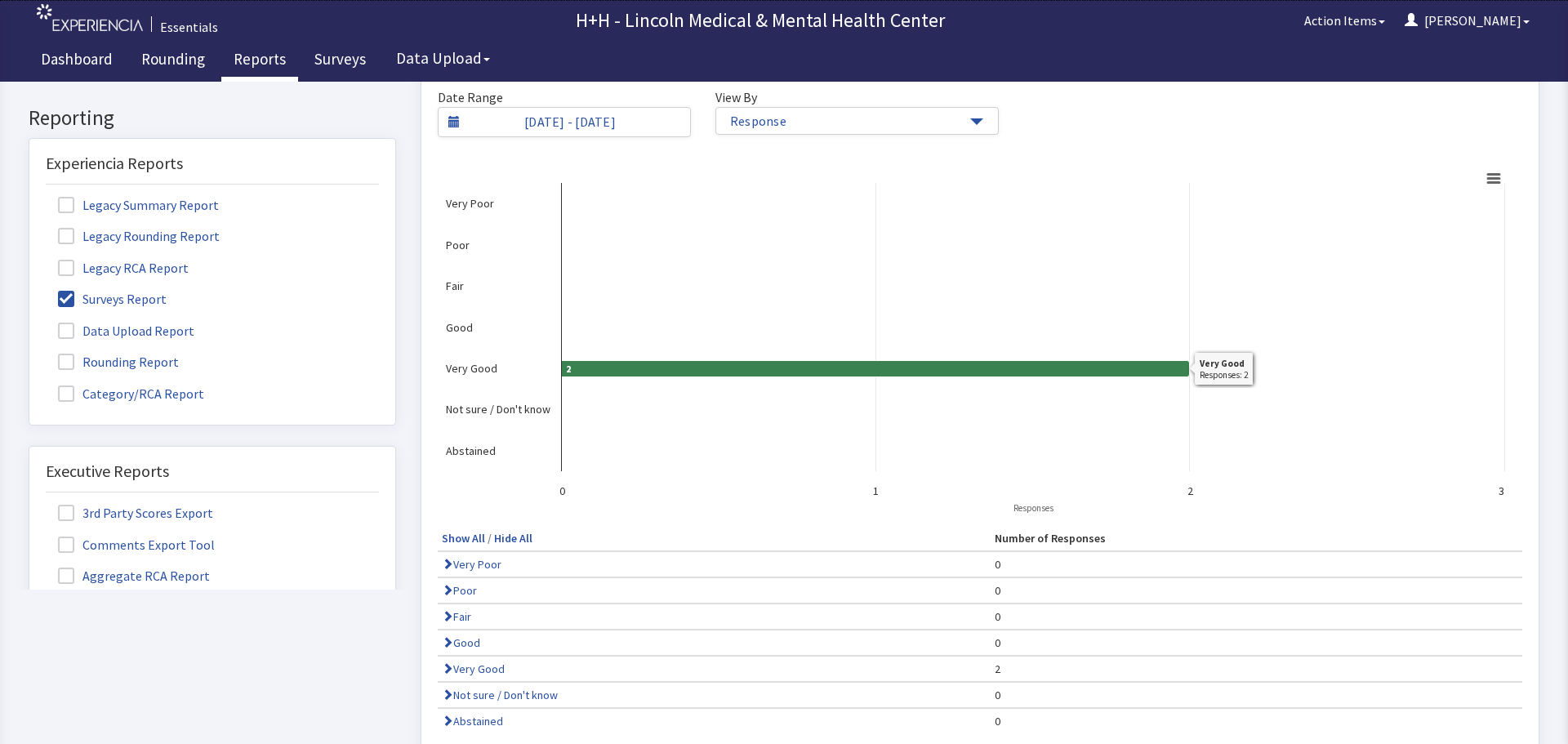
scroll to position [0, 0]
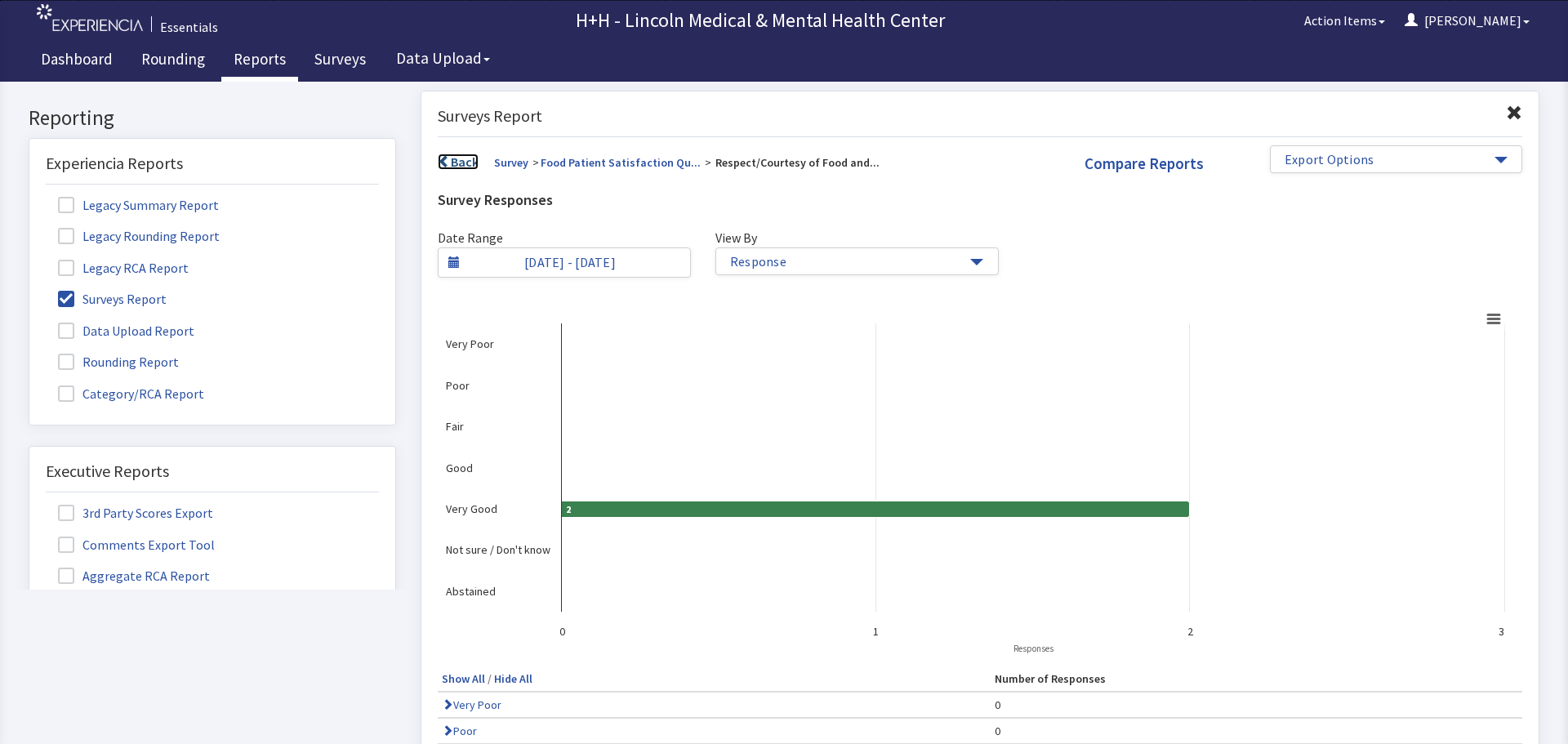
click at [443, 165] on span at bounding box center [444, 162] width 13 height 13
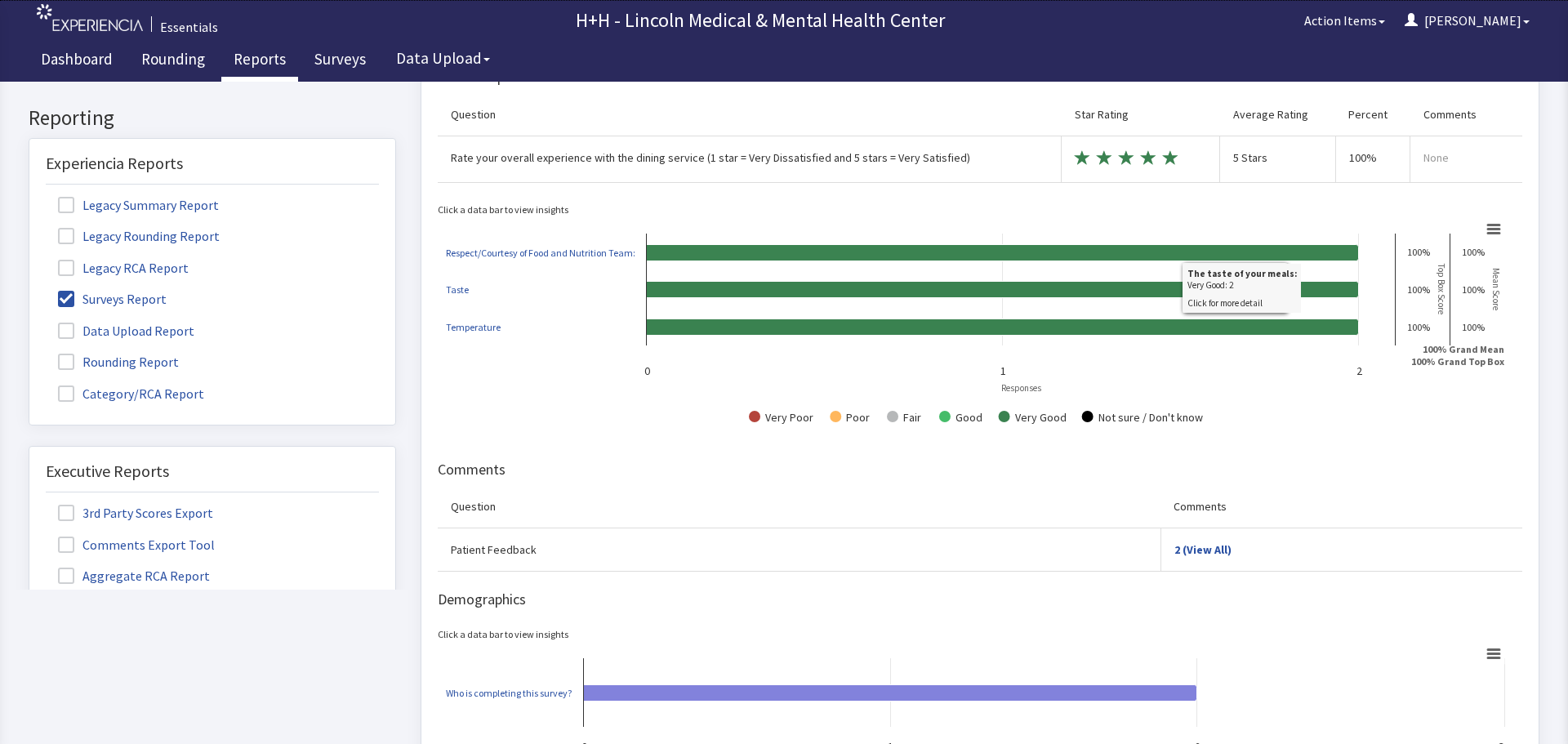
scroll to position [245, 0]
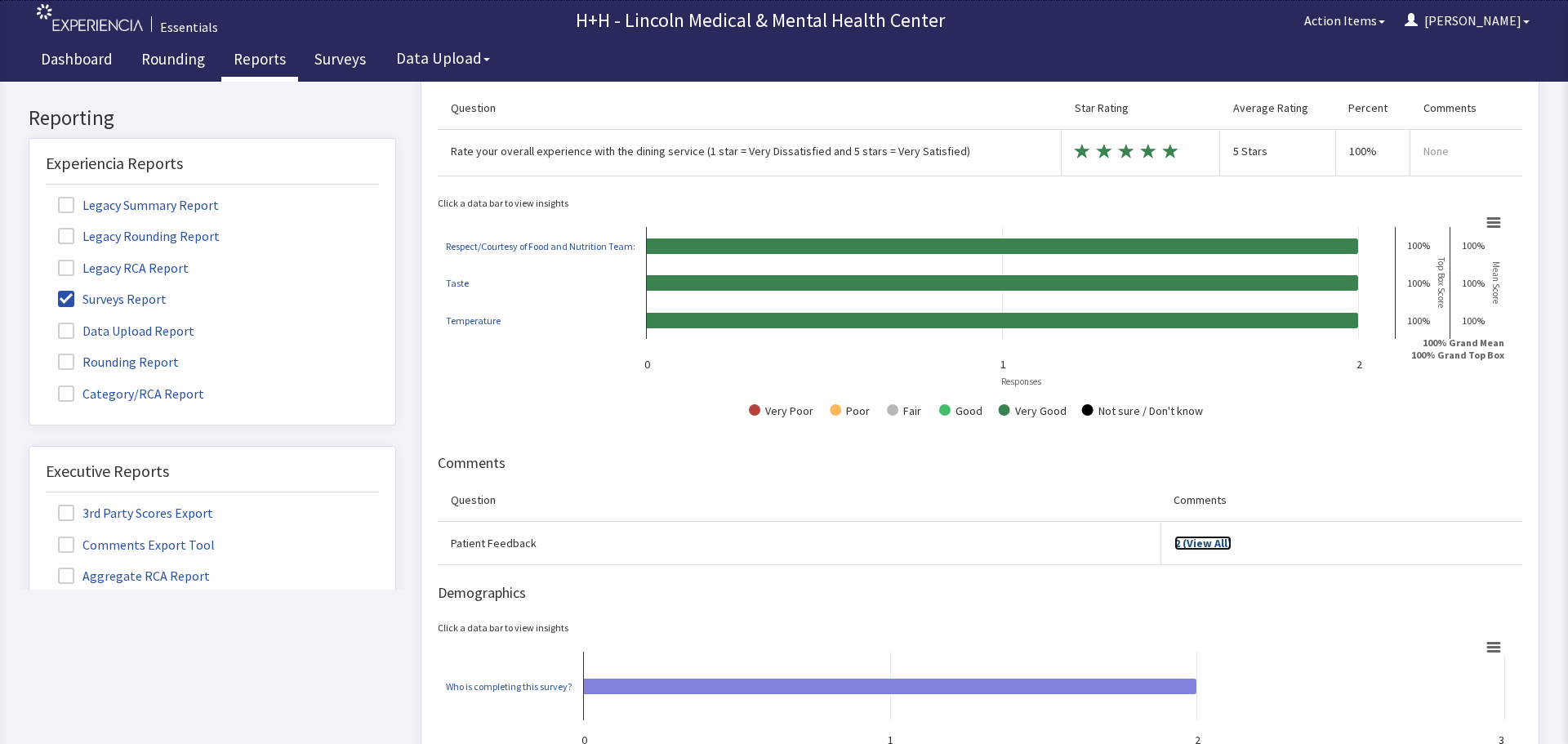
click at [1207, 546] on link "2 (View All)" at bounding box center [1202, 543] width 57 height 15
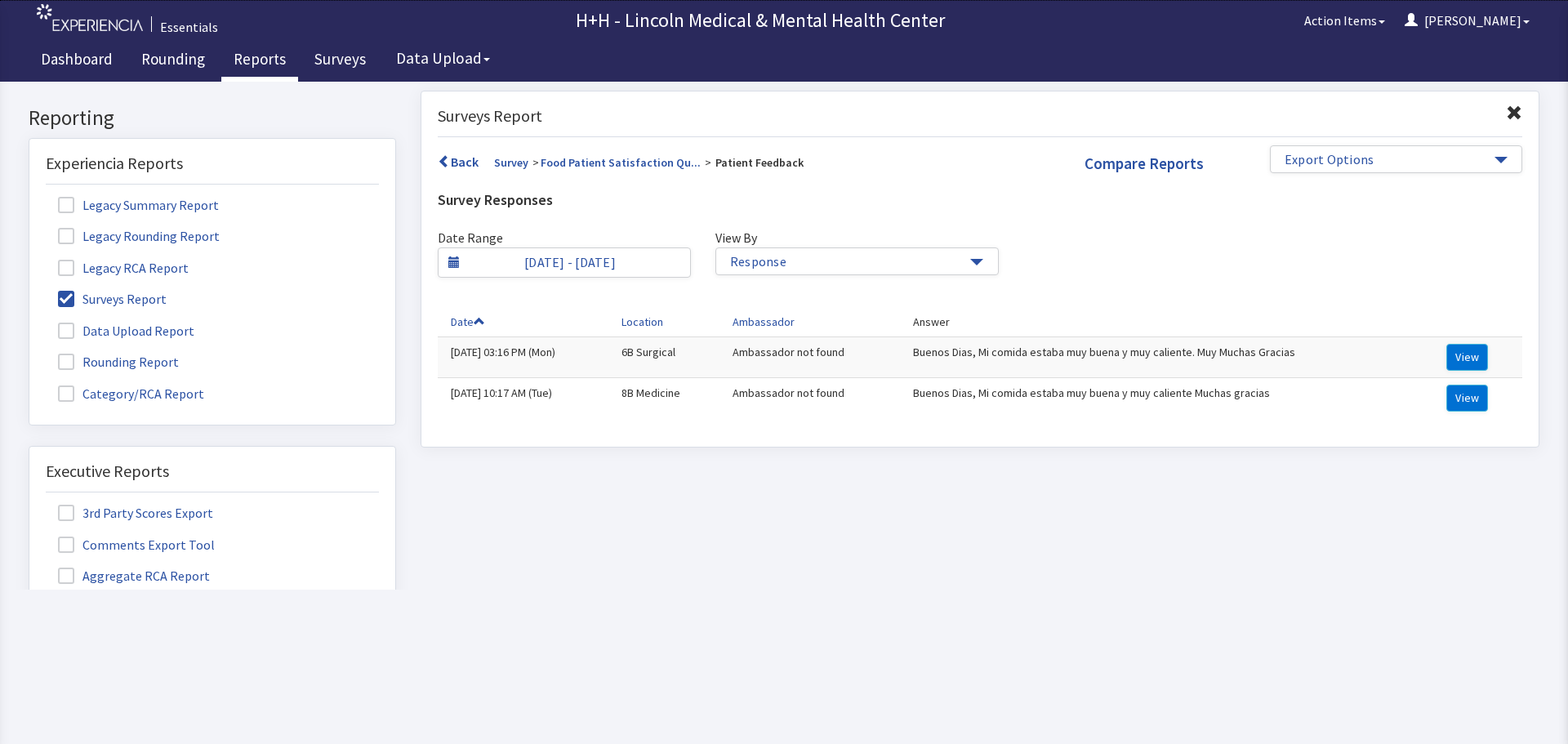
scroll to position [0, 0]
click at [67, 296] on span at bounding box center [66, 298] width 16 height 16
click at [29, 290] on input "Surveys Report" at bounding box center [29, 290] width 0 height 0
